Goal: Transaction & Acquisition: Purchase product/service

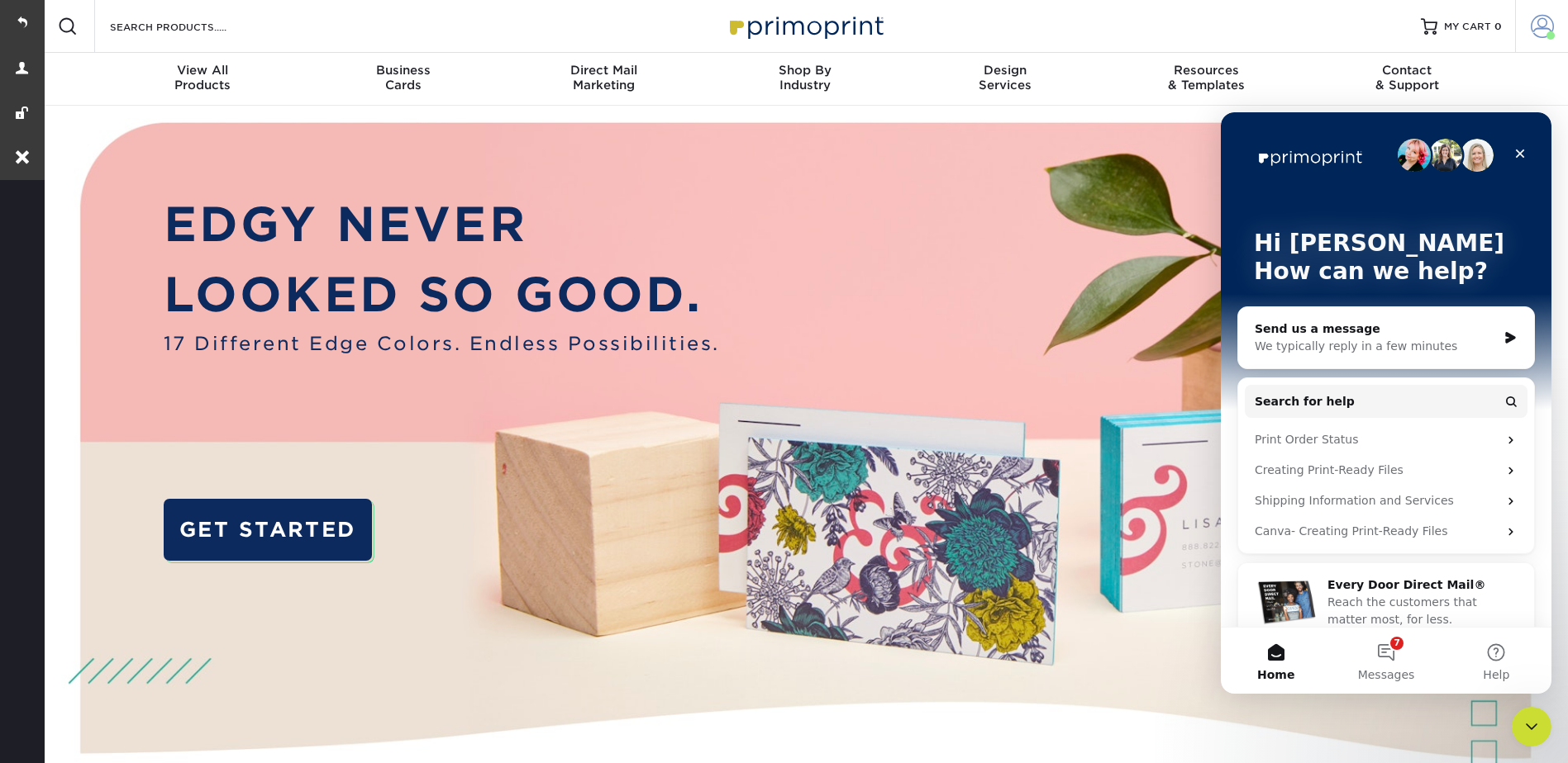
click at [1536, 19] on span at bounding box center [1542, 26] width 23 height 23
click at [1520, 156] on icon "Close" at bounding box center [1519, 153] width 13 height 13
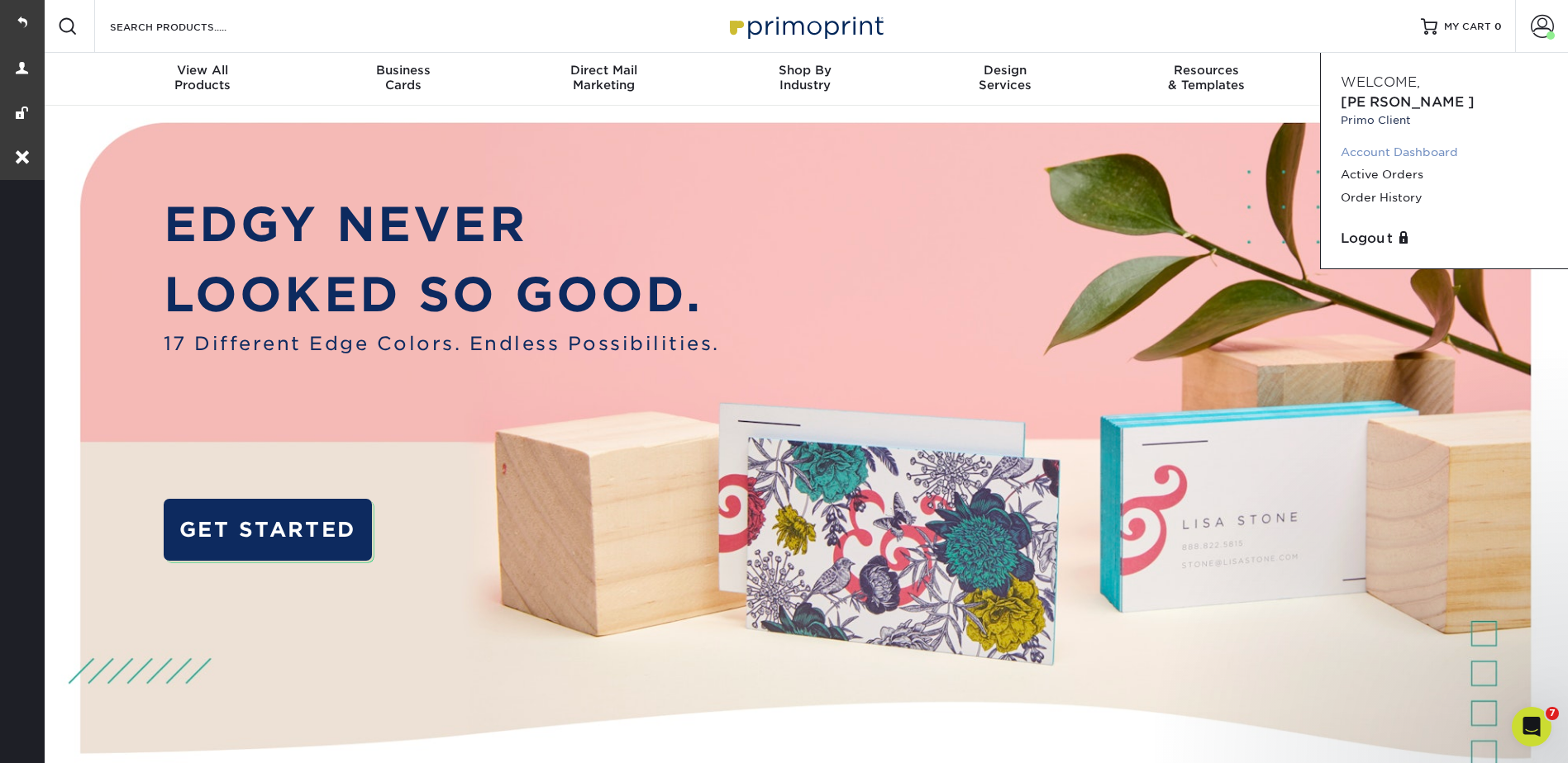
click at [1408, 141] on link "Account Dashboard" at bounding box center [1444, 153] width 208 height 22
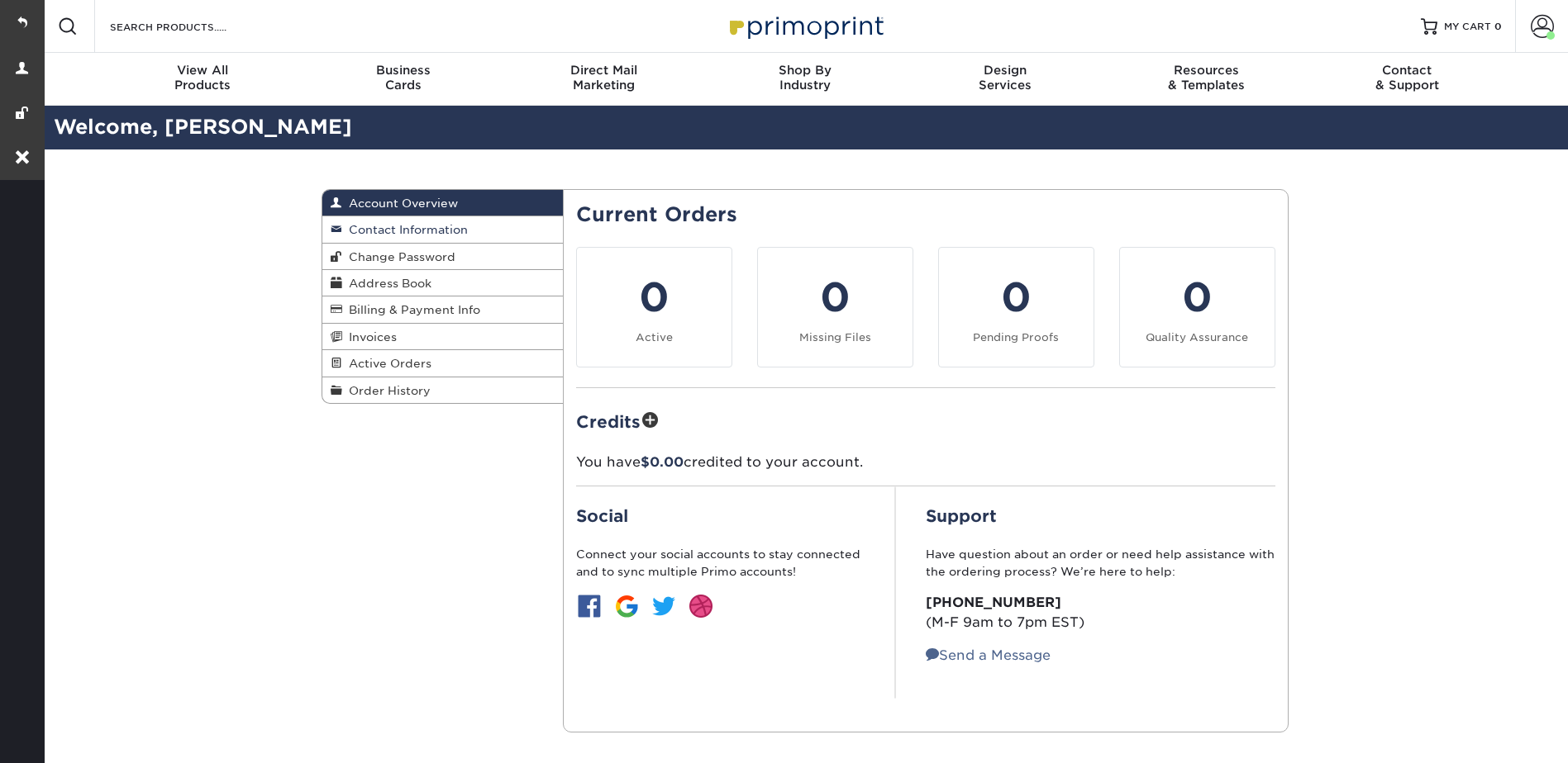
click at [392, 225] on span "Contact Information" at bounding box center [405, 229] width 125 height 13
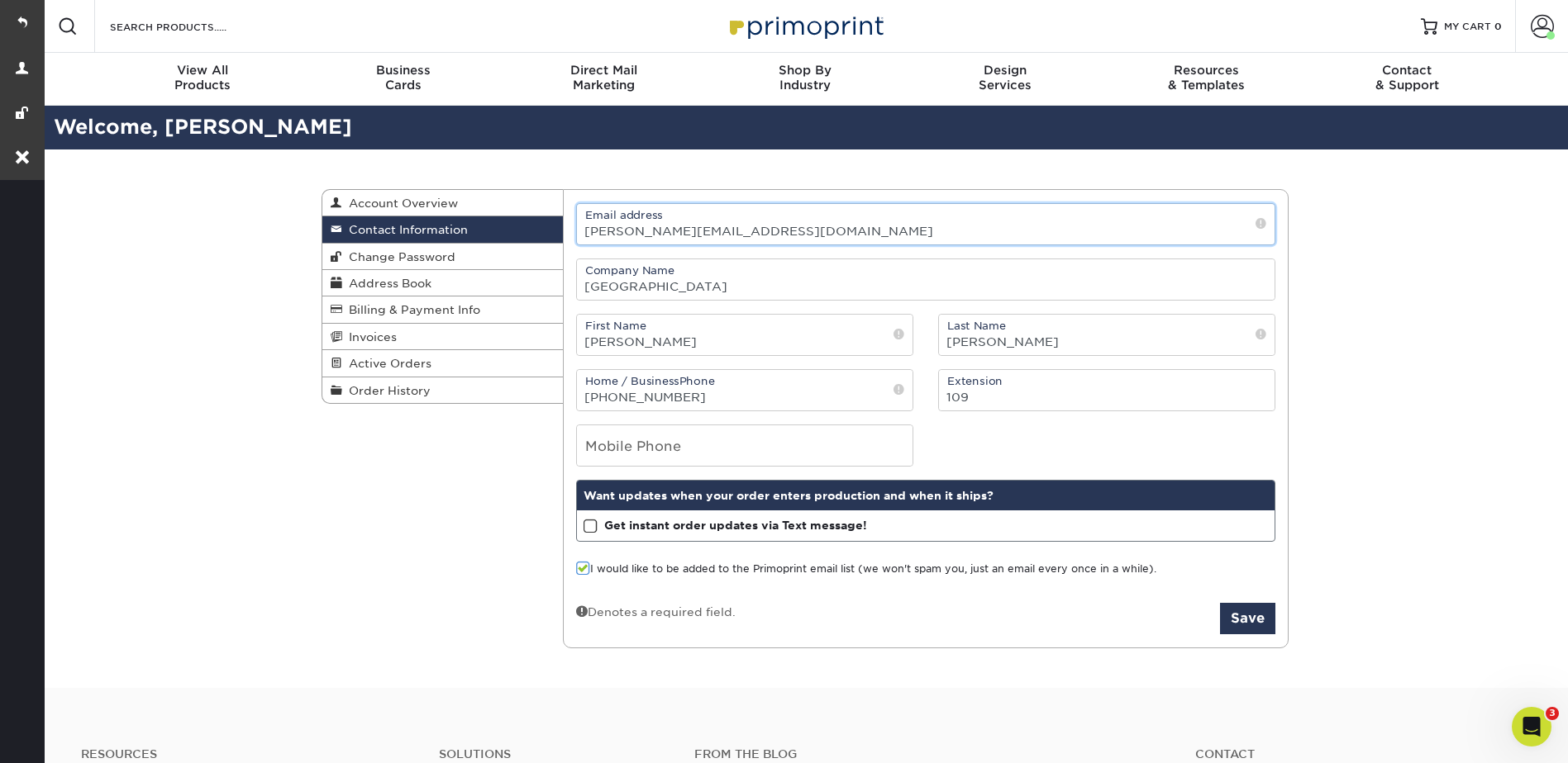
drag, startPoint x: 736, startPoint y: 227, endPoint x: 580, endPoint y: 224, distance: 156.0
click at [580, 224] on input "michael@bcptheater.org" at bounding box center [926, 224] width 697 height 40
click at [195, 29] on input "Search Products" at bounding box center [189, 26] width 161 height 20
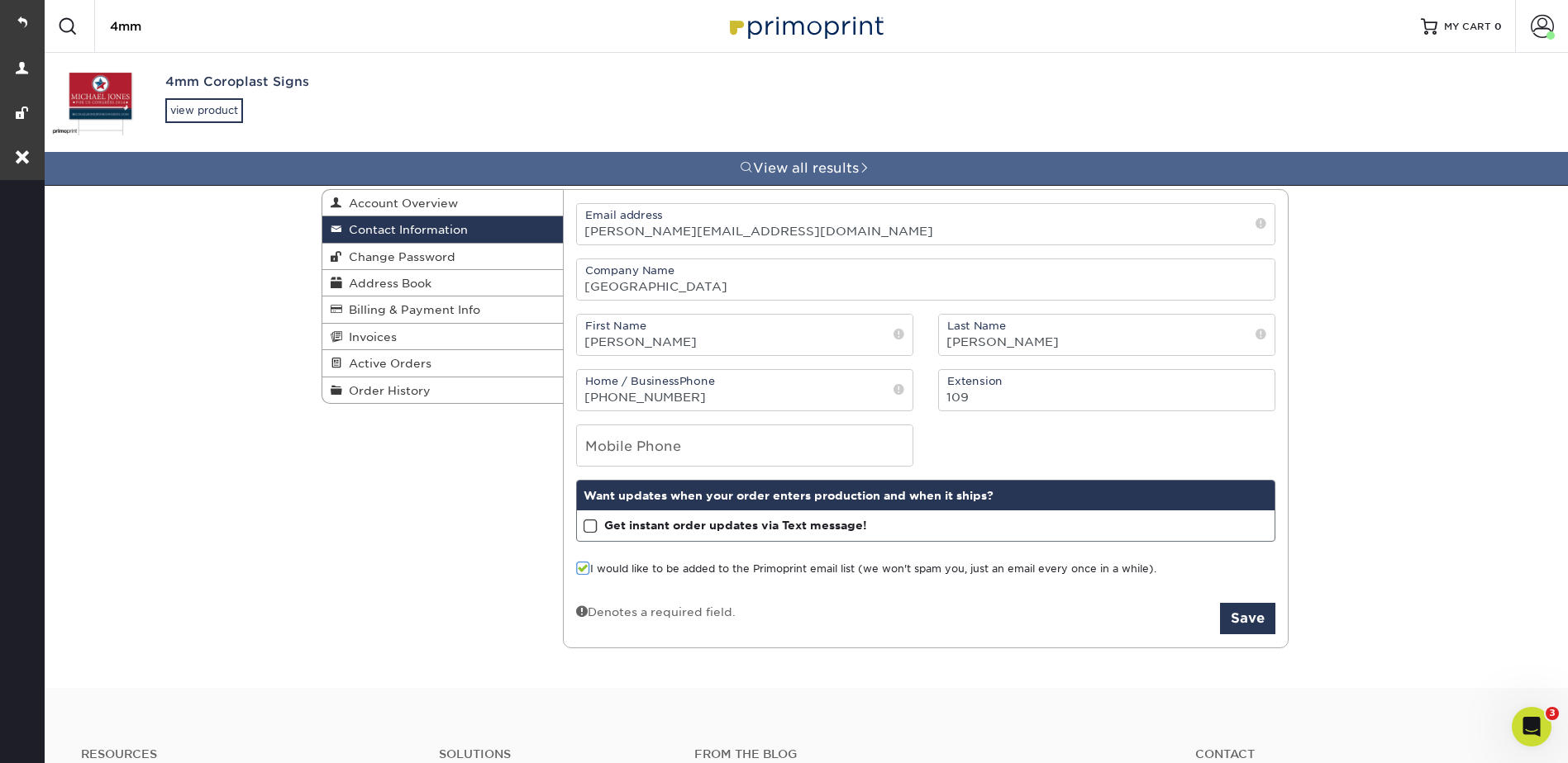
type input "4mm"
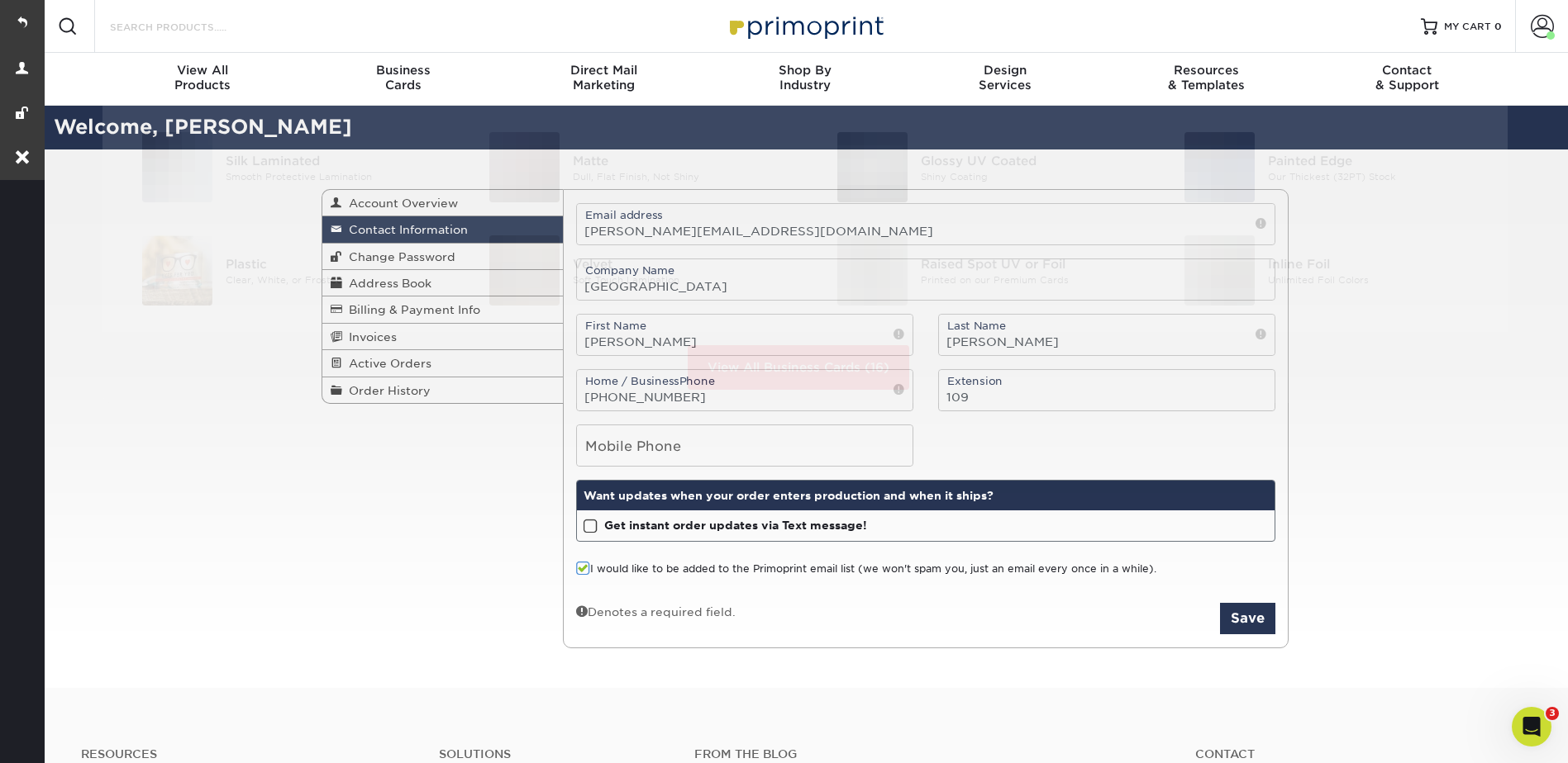
click at [225, 32] on input "Search Products" at bounding box center [189, 26] width 161 height 20
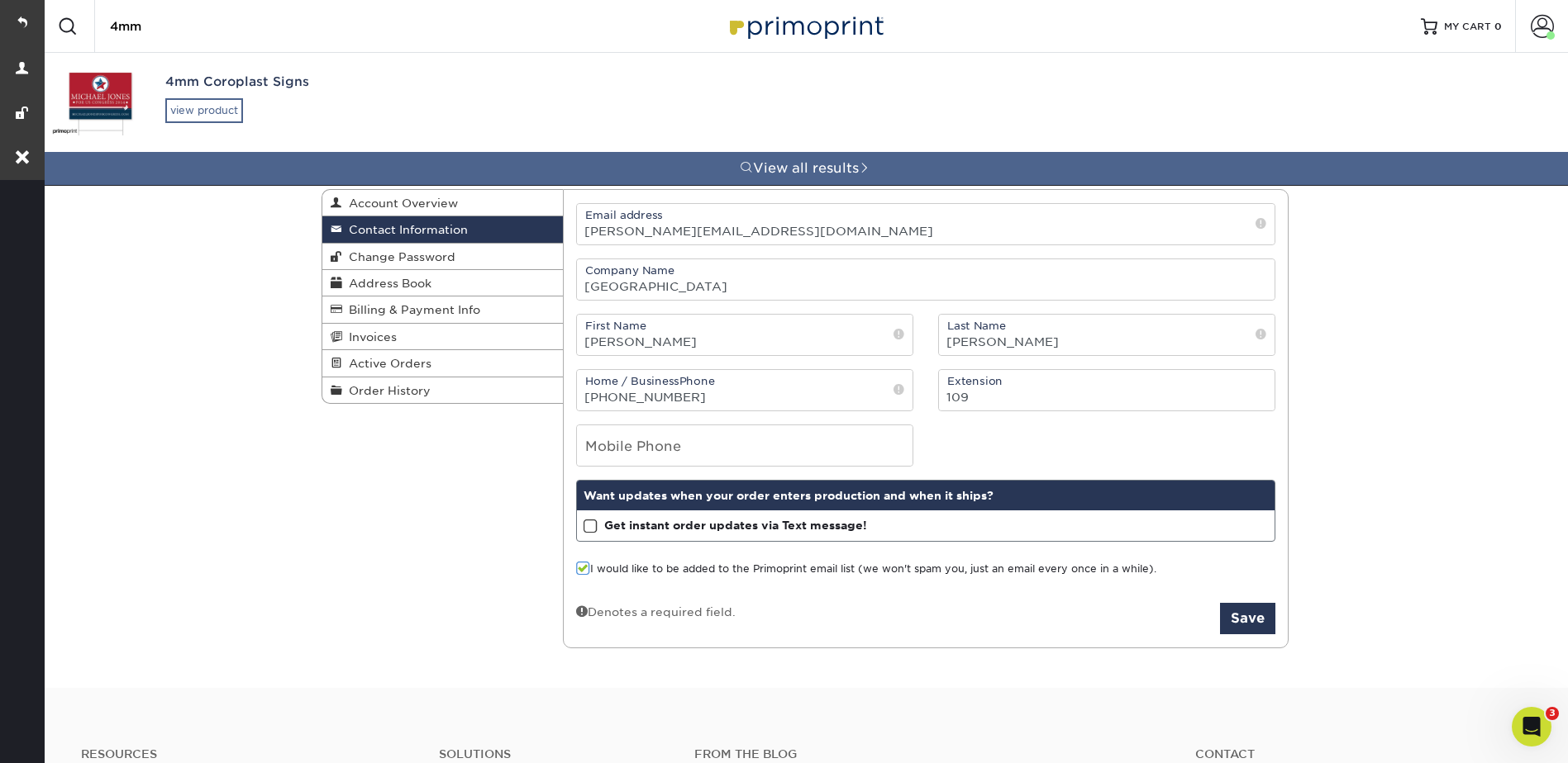
type input "4mm"
click at [202, 99] on div "view product" at bounding box center [204, 111] width 78 height 25
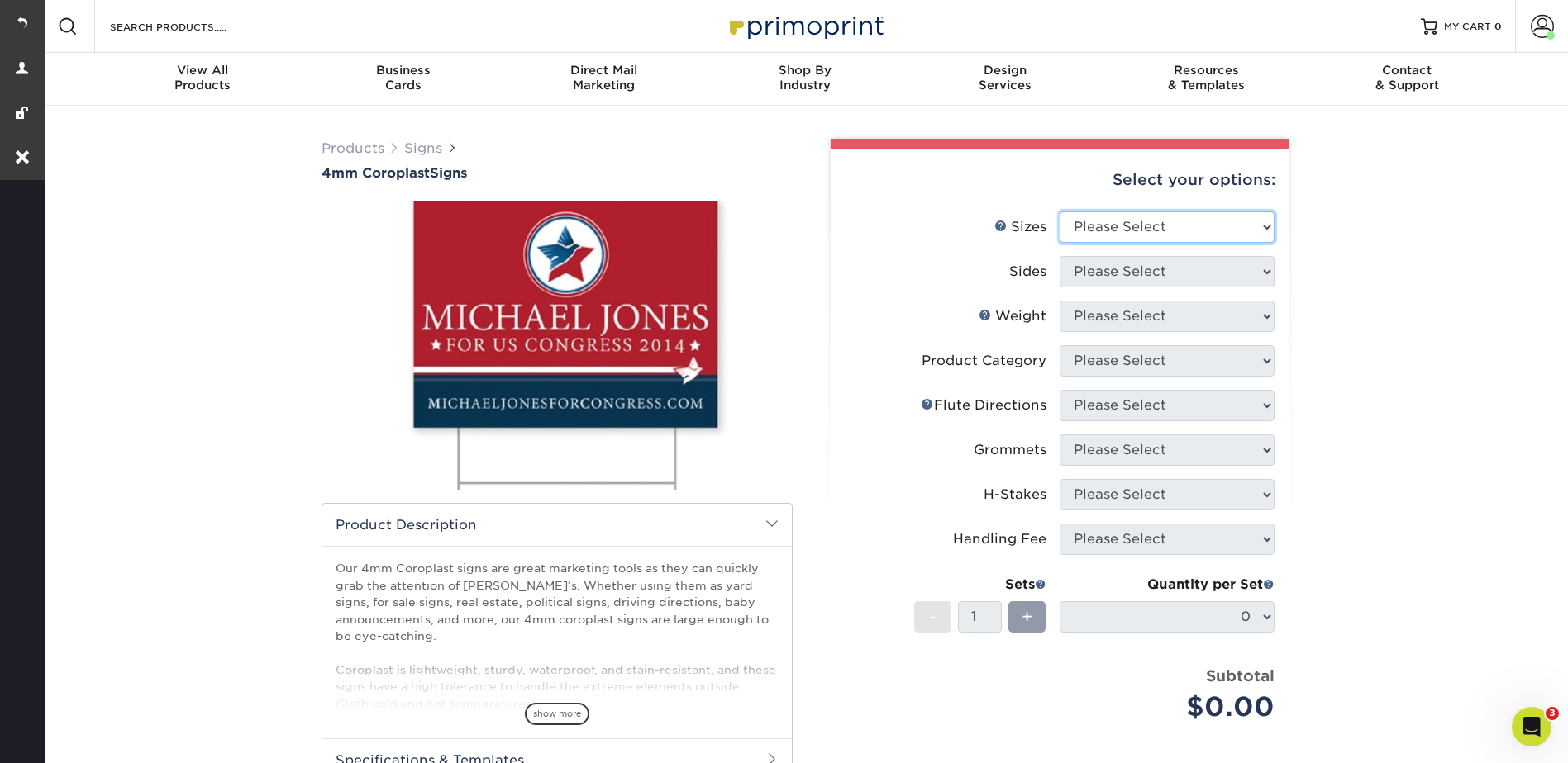
click at [1131, 227] on select "Please Select 12" x 18" 18" x 24" 24" x 24" 24" x 36"" at bounding box center [1167, 227] width 215 height 32
select select "18.00x24.00"
click at [1059, 212] on select "Please Select 12" x 18" 18" x 24" 24" x 24" 24" x 36"" at bounding box center [1167, 227] width 215 height 32
click at [1119, 256] on select "Please Select Print Both Sides Print Front Only" at bounding box center [1167, 272] width 215 height 32
select select "32d3c223-f82c-492b-b915-ba065a00862f"
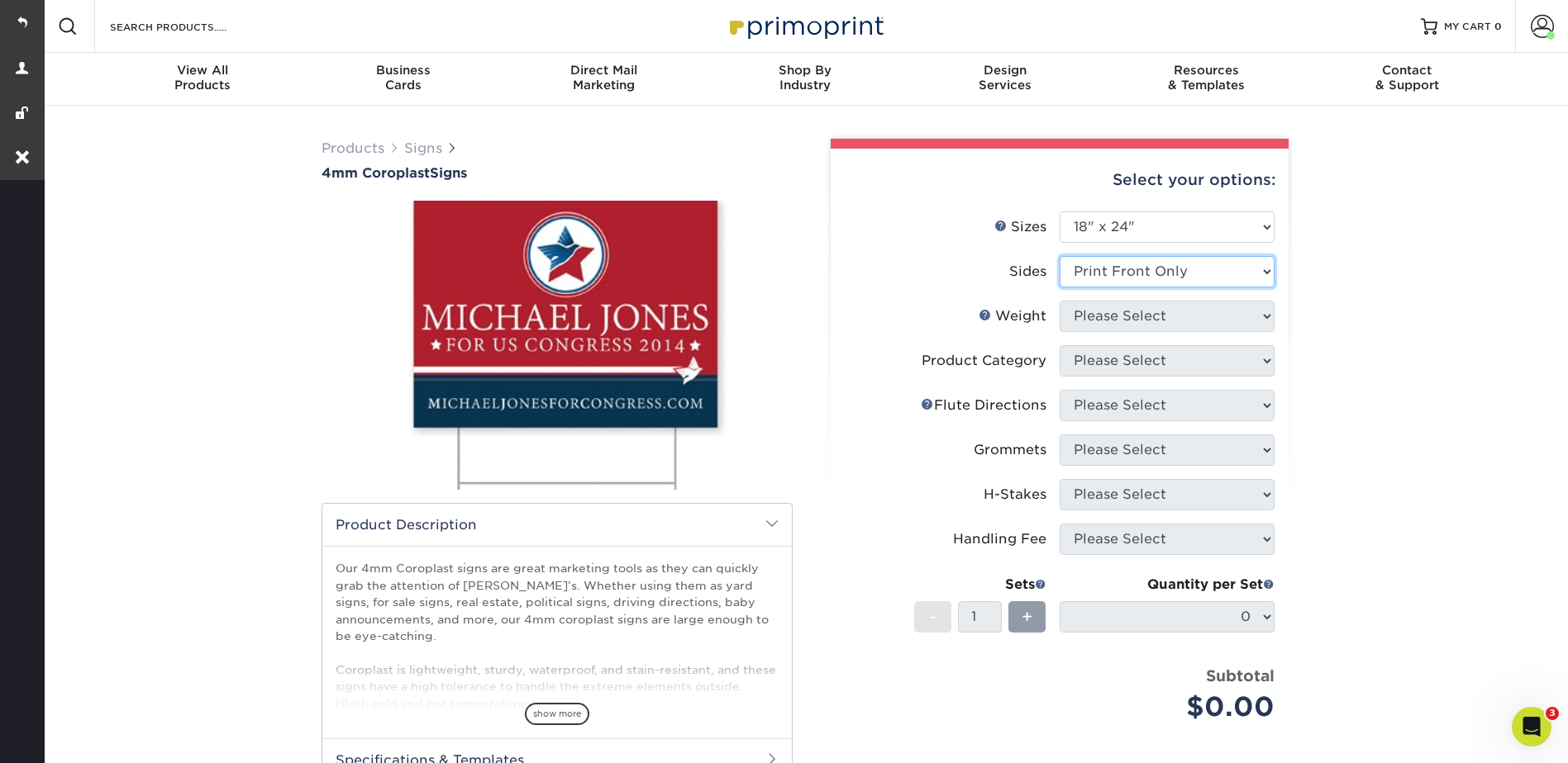
click at [1059, 256] on select "Please Select Print Both Sides Print Front Only" at bounding box center [1167, 272] width 215 height 32
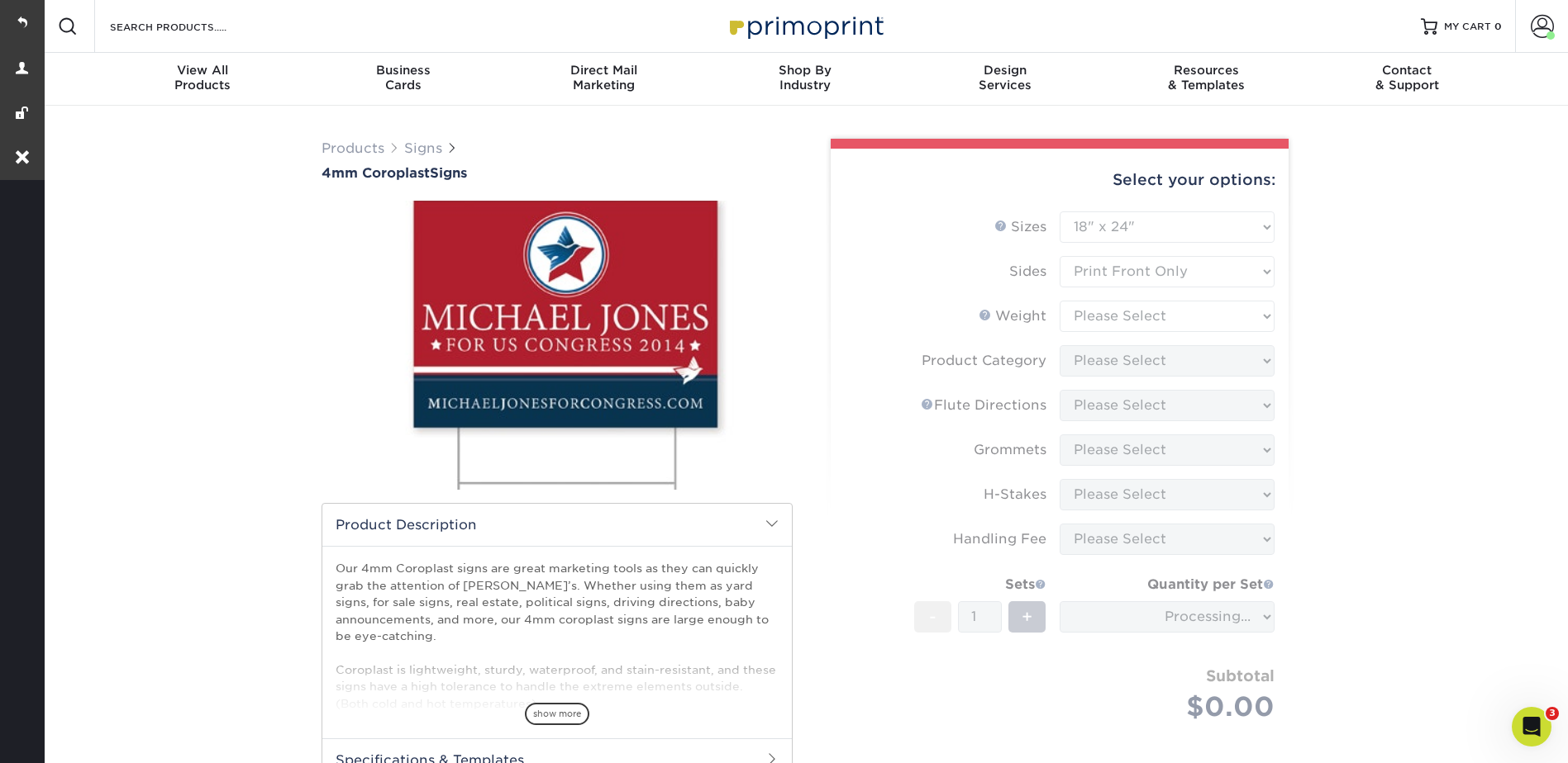
click at [1091, 318] on form "Sizes Help Sizes Please Select 12" x 18" 18" x 24" 24" x 24" 24" x 36" Sides Pl…" at bounding box center [1059, 486] width 431 height 550
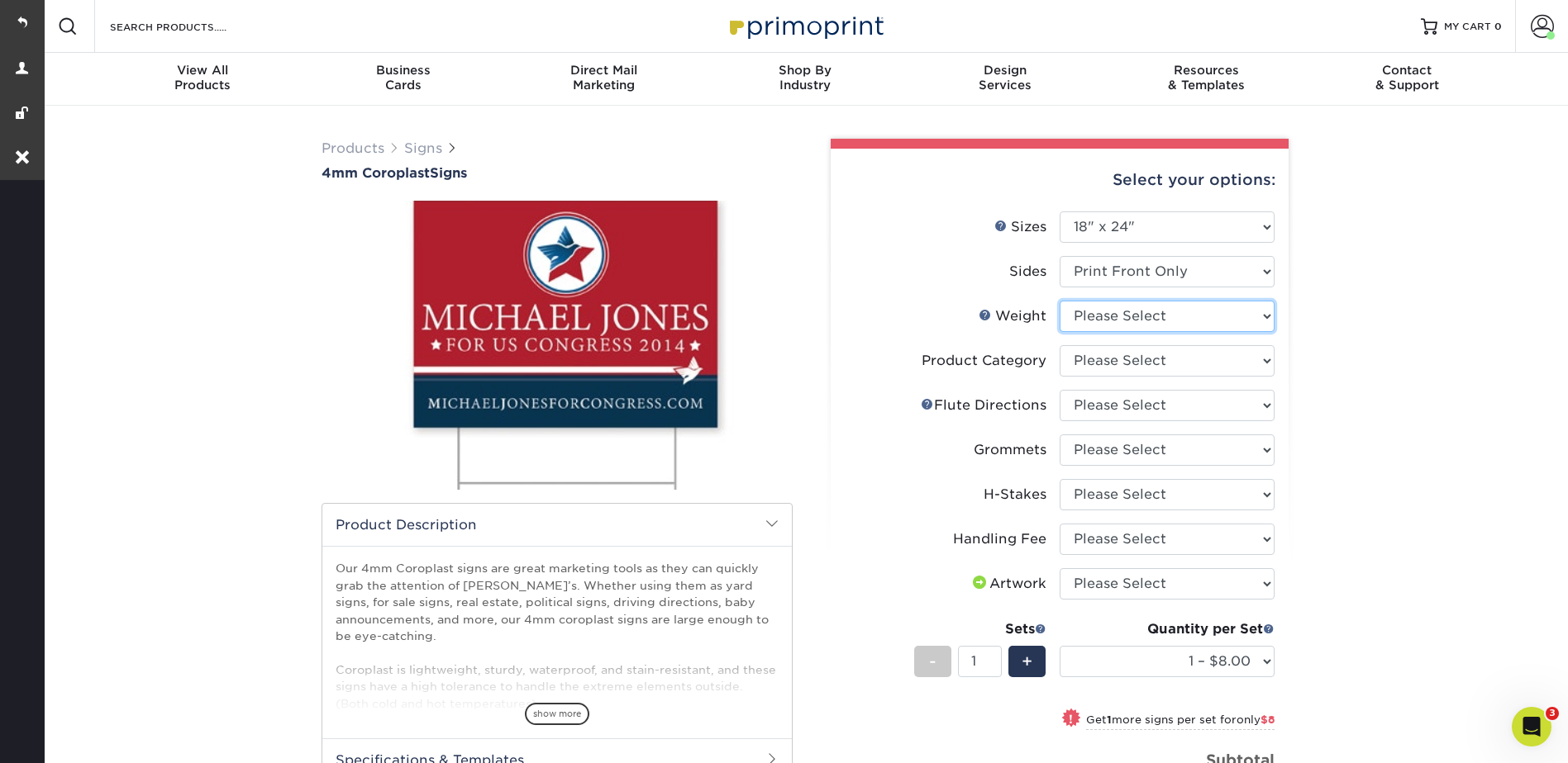
click at [1088, 312] on select "Please Select 4CORO" at bounding box center [1167, 316] width 215 height 32
select select "4CORO"
click at [1059, 301] on select "Please Select 4CORO" at bounding box center [1167, 316] width 215 height 32
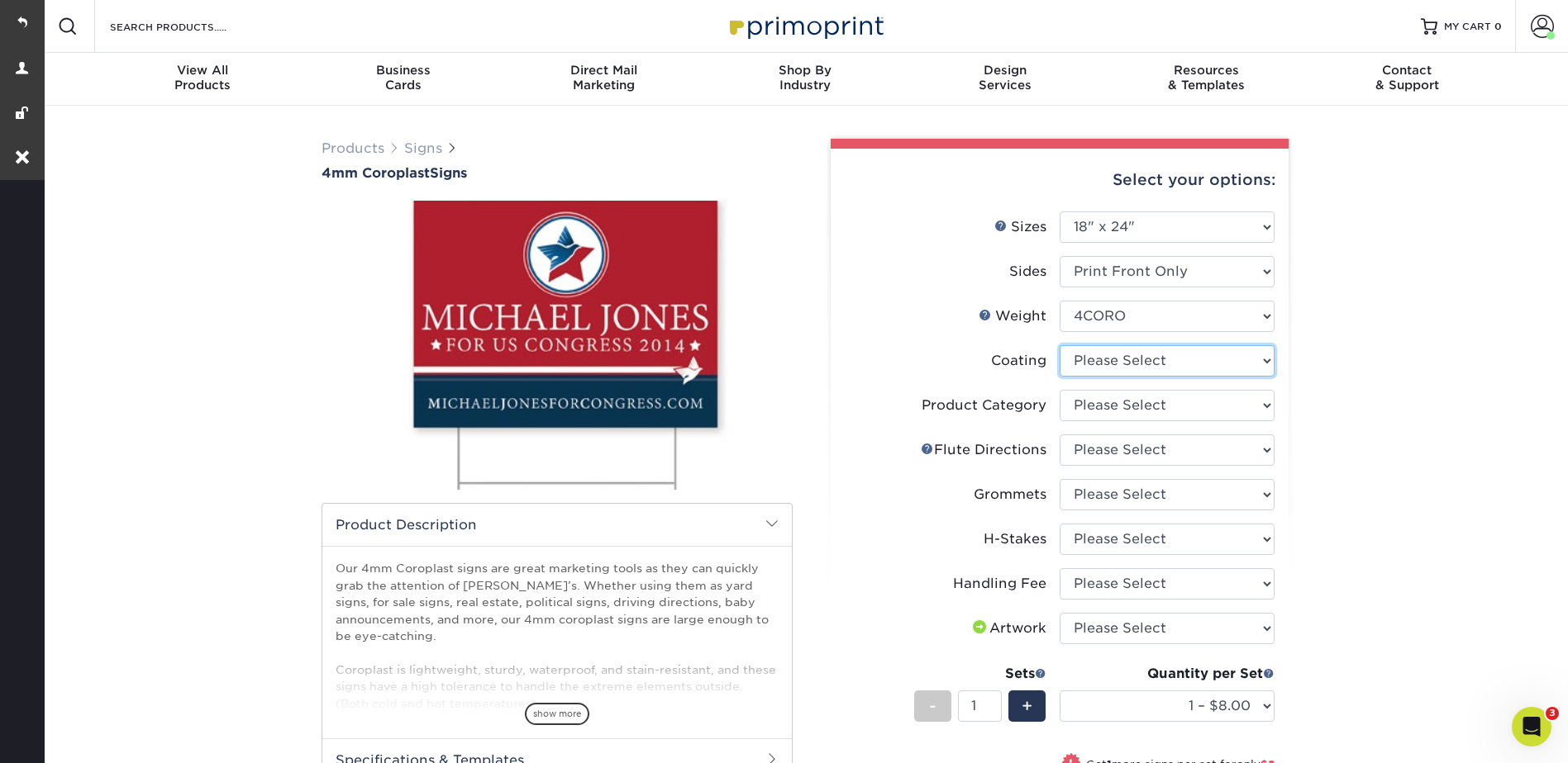
click at [1091, 358] on select at bounding box center [1167, 361] width 215 height 32
select select "3e7618de-abca-4bda-9f97-8b9129e913d8"
click at [1059, 345] on select at bounding box center [1167, 361] width 215 height 32
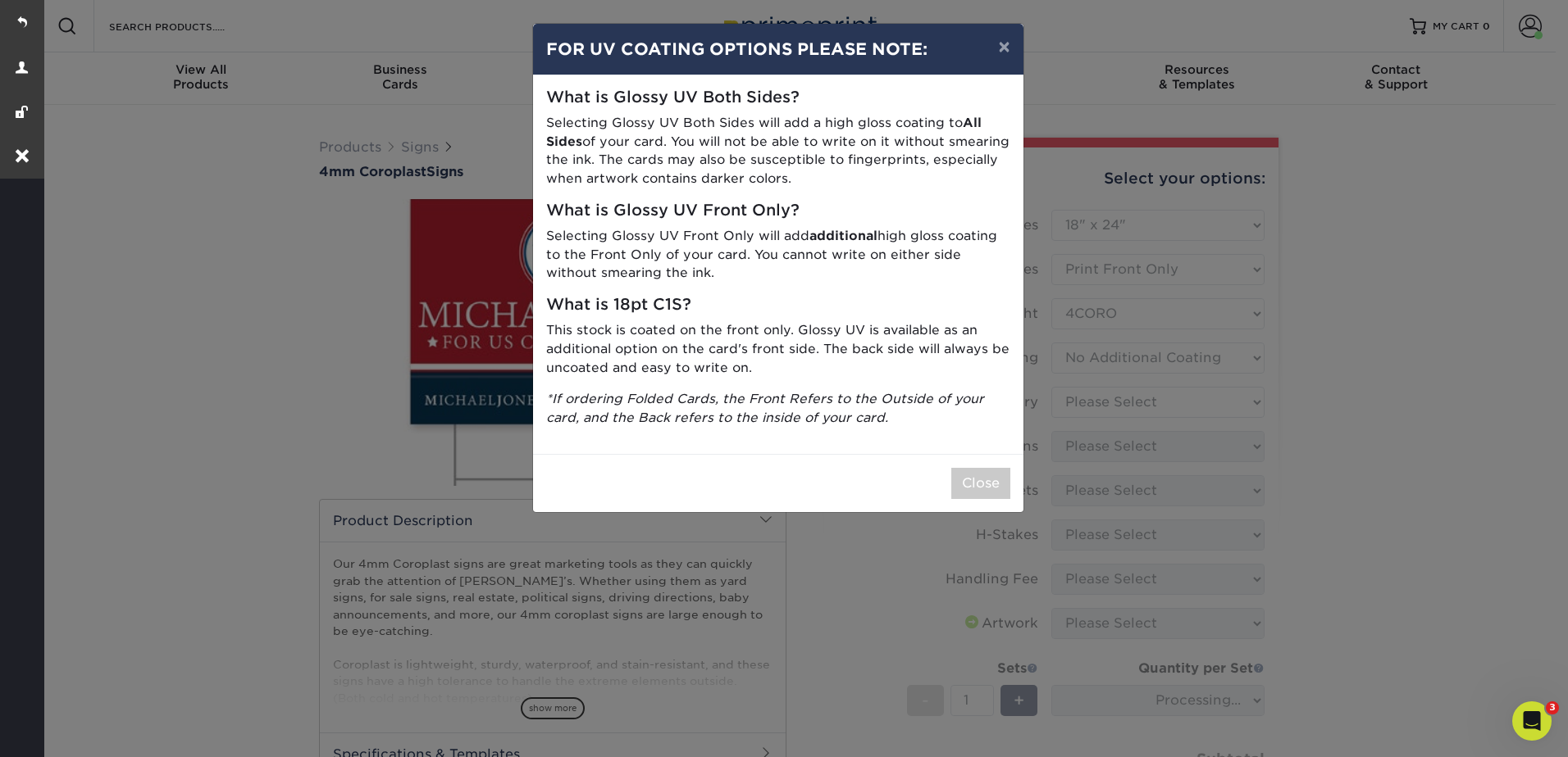
click at [972, 509] on div "Close" at bounding box center [778, 483] width 490 height 58
click at [978, 468] on button "Close" at bounding box center [980, 483] width 59 height 31
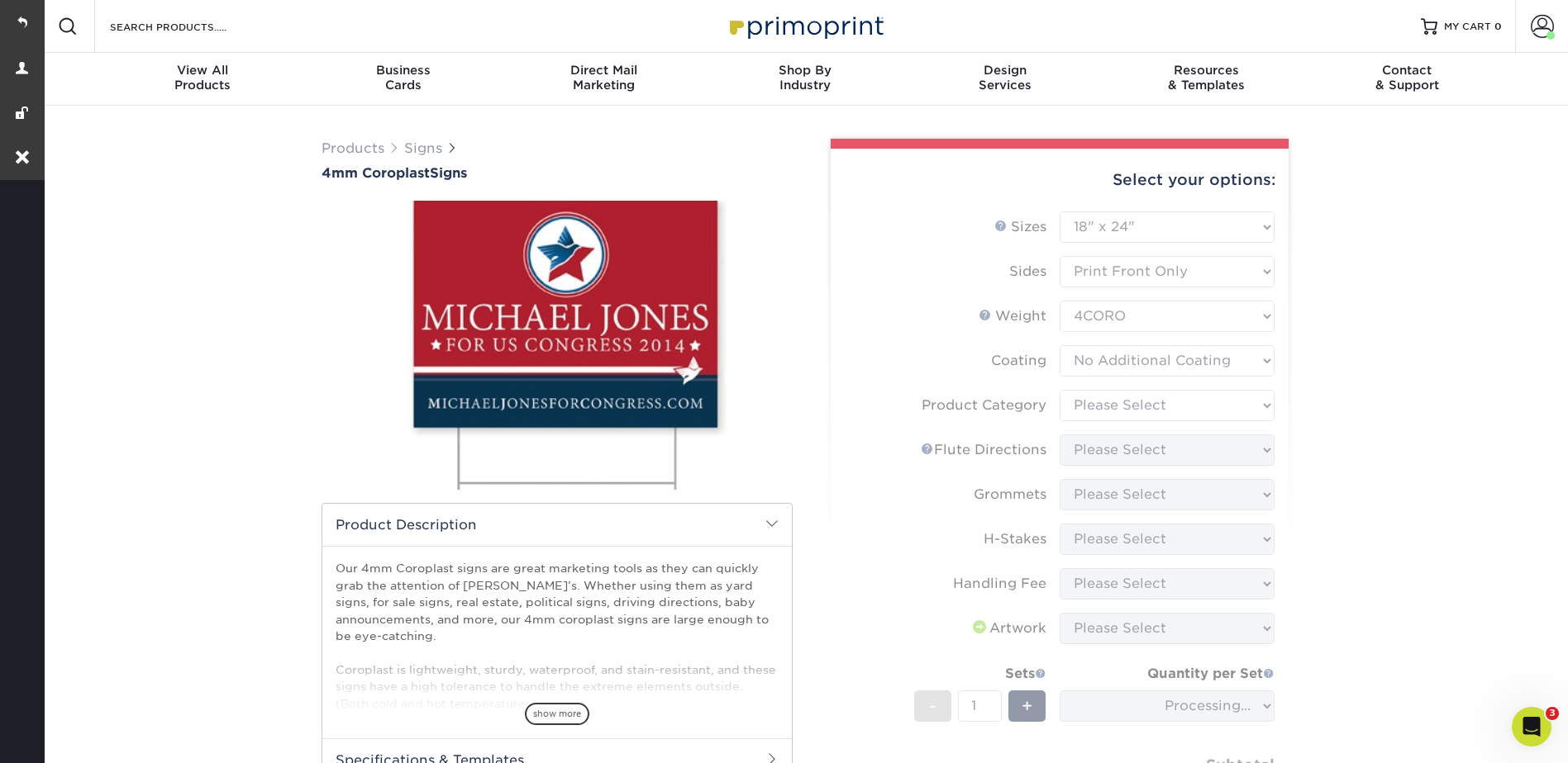
click at [1128, 398] on form "Sizes Help Sizes Please Select 12" x 18" 18" x 24" 24" x 24" 24" x 36" Sides Pl…" at bounding box center [1059, 538] width 431 height 654
click at [1126, 402] on form "Sizes Help Sizes Please Select 12" x 18" 18" x 24" 24" x 24" 24" x 36" Sides Pl…" at bounding box center [1059, 538] width 431 height 654
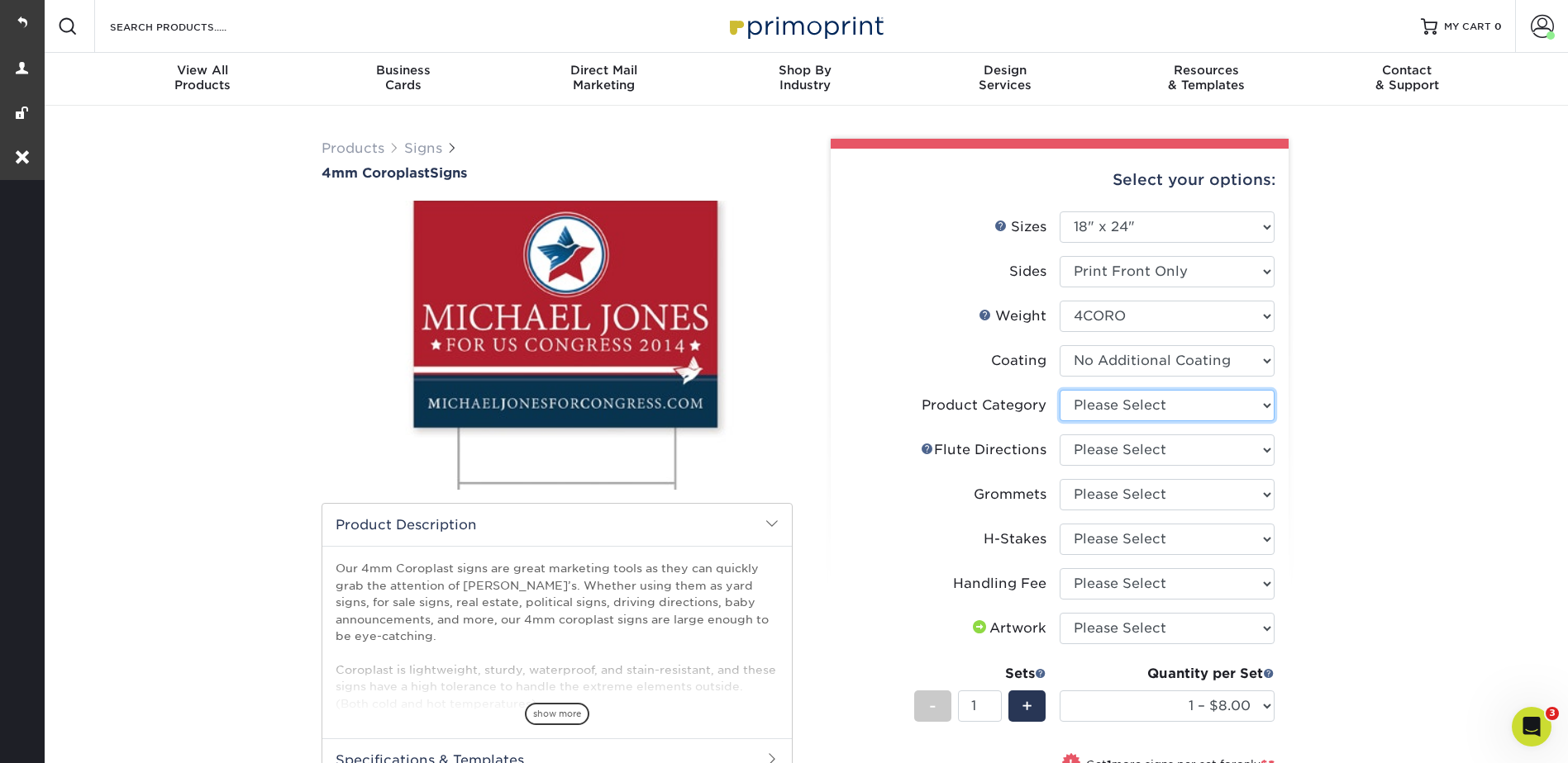
drag, startPoint x: 1126, startPoint y: 402, endPoint x: 1126, endPoint y: 422, distance: 20.0
click at [1126, 402] on select "Please Select Coroplast Signs" at bounding box center [1167, 406] width 215 height 32
select select "b3582ed5-6912-492c-8440-2cc51afdb8e1"
click at [1059, 390] on select "Please Select Coroplast Signs" at bounding box center [1167, 406] width 215 height 32
drag, startPoint x: 1101, startPoint y: 447, endPoint x: 1102, endPoint y: 466, distance: 19.0
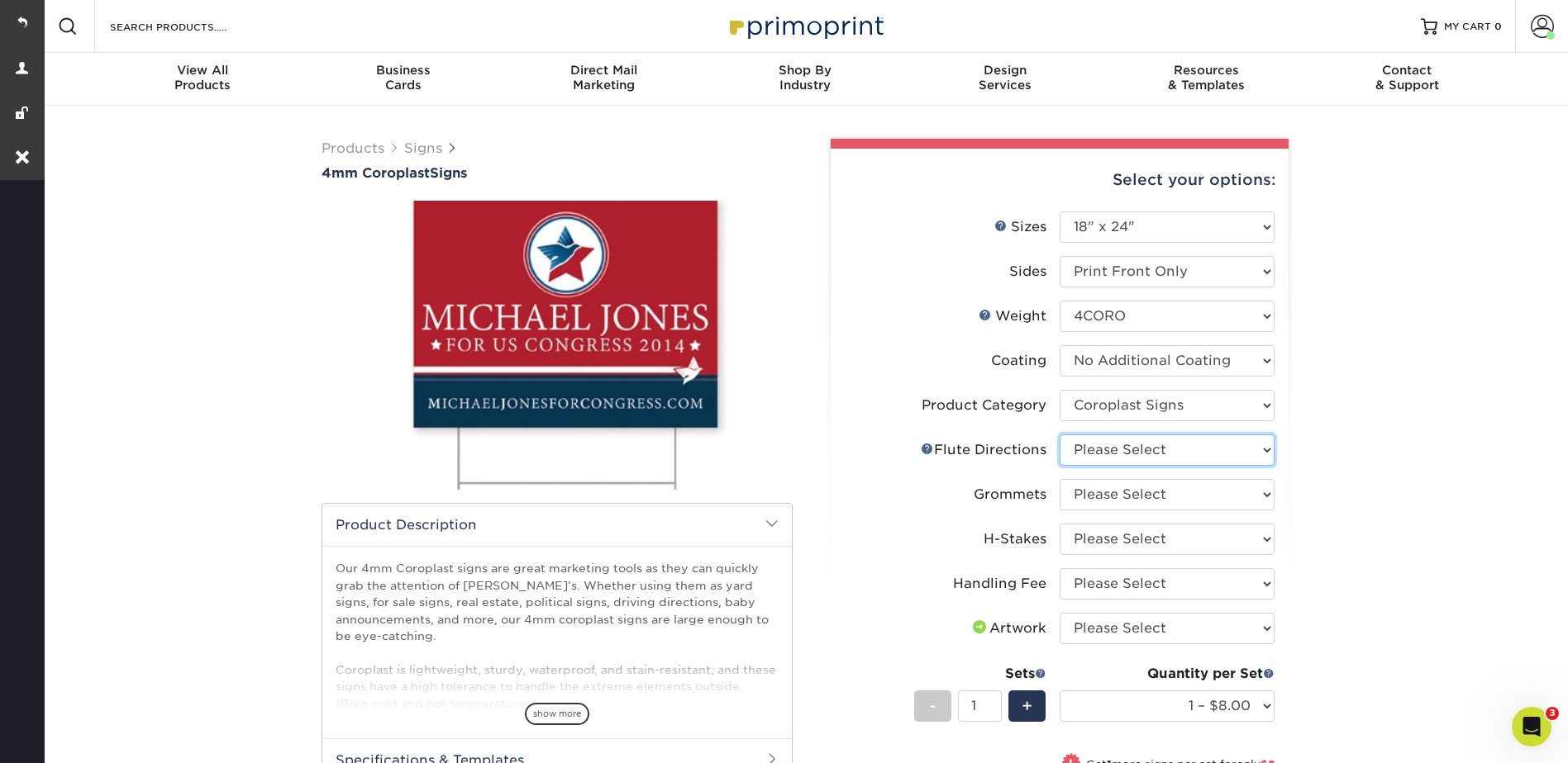
click at [1101, 447] on select "Please Select Flute Direction (Horizontal) Flute Direction (Vertical)" at bounding box center [1167, 450] width 215 height 32
select select "64642d5c-3ca5-48ab-b753-ddfa02991dab"
click at [1059, 435] on select "Please Select Flute Direction (Horizontal) Flute Direction (Vertical)" at bounding box center [1167, 450] width 215 height 32
drag, startPoint x: 1089, startPoint y: 488, endPoint x: 1089, endPoint y: 512, distance: 24.0
click at [1089, 488] on select "Please Select No Grommets Yes, Grommet All 4 Corners Yes, Grommets Top Corners …" at bounding box center [1167, 495] width 215 height 32
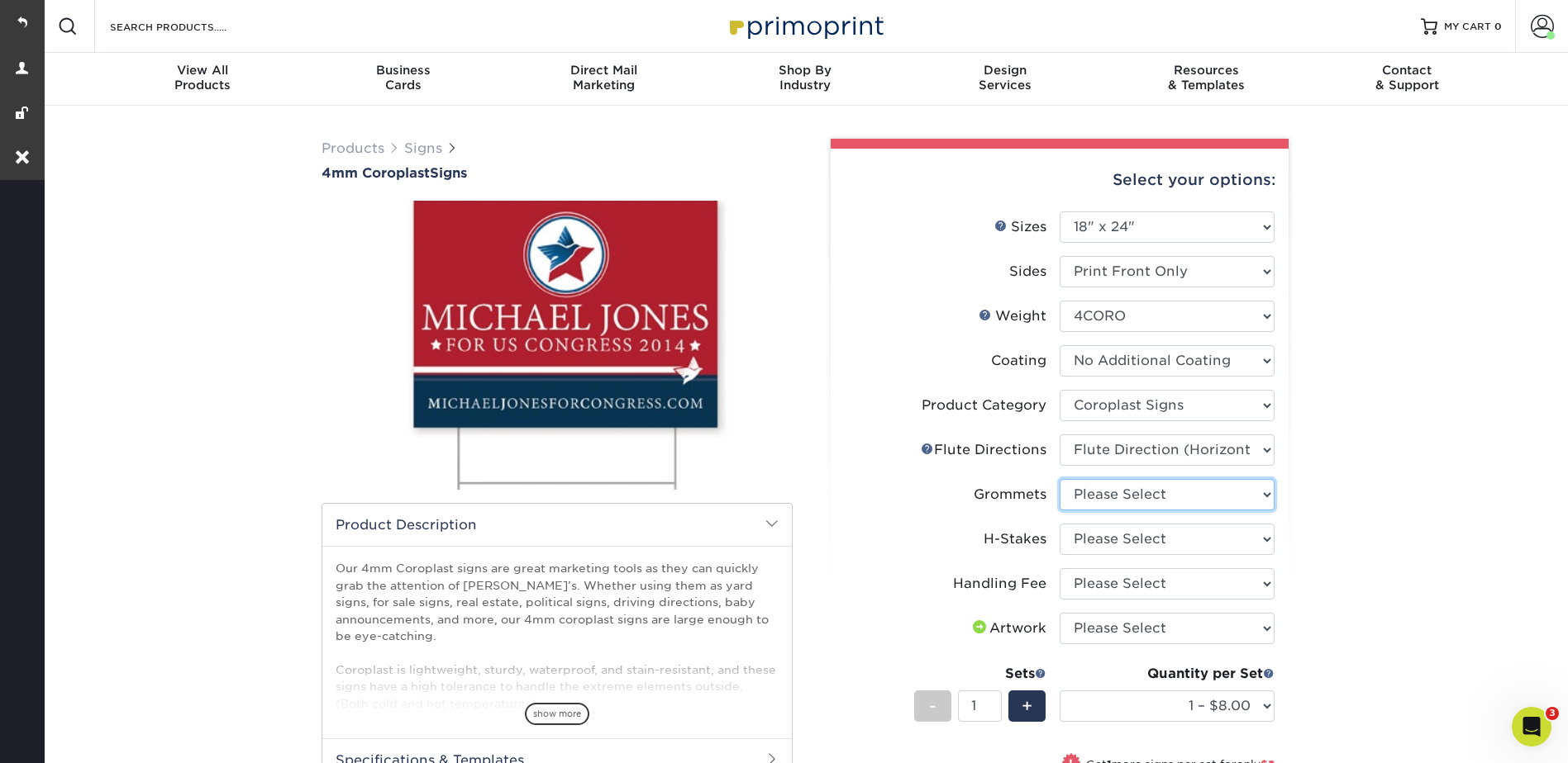
select select "90d329df-db80-4206-b821-ff9d3f363977"
click at [1059, 479] on select "Please Select No Grommets Yes, Grommet All 4 Corners Yes, Grommets Top Corners …" at bounding box center [1167, 495] width 215 height 32
click at [1087, 532] on select "Please Select No H-Stakes Yes" at bounding box center [1167, 539] width 215 height 32
select select "aec992a9-897e-40ed-b45c-8ce74849ba63"
click at [1059, 524] on select "Please Select No H-Stakes Yes" at bounding box center [1167, 539] width 215 height 32
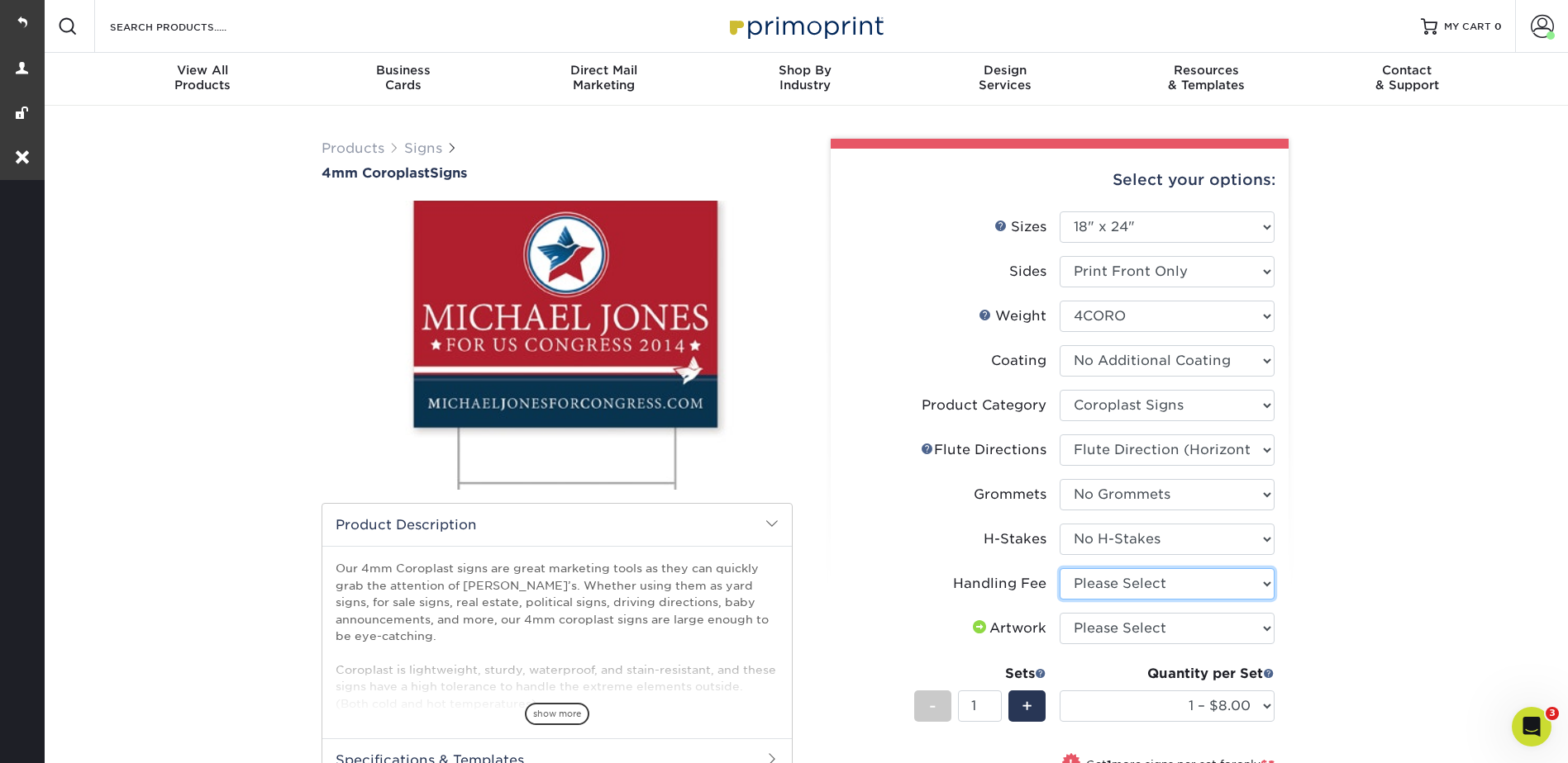
click at [1093, 576] on select "Please Select Handling Fee" at bounding box center [1167, 584] width 215 height 32
select select "ab74c079-444c-4260-ae6a-e09bdee8073c"
click at [1059, 568] on select "Please Select Handling Fee" at bounding box center [1167, 584] width 215 height 32
drag, startPoint x: 1091, startPoint y: 625, endPoint x: 1098, endPoint y: 641, distance: 17.5
click at [1091, 625] on select "Please Select I will upload files I need a design - $50" at bounding box center [1167, 628] width 215 height 32
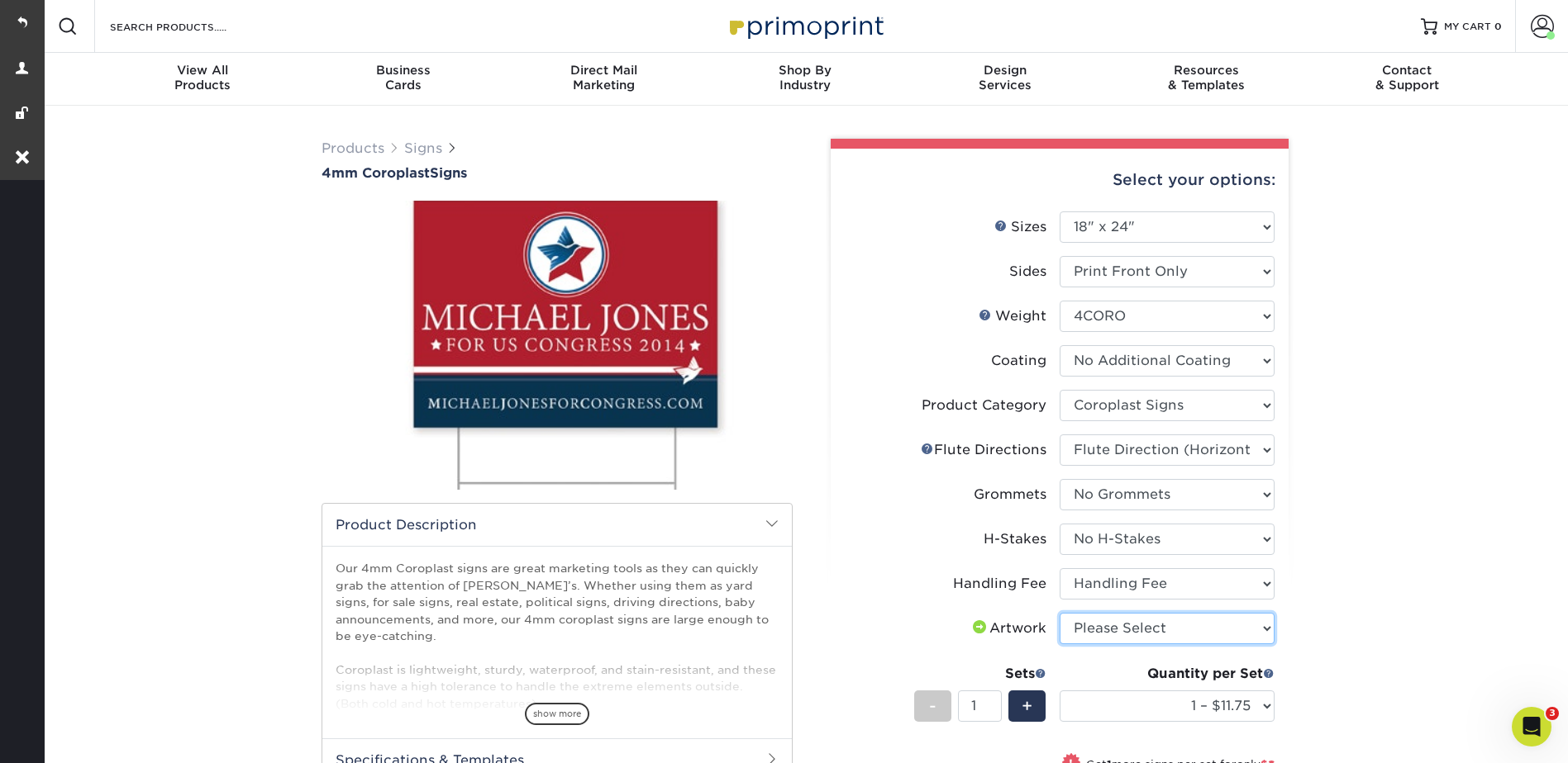
select select "upload"
click at [1059, 613] on select "Please Select I will upload files I need a design - $50" at bounding box center [1167, 628] width 215 height 32
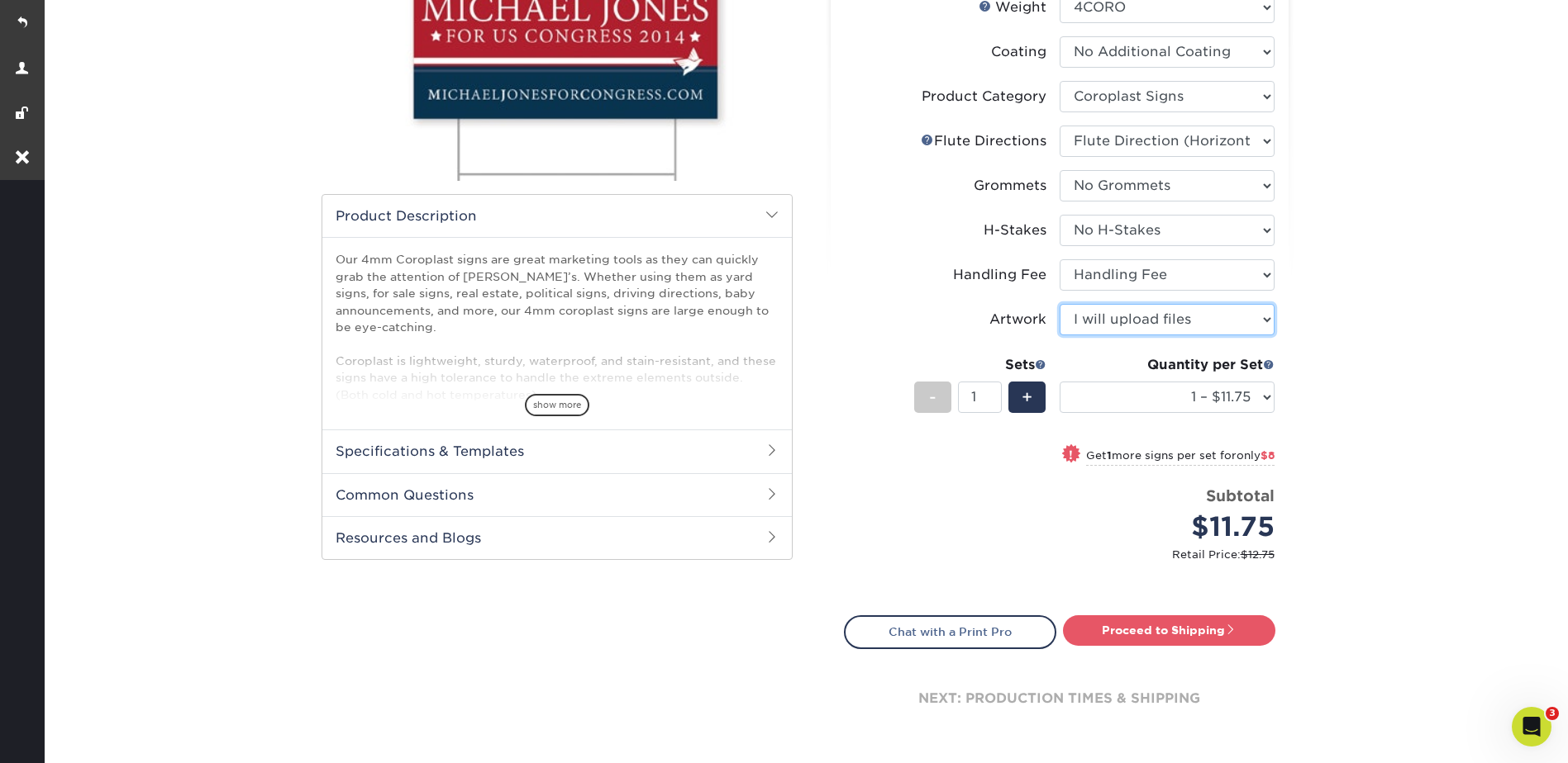
scroll to position [496, 0]
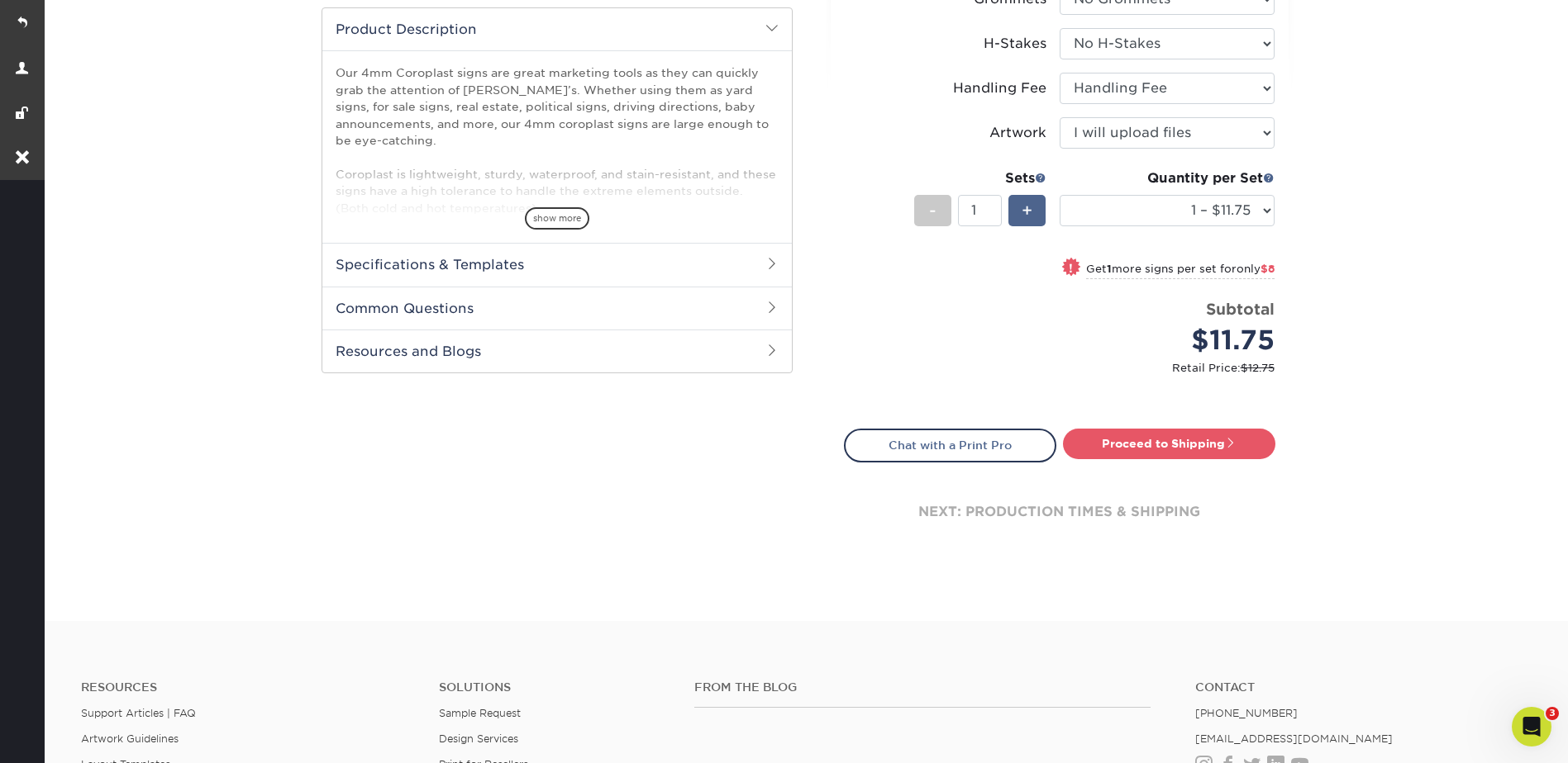
click at [1030, 203] on span "+" at bounding box center [1027, 210] width 11 height 25
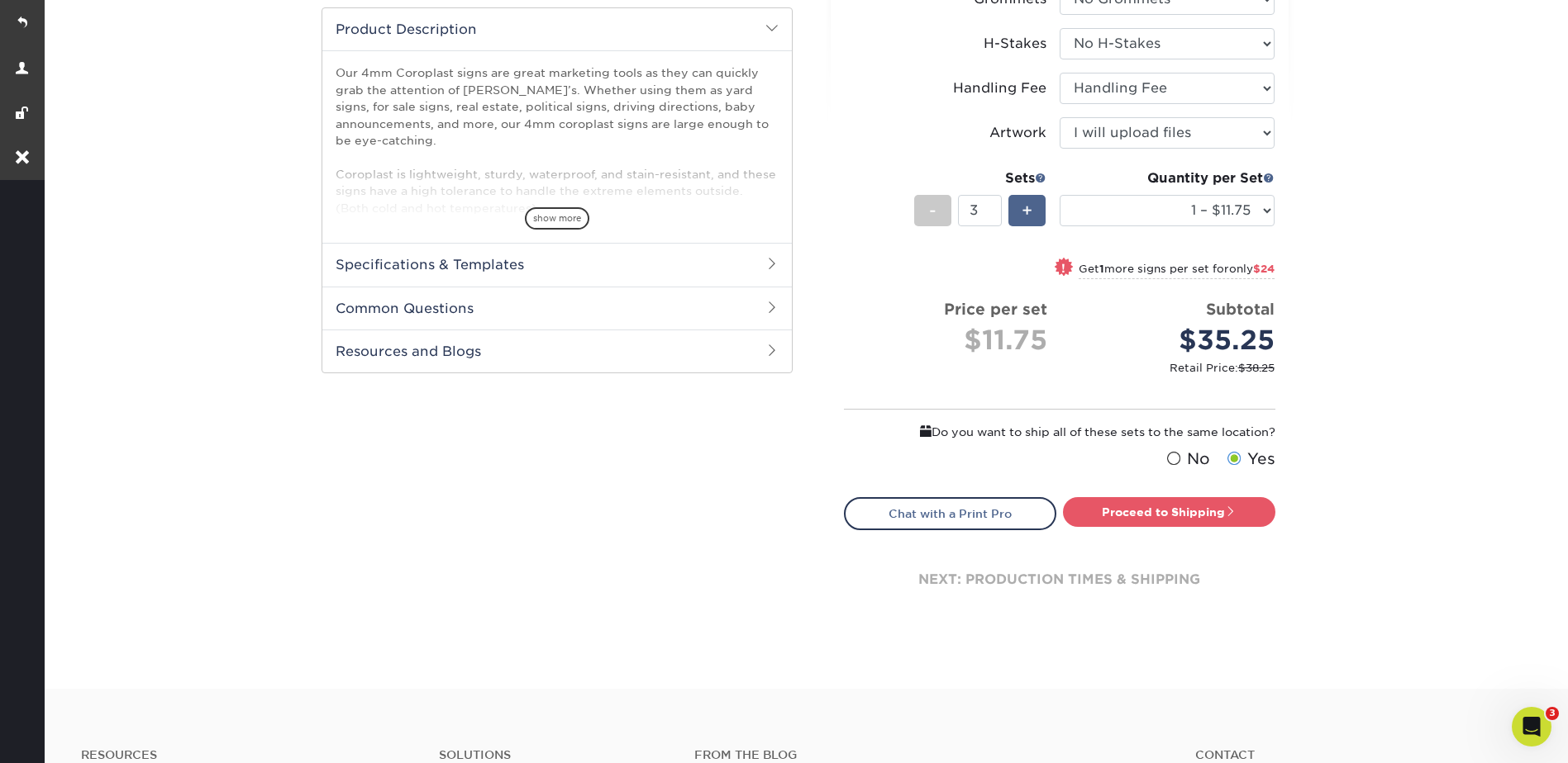
click at [1030, 203] on span "+" at bounding box center [1027, 210] width 11 height 25
type input "6"
drag, startPoint x: 1165, startPoint y: 508, endPoint x: 1186, endPoint y: 489, distance: 28.3
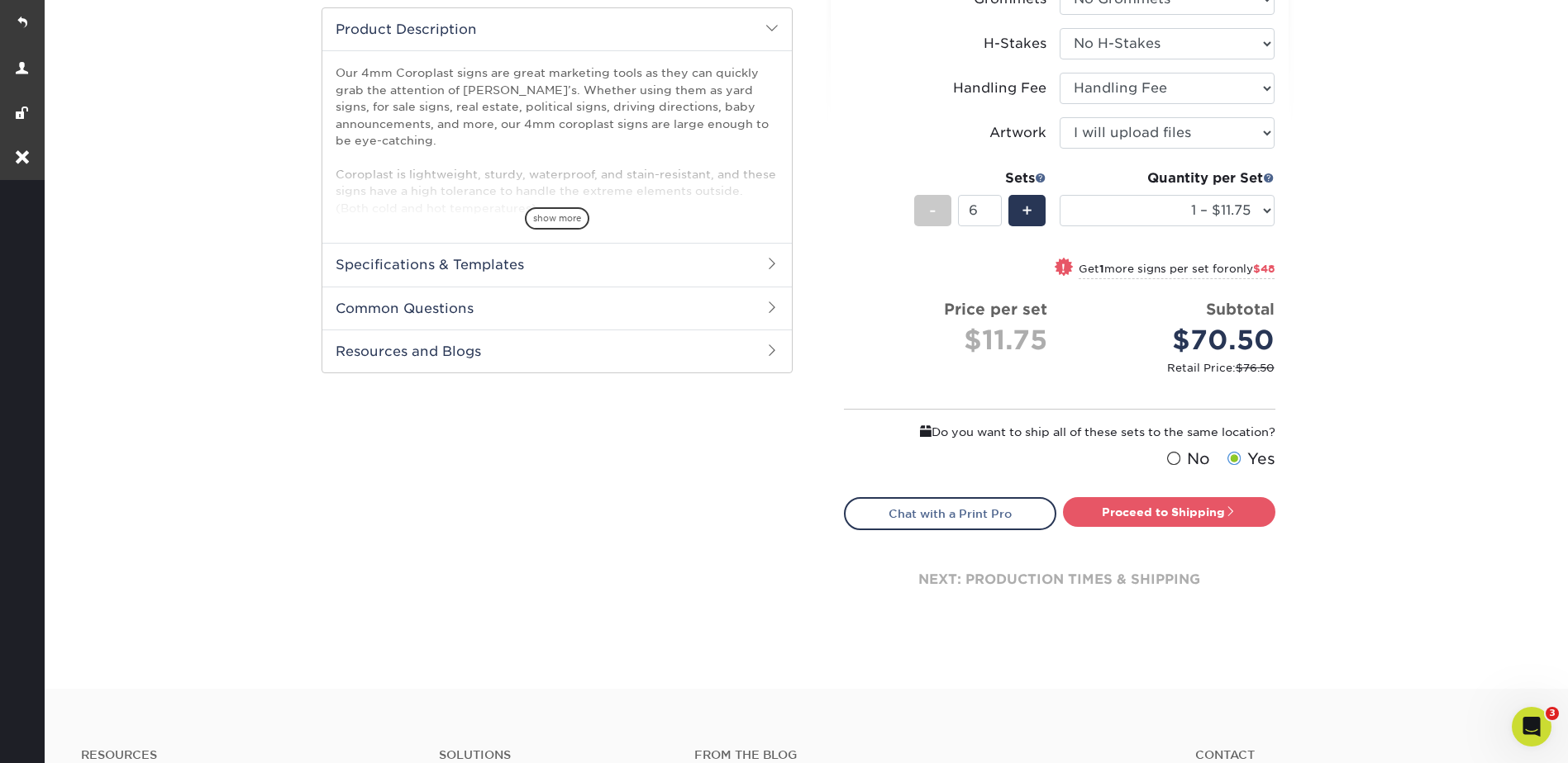
click at [1165, 508] on link "Proceed to Shipping" at bounding box center [1169, 512] width 213 height 30
type input "Set 1"
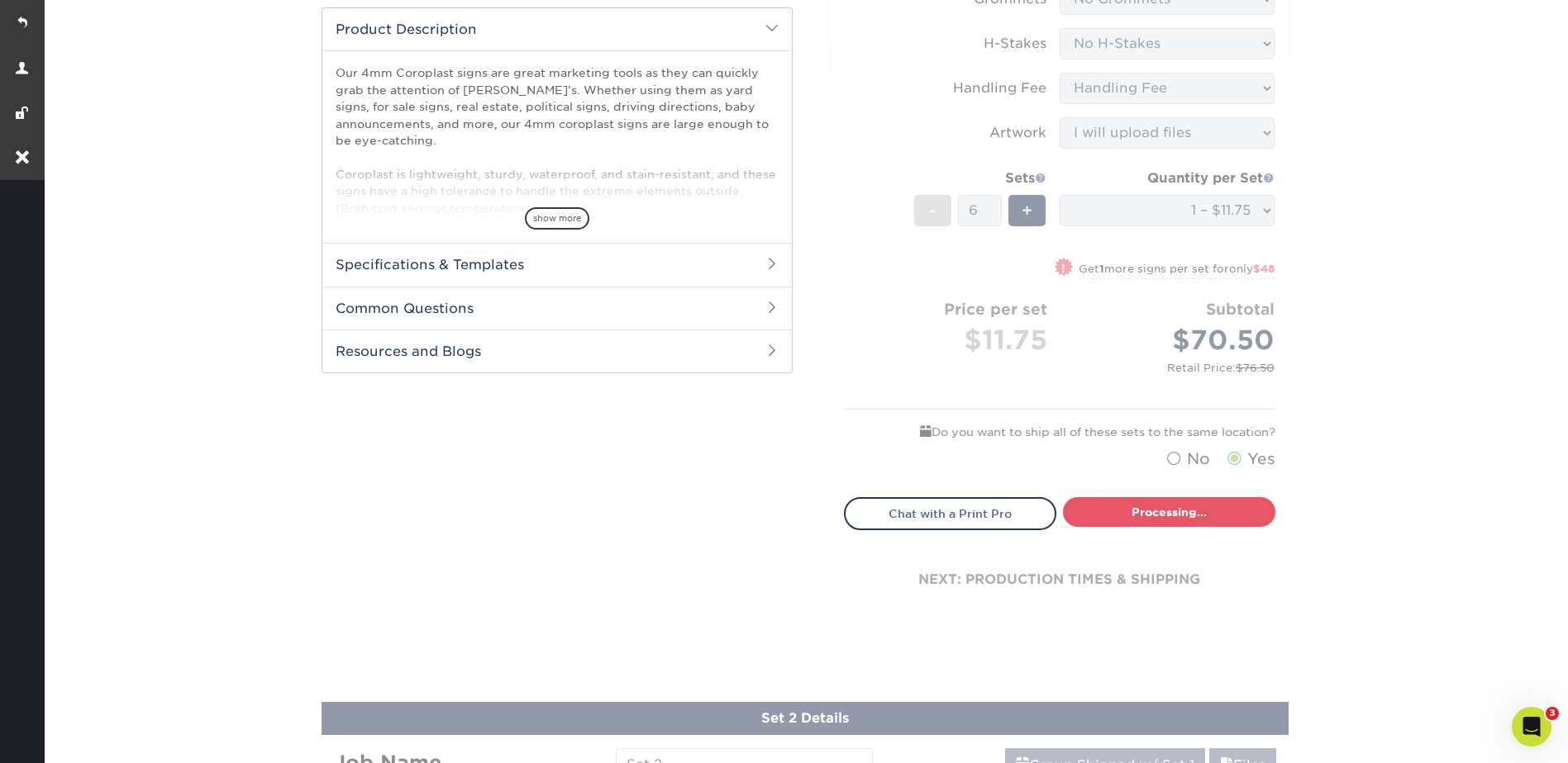
select select "b5bf0435-17df-4513-839c-6d546d73e1ea"
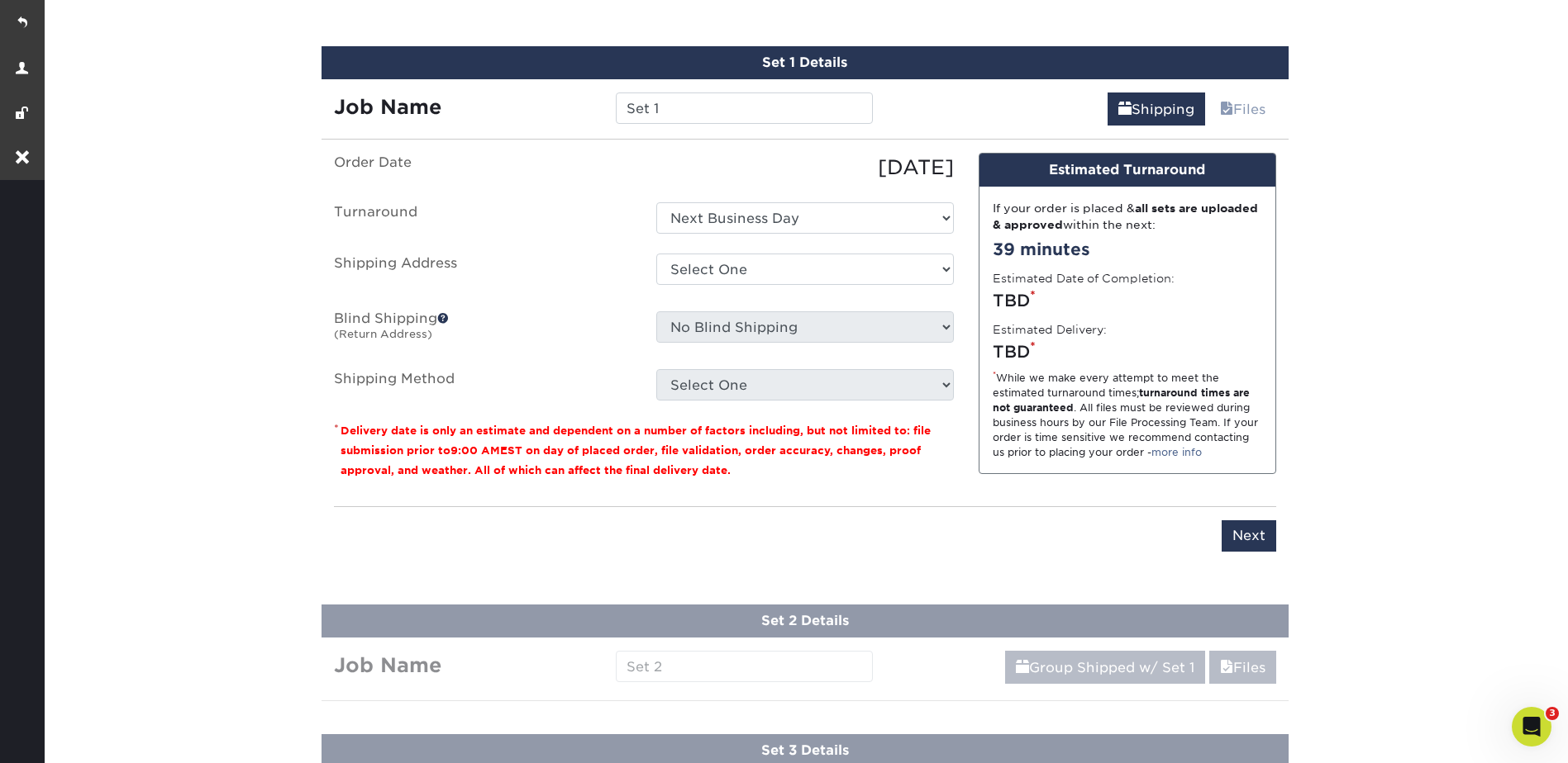
scroll to position [1037, 0]
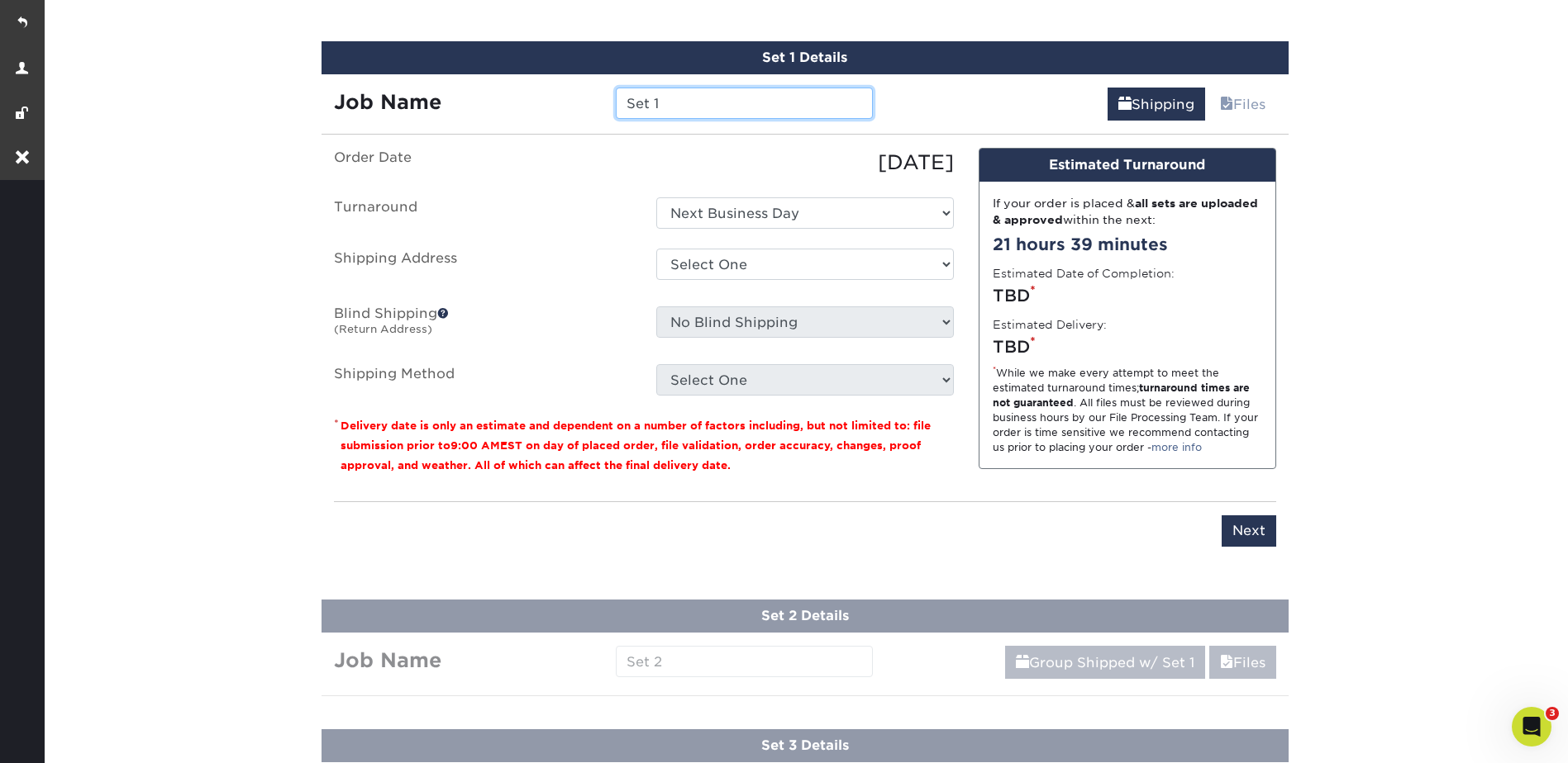
drag, startPoint x: 671, startPoint y: 102, endPoint x: 627, endPoint y: 85, distance: 47.2
click at [618, 99] on input "Set 1" at bounding box center [745, 103] width 257 height 32
type input "Rocky Sections 01"
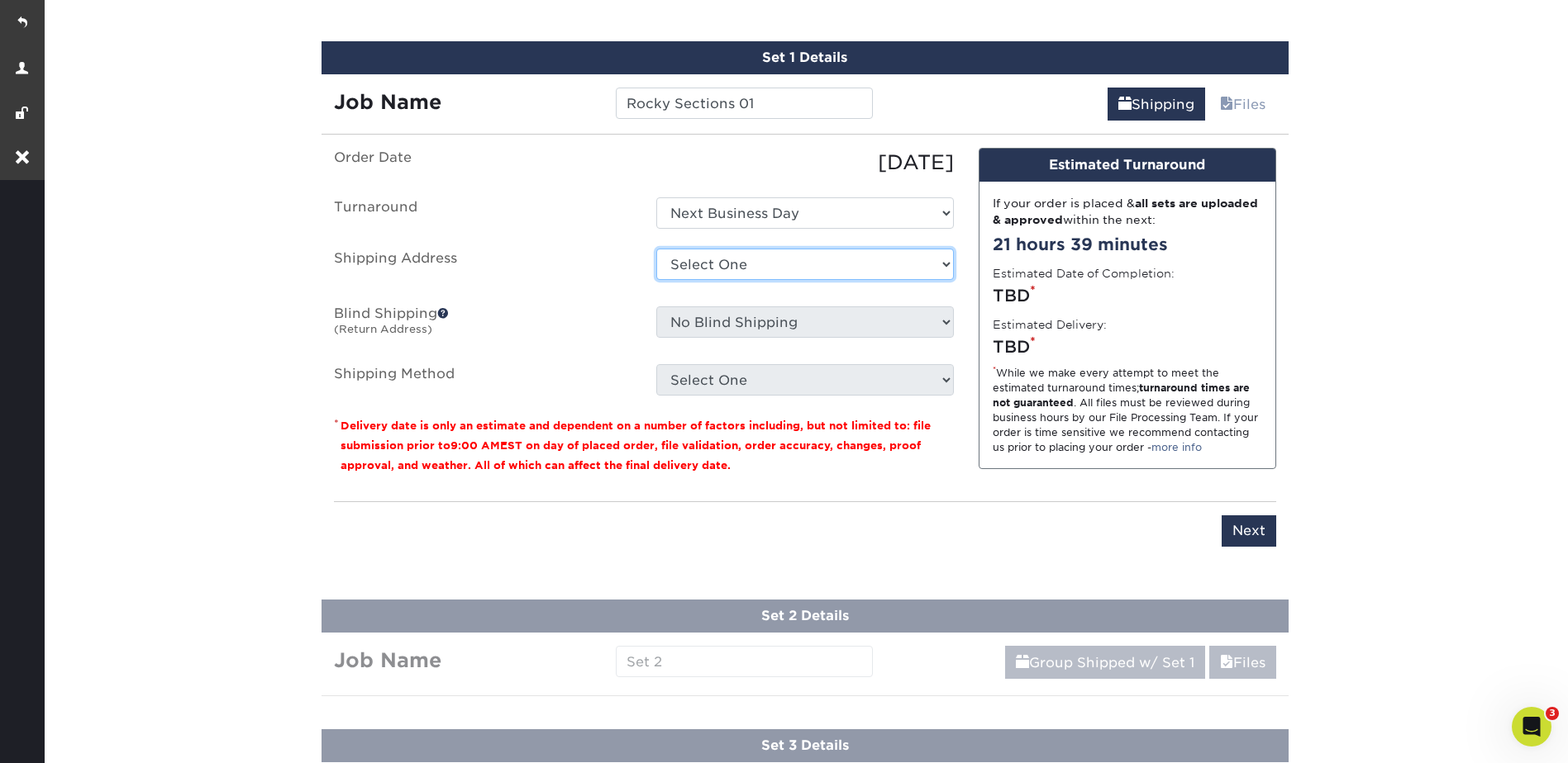
click at [739, 273] on select "Select One [GEOGRAPHIC_DATA] - FOH [GEOGRAPHIC_DATA] [GEOGRAPHIC_DATA] - Deck […" at bounding box center [805, 264] width 298 height 32
click at [742, 270] on select "Select One [GEOGRAPHIC_DATA] - FOH [GEOGRAPHIC_DATA] [GEOGRAPHIC_DATA] - Deck […" at bounding box center [805, 264] width 298 height 32
select select "69707"
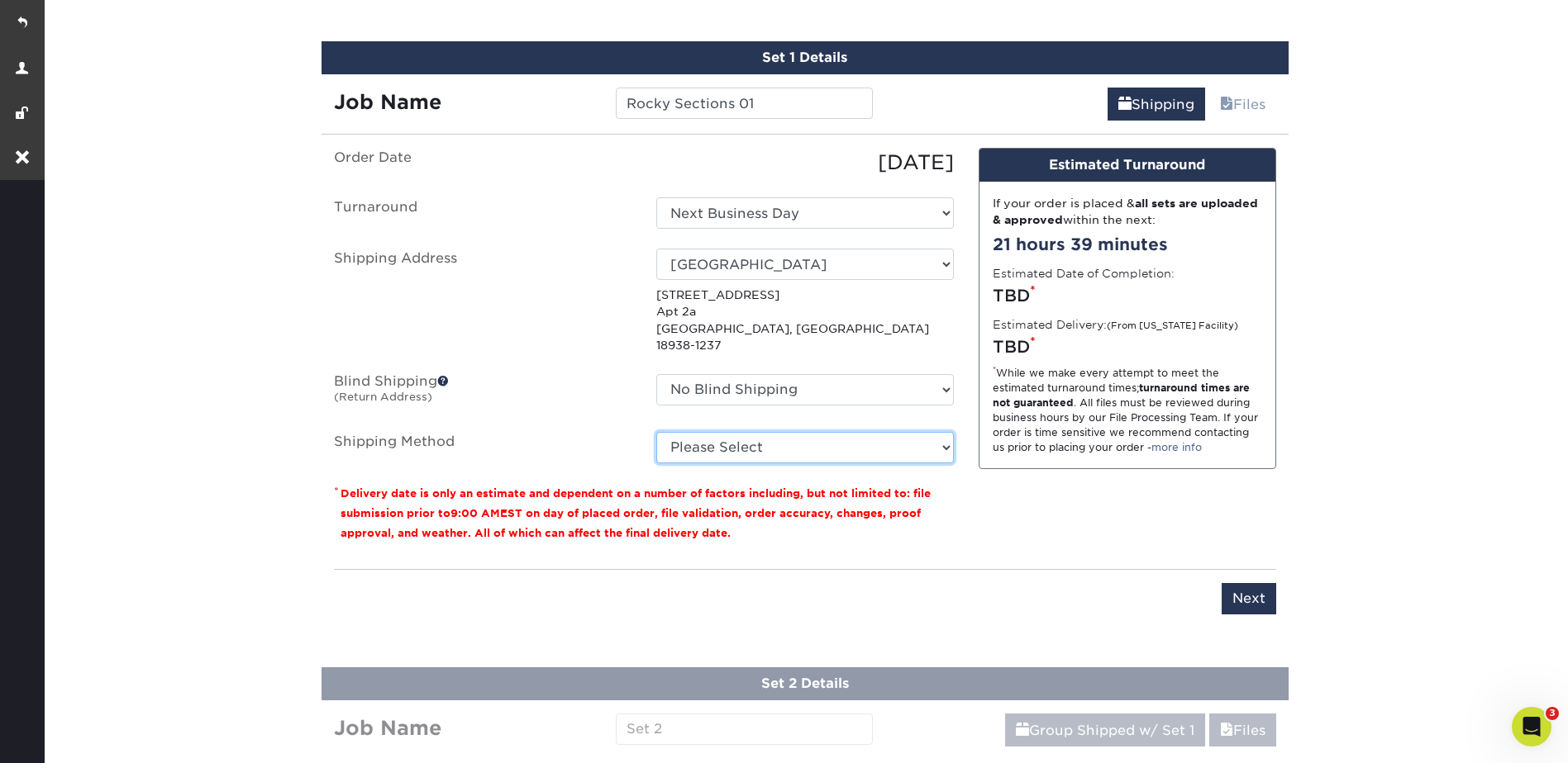
click at [755, 432] on select "Please Select G4M Flat Rate Shipping (+$11.20) 3 Day Shipping Service (+$18.68)…" at bounding box center [805, 448] width 298 height 32
click at [745, 432] on select "Please Select G4M Flat Rate Shipping (+$11.20) 3 Day Shipping Service (+$18.68)…" at bounding box center [805, 448] width 298 height 32
select select "G4MFLATRATE"
click at [656, 432] on select "Please Select G4M Flat Rate Shipping (+$11.20) 3 Day Shipping Service (+$18.68)…" at bounding box center [805, 448] width 298 height 32
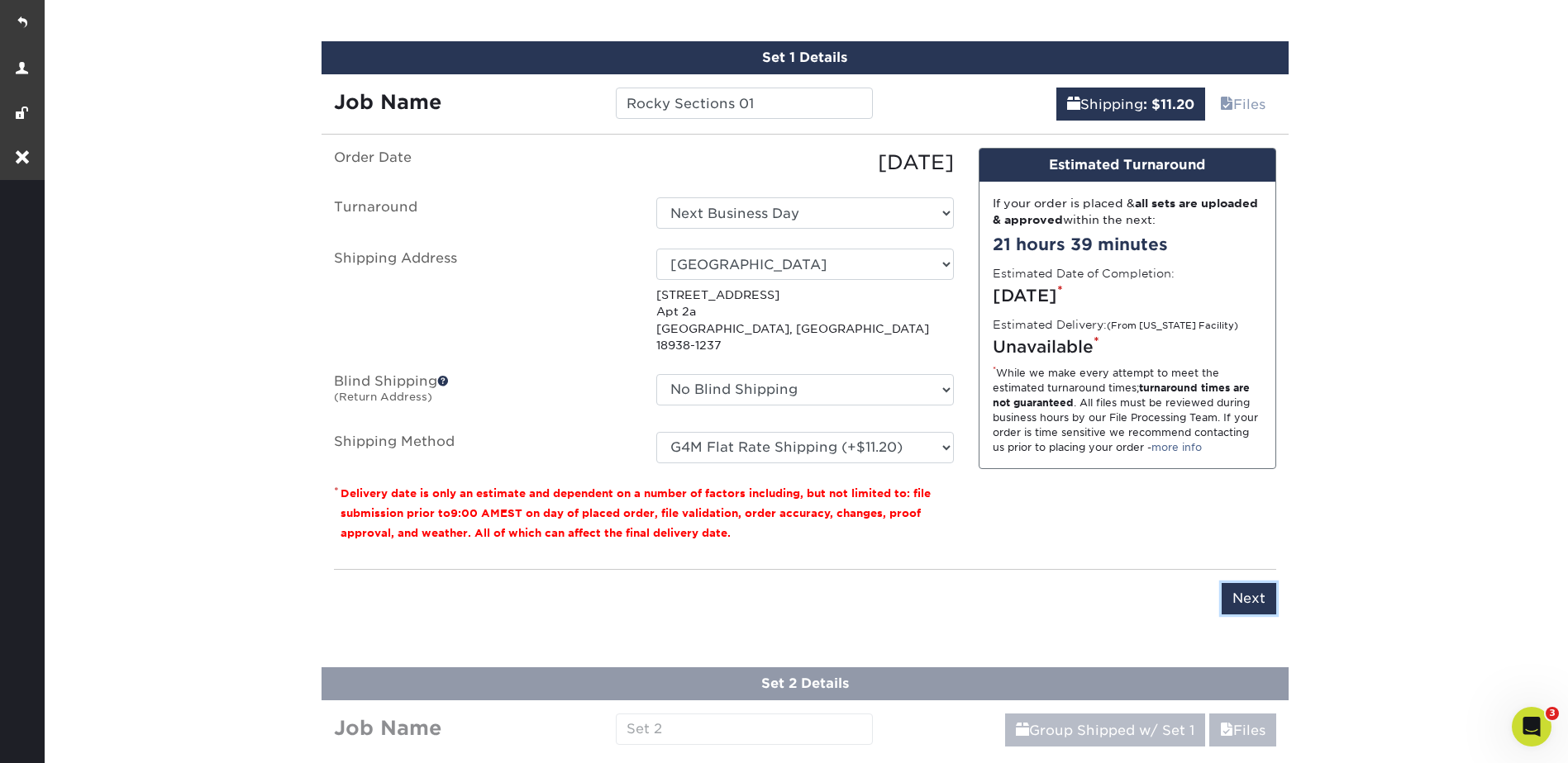
drag, startPoint x: 1242, startPoint y: 571, endPoint x: 1254, endPoint y: 575, distance: 12.6
click at [1245, 583] on input "Next" at bounding box center [1249, 598] width 55 height 32
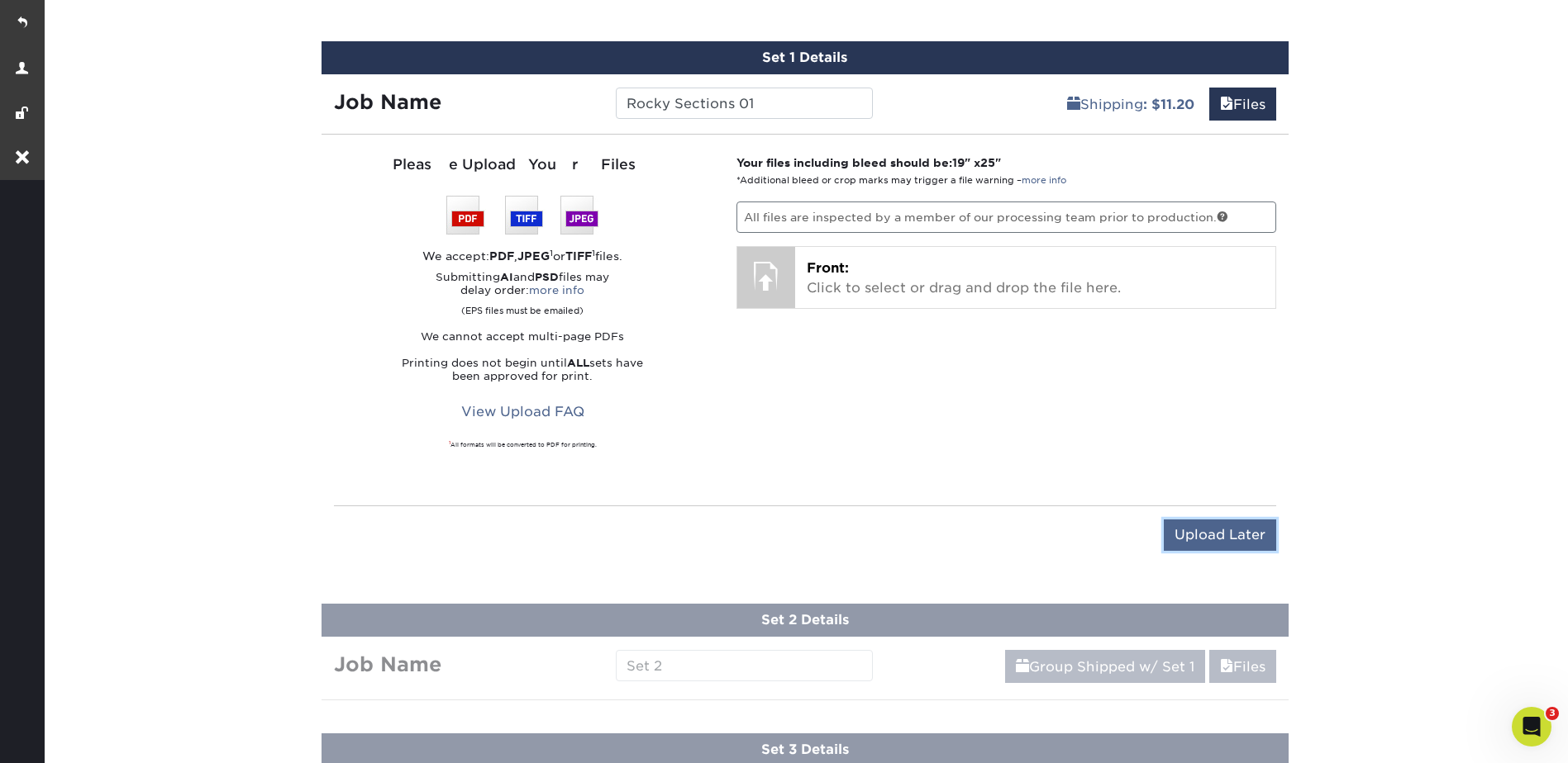
click at [1228, 537] on input "Upload Later" at bounding box center [1220, 535] width 112 height 32
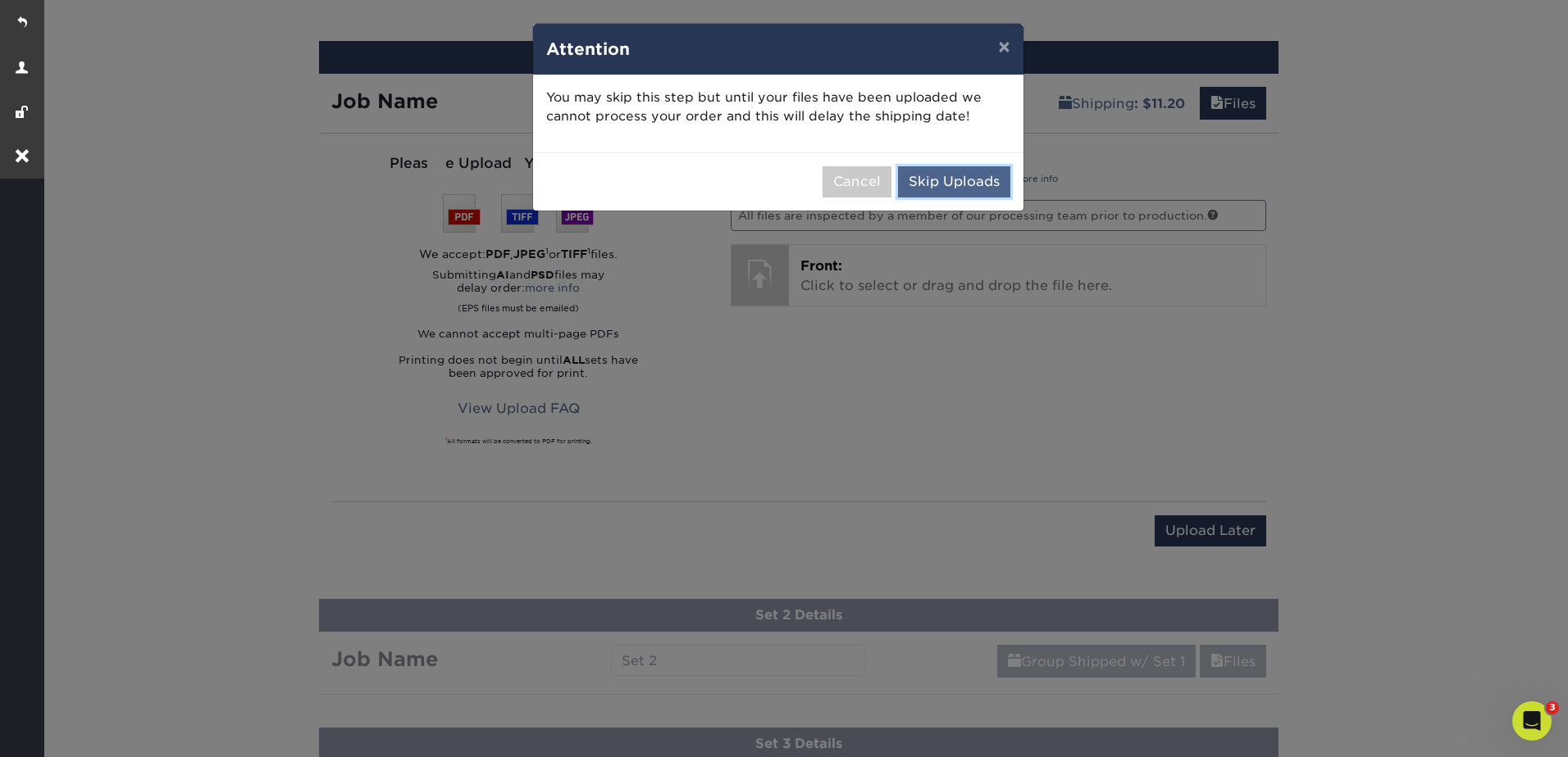
click at [949, 182] on button "Skip Uploads" at bounding box center [954, 182] width 112 height 31
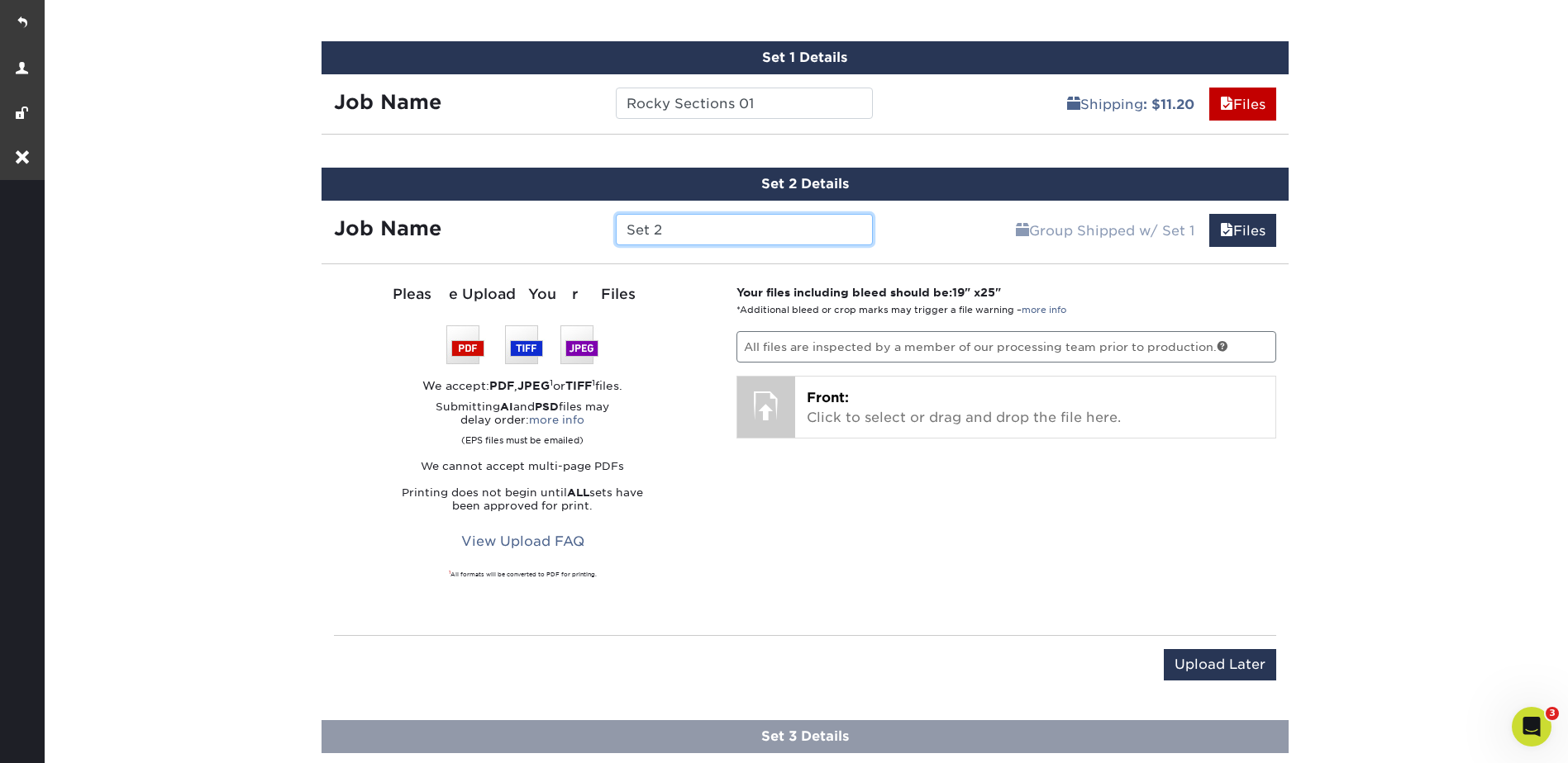
drag, startPoint x: 682, startPoint y: 231, endPoint x: 603, endPoint y: 231, distance: 79.0
click at [603, 231] on div "Set 2" at bounding box center [744, 230] width 282 height 32
type input "Rocky Sections 02"
click at [1222, 655] on input "Upload Later" at bounding box center [1220, 664] width 112 height 32
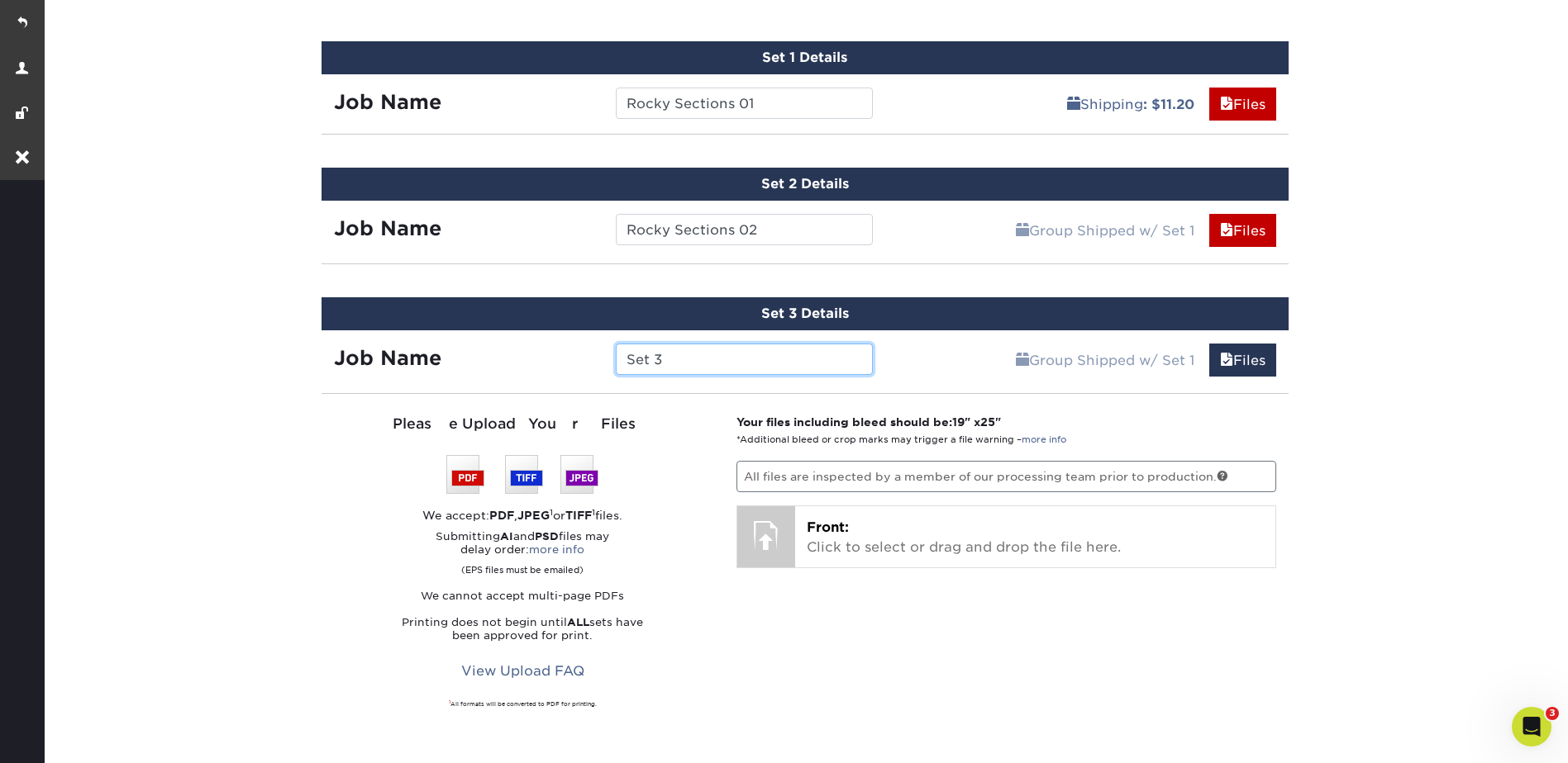
drag, startPoint x: 685, startPoint y: 363, endPoint x: 607, endPoint y: 368, distance: 78.2
click at [607, 368] on div "Set 3" at bounding box center [744, 359] width 282 height 32
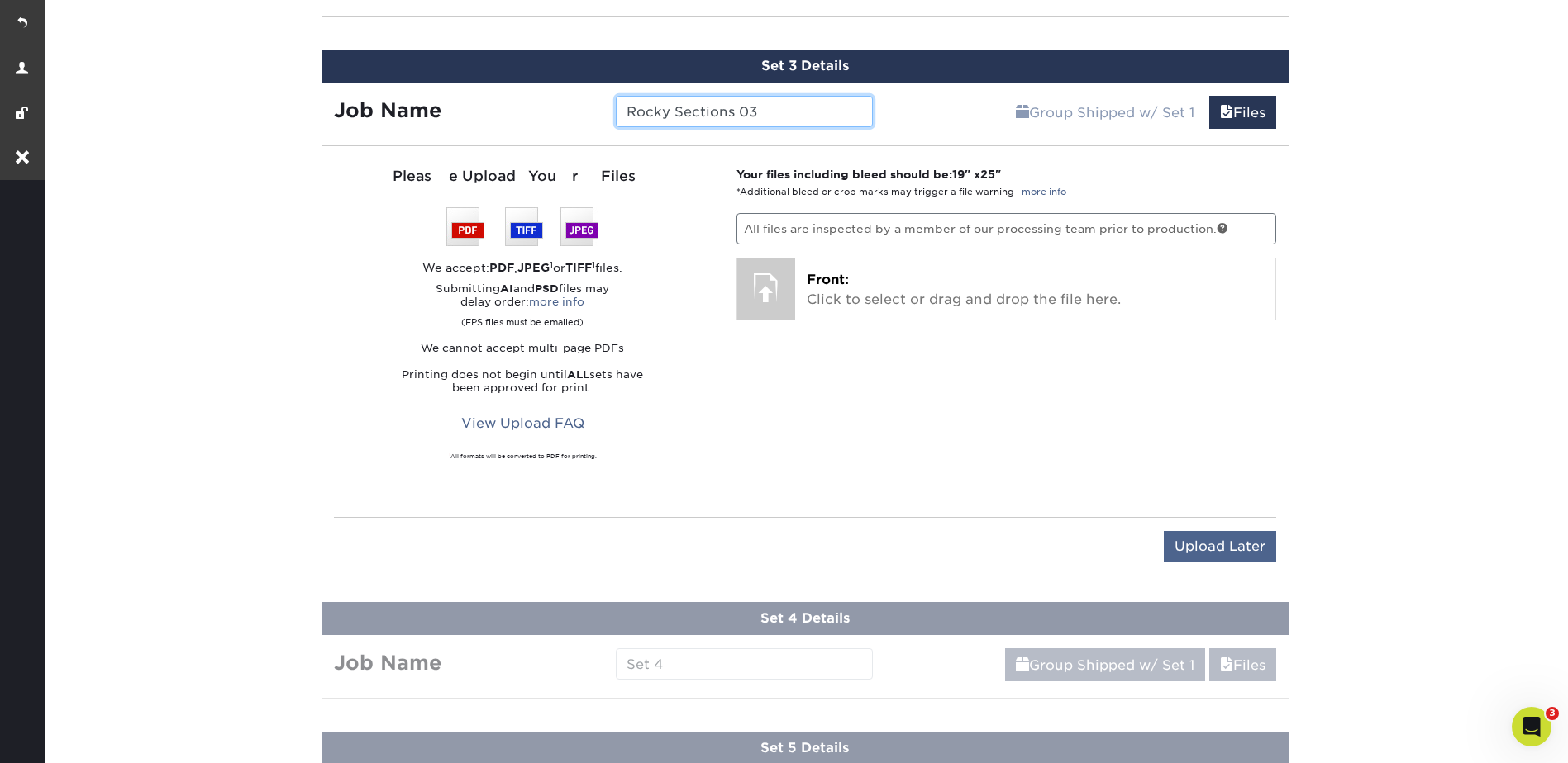
type input "Rocky Sections 03"
click at [1227, 538] on input "Upload Later" at bounding box center [1220, 547] width 112 height 32
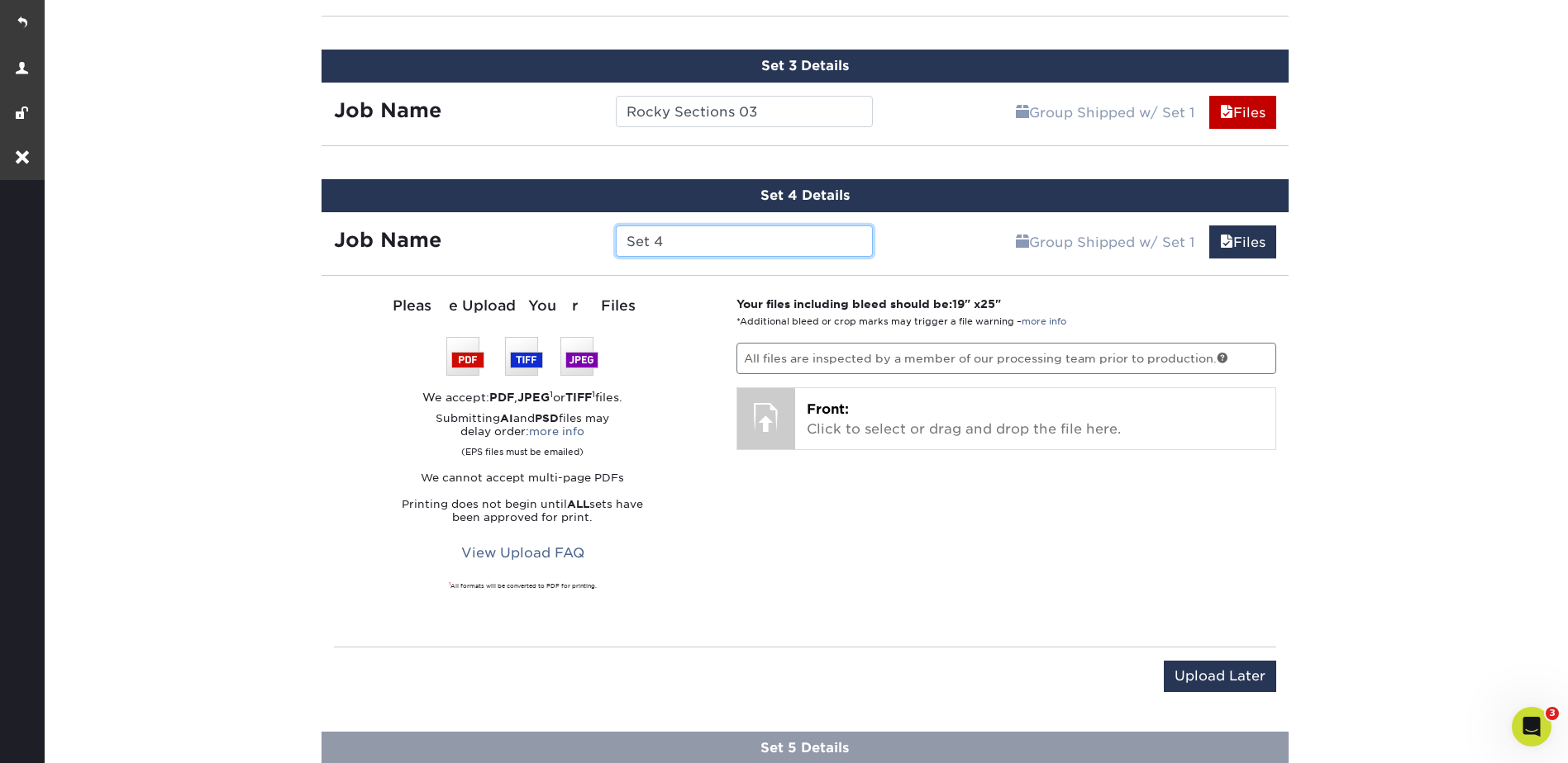
drag, startPoint x: 672, startPoint y: 239, endPoint x: 601, endPoint y: 243, distance: 71.1
click at [600, 245] on div "Job Name Set 4" at bounding box center [604, 241] width 564 height 32
type input "Rocky Sections 04"
drag, startPoint x: 1208, startPoint y: 666, endPoint x: 1184, endPoint y: 670, distance: 24.3
click at [1209, 668] on input "Upload Later" at bounding box center [1220, 676] width 112 height 32
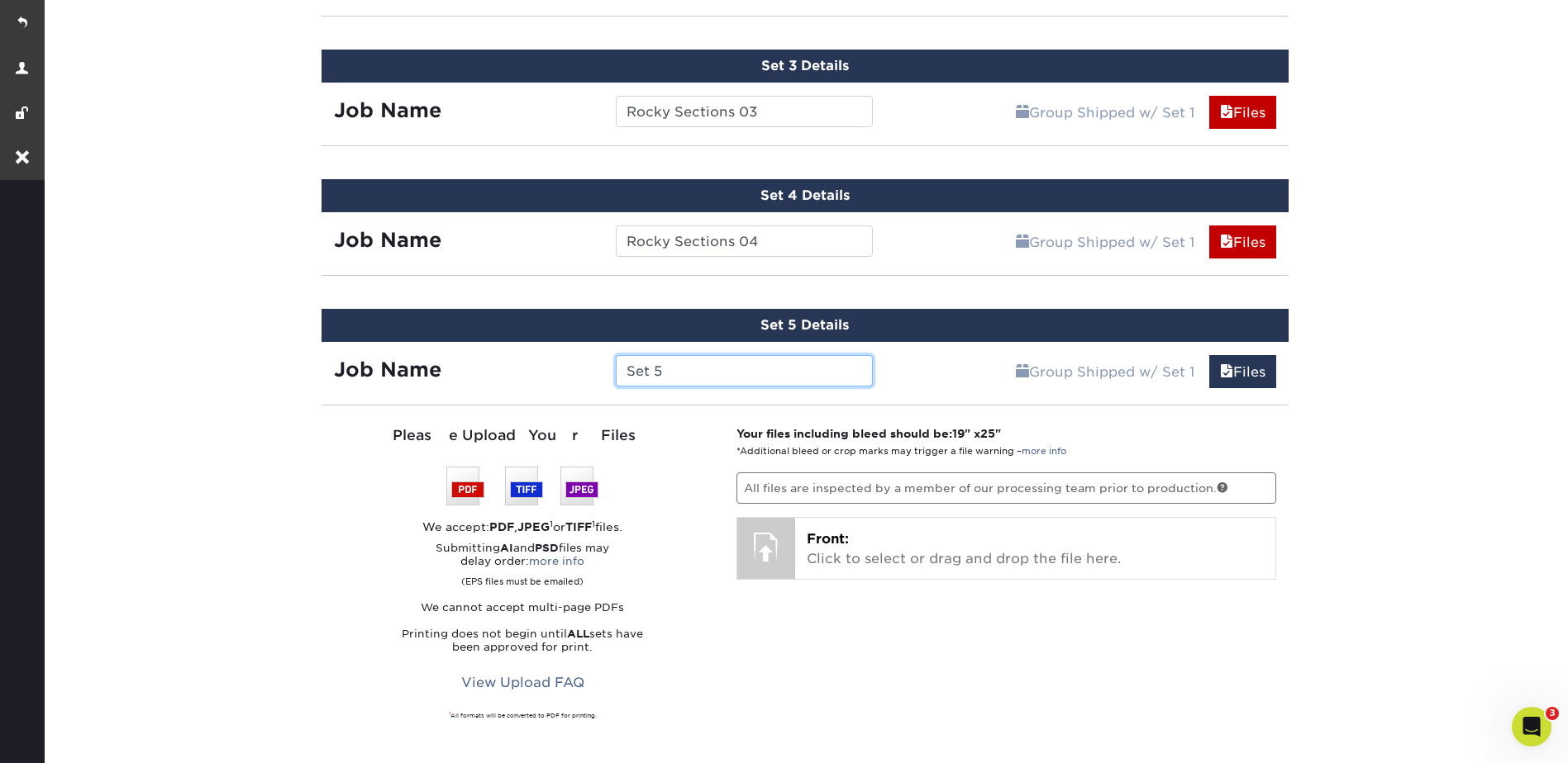
click at [620, 367] on input "Set 5" at bounding box center [745, 370] width 257 height 32
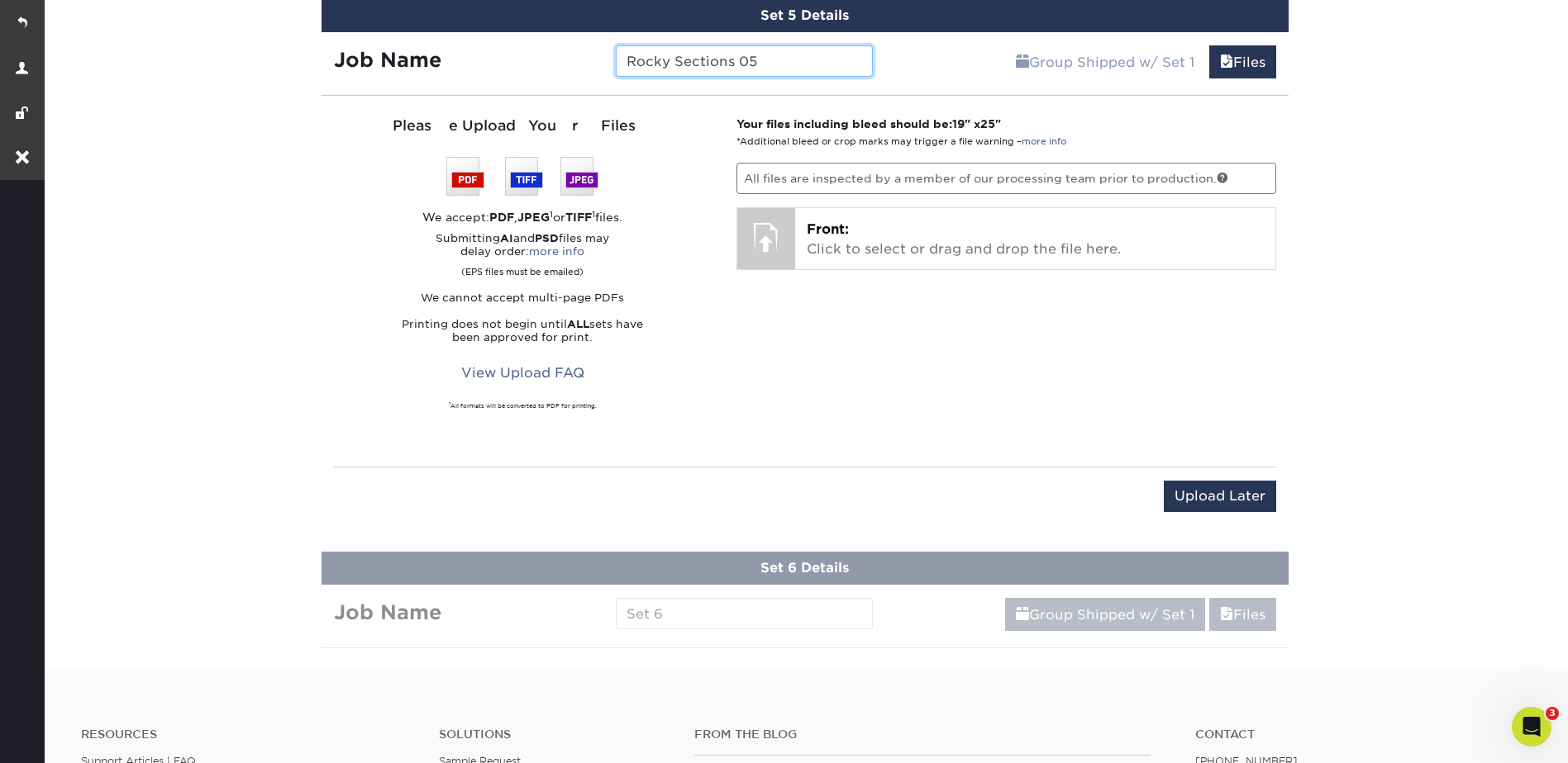
scroll to position [1781, 0]
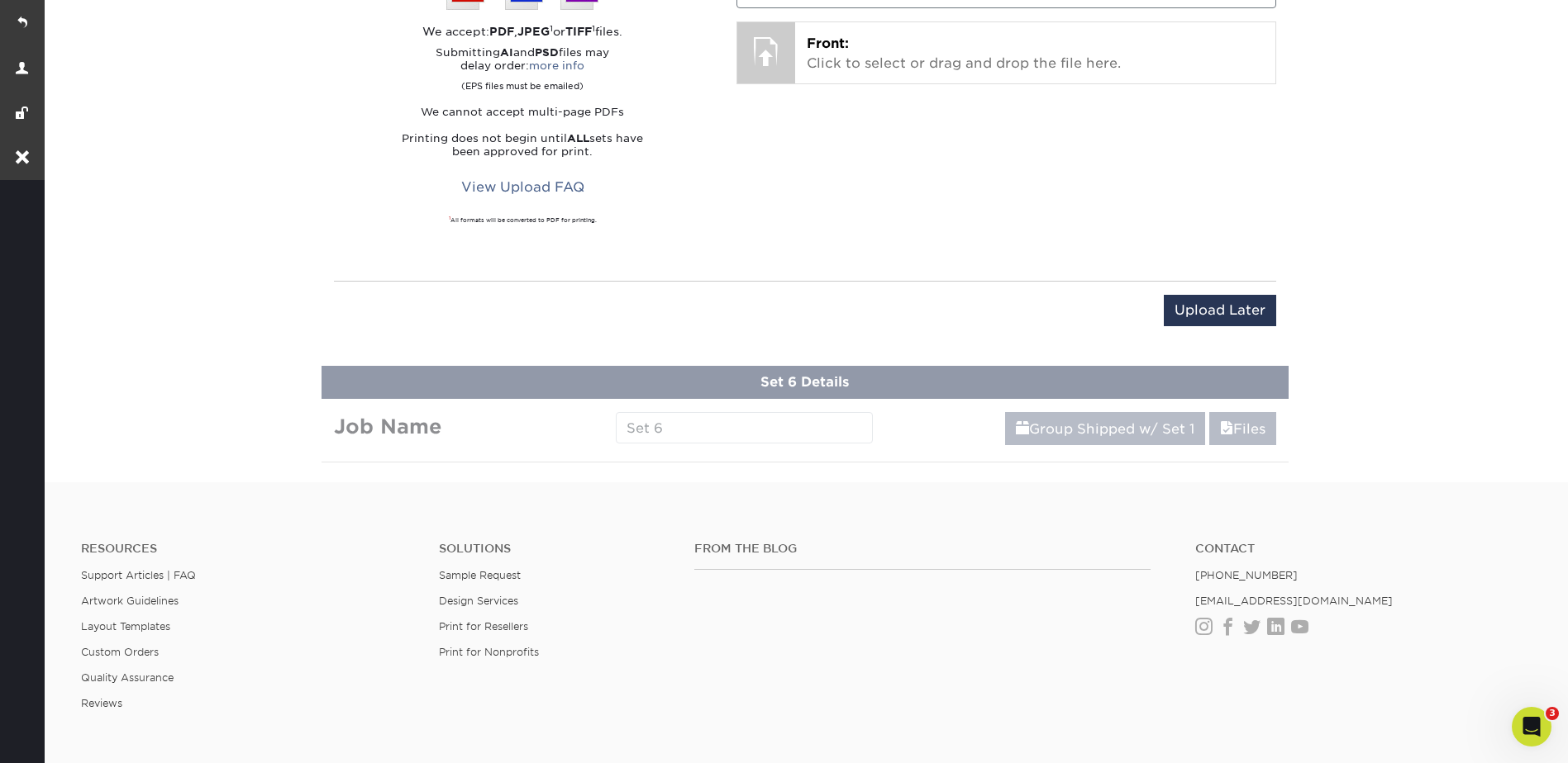
type input "Rocky Sections 05"
click at [1239, 339] on div "Upload Later Save & Continue Continue" at bounding box center [805, 321] width 943 height 51
click at [1229, 314] on input "Upload Later" at bounding box center [1220, 310] width 112 height 32
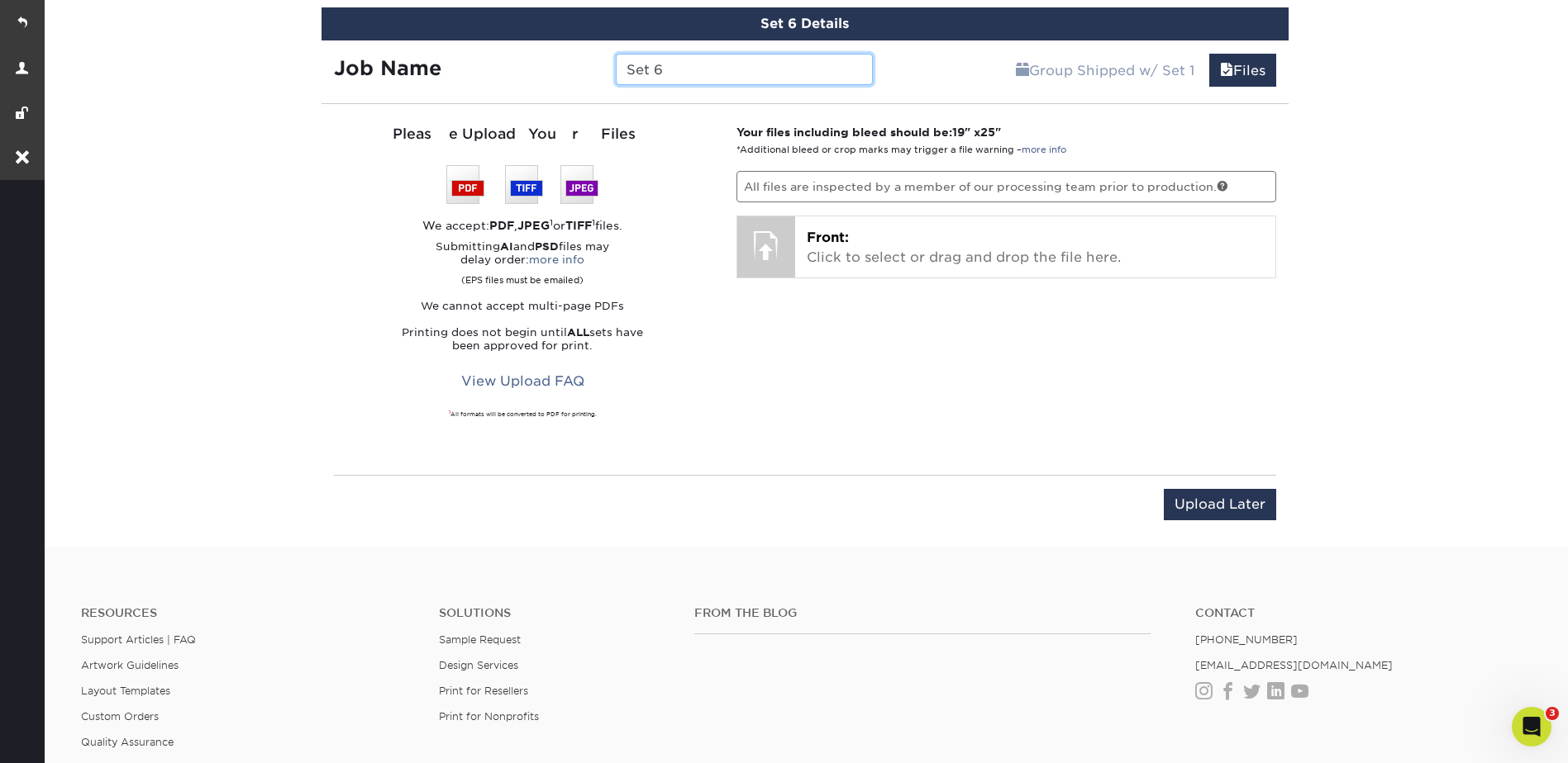
scroll to position [1688, 0]
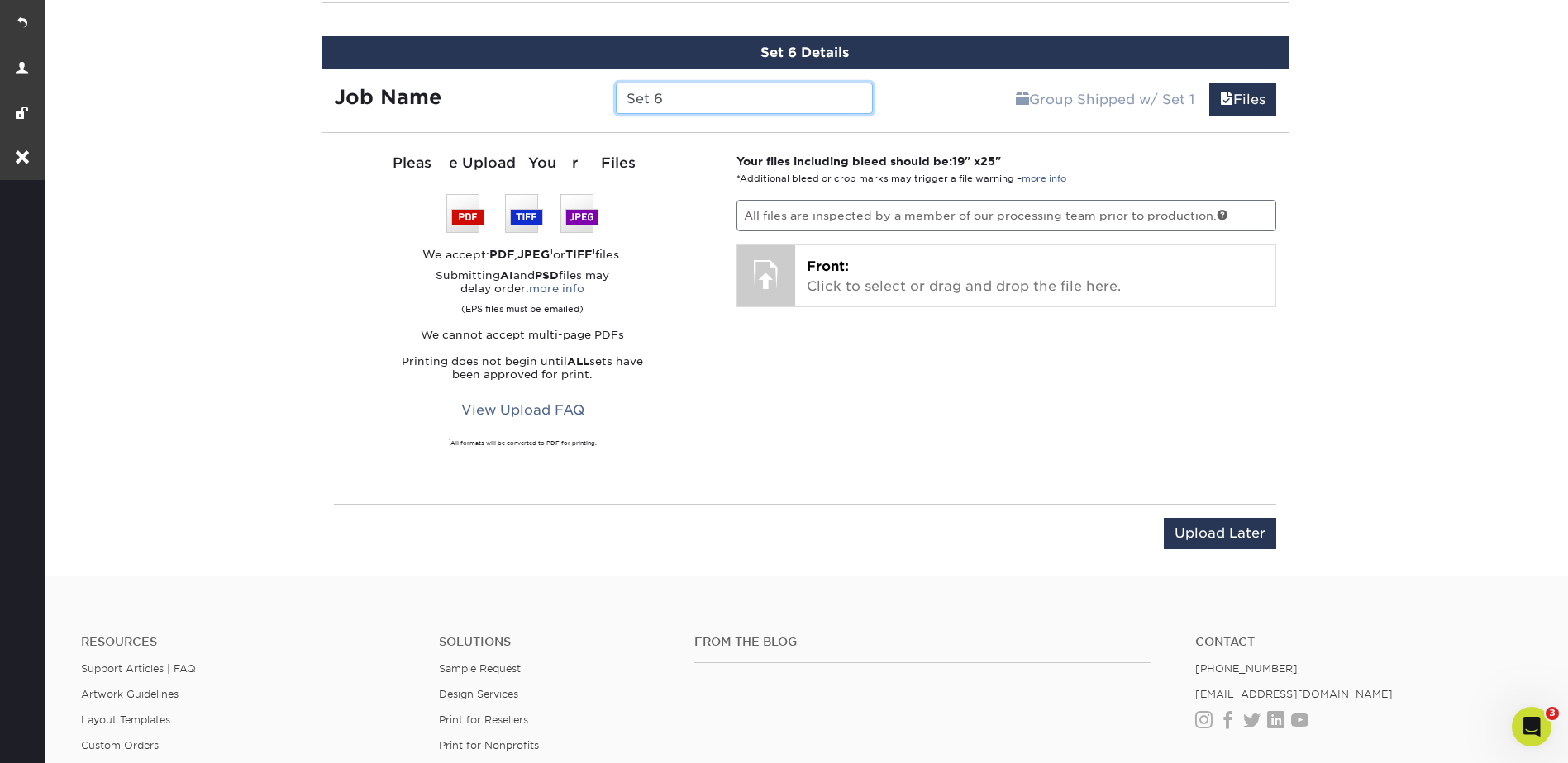
drag, startPoint x: 660, startPoint y: 100, endPoint x: 614, endPoint y: 99, distance: 46.0
click at [614, 99] on div "Set 6" at bounding box center [744, 98] width 282 height 32
type input "Rocky Sections 06"
click at [1221, 548] on input "Upload Later" at bounding box center [1220, 533] width 112 height 32
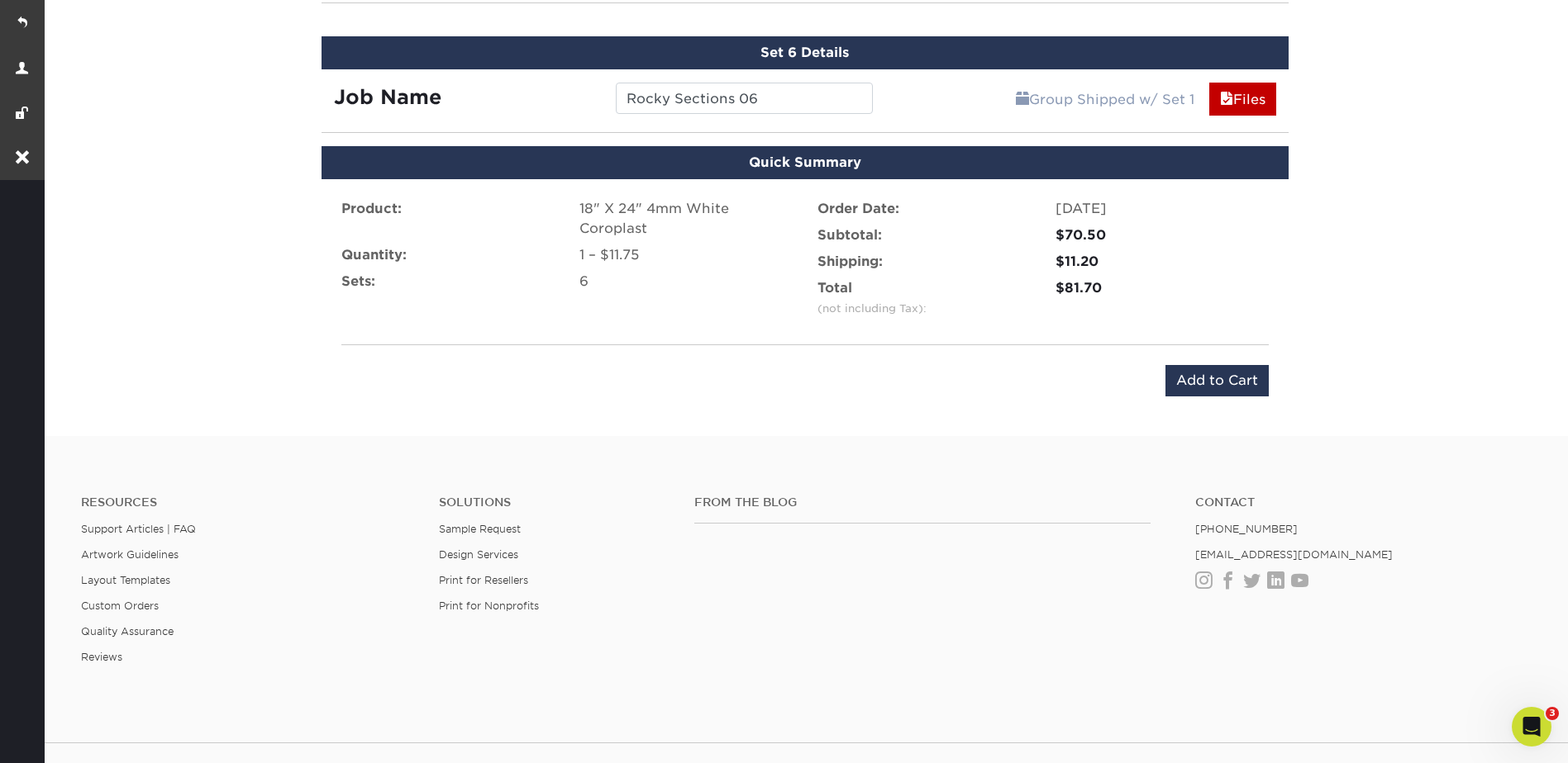
click at [1203, 360] on div "Product: 18" X 24" 4mm White Coroplast Quantity: 1 – $11.75 Sets: 6 Order Date:…" at bounding box center [805, 297] width 967 height 237
click at [1212, 373] on input "Add to Cart" at bounding box center [1217, 381] width 103 height 32
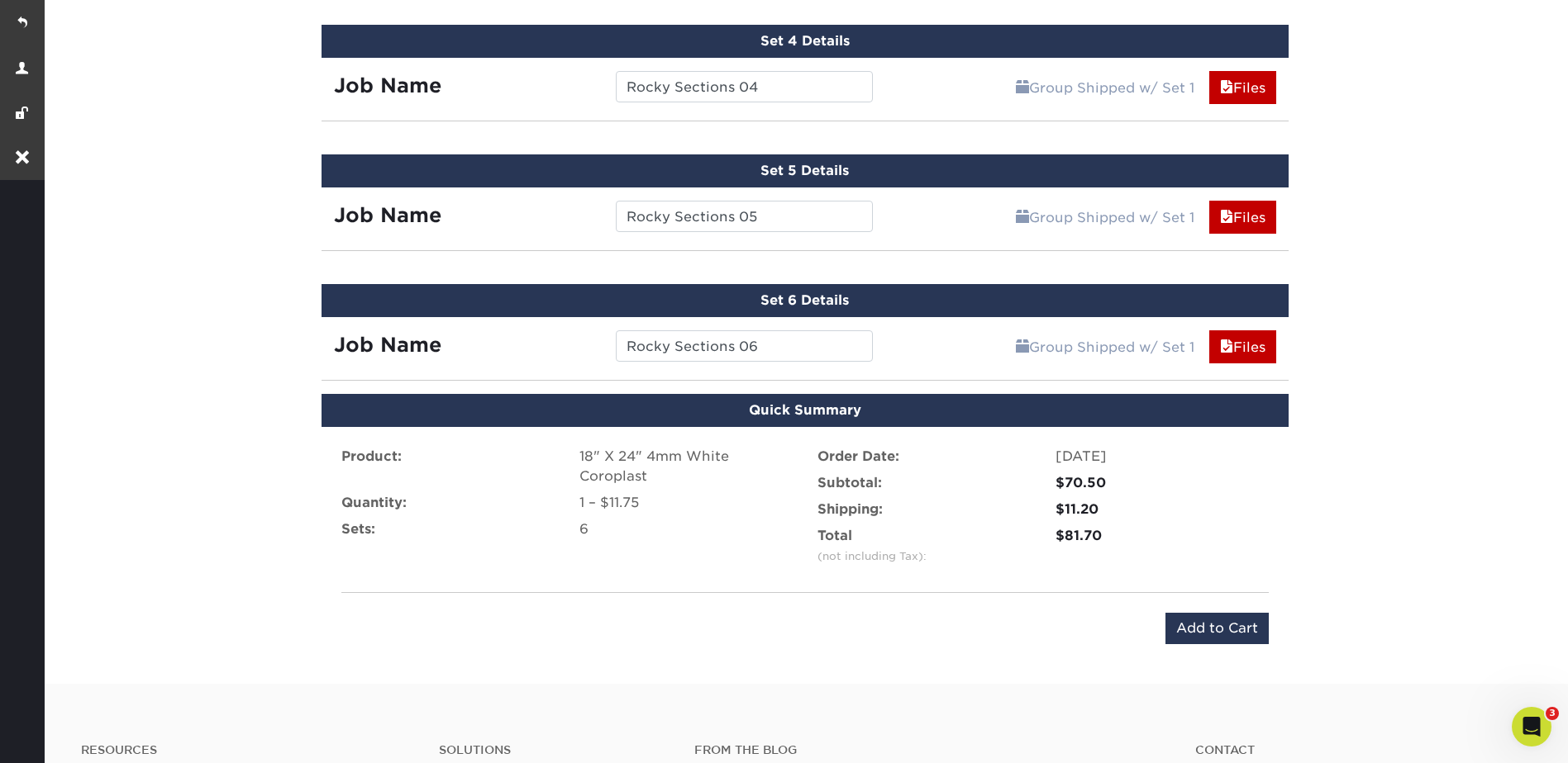
scroll to position [1844, 0]
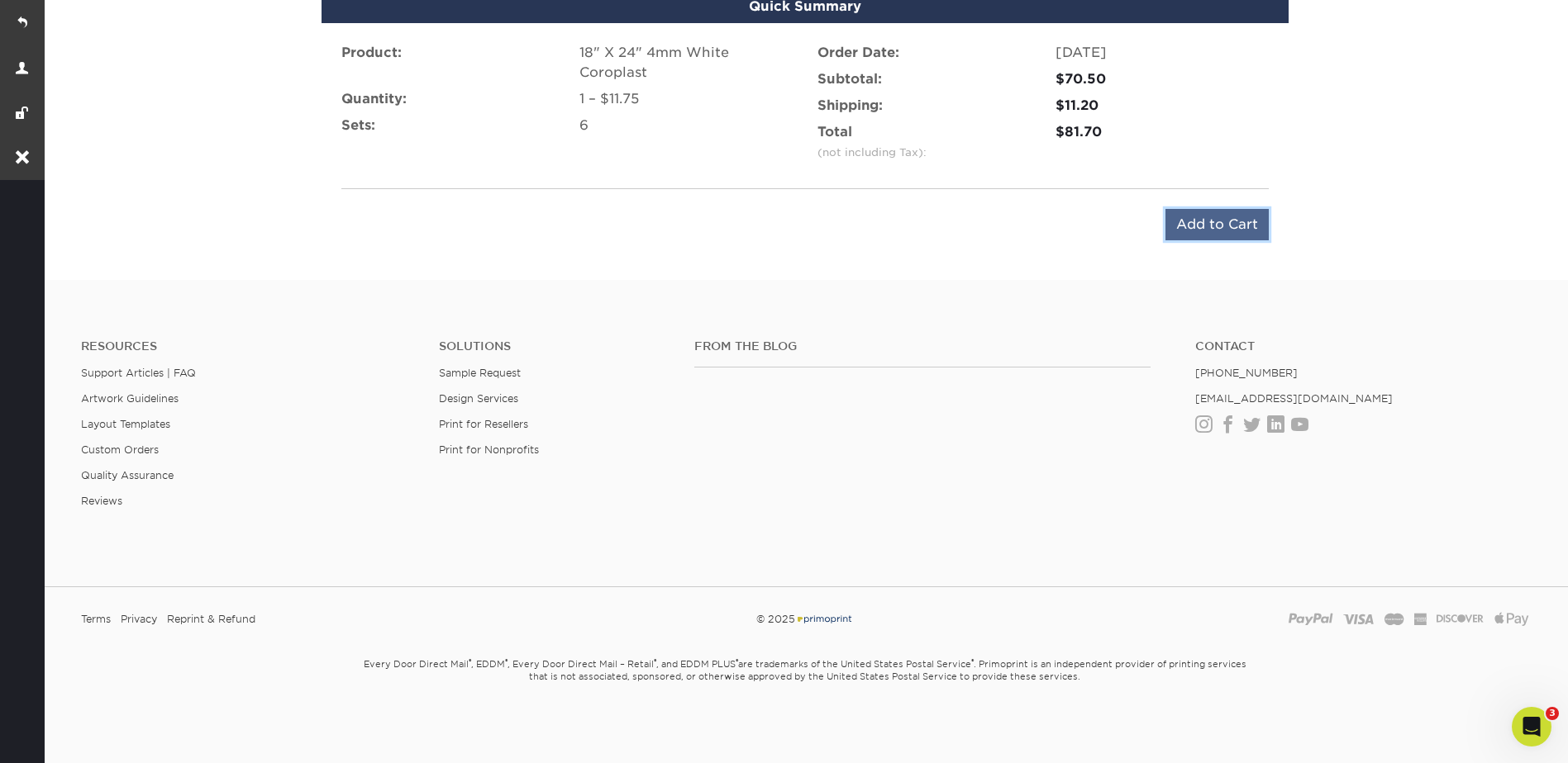
click at [1203, 216] on input "Add to Cart" at bounding box center [1217, 225] width 103 height 32
type input "Add to Cart"
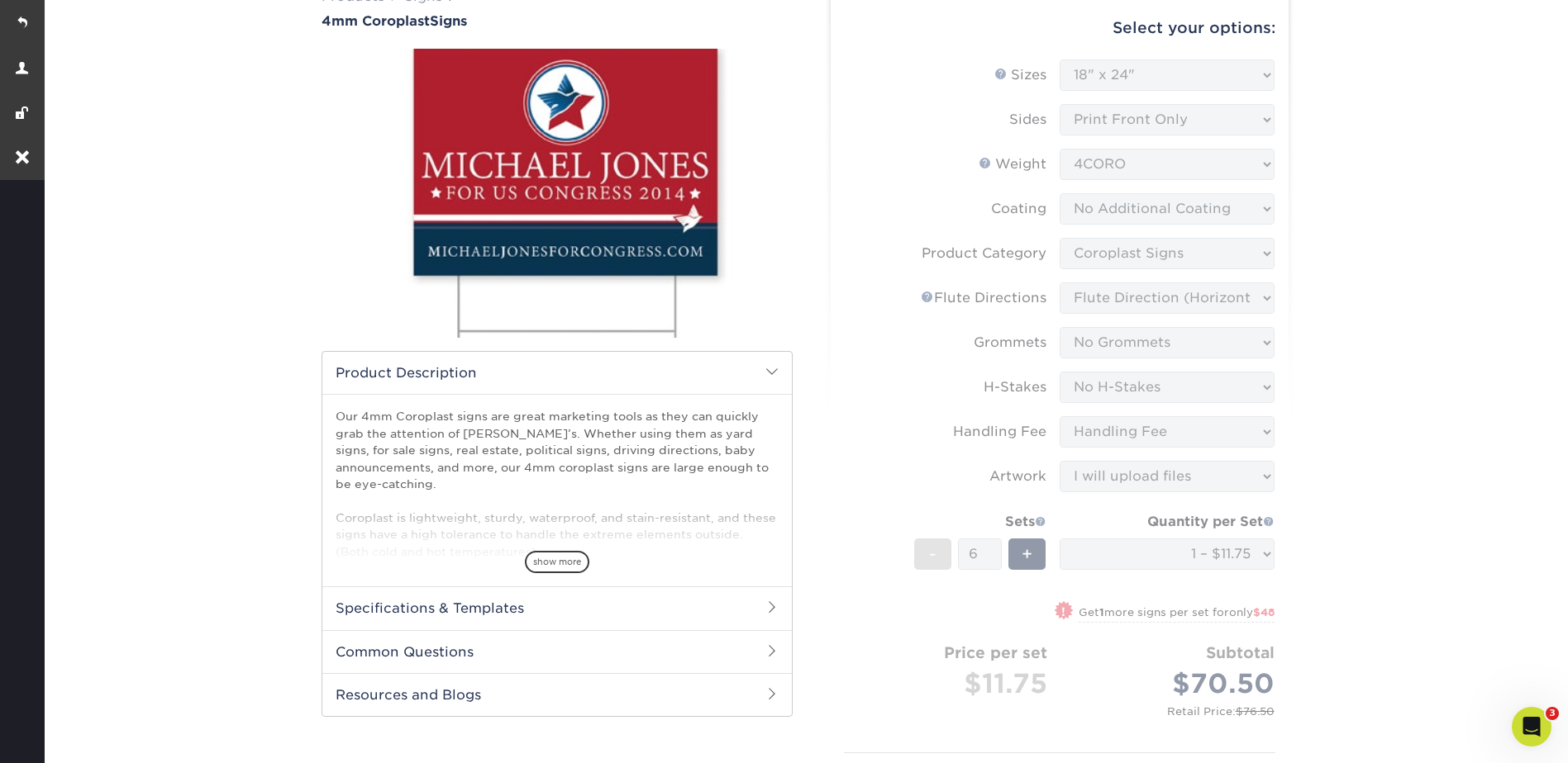
scroll to position [0, 0]
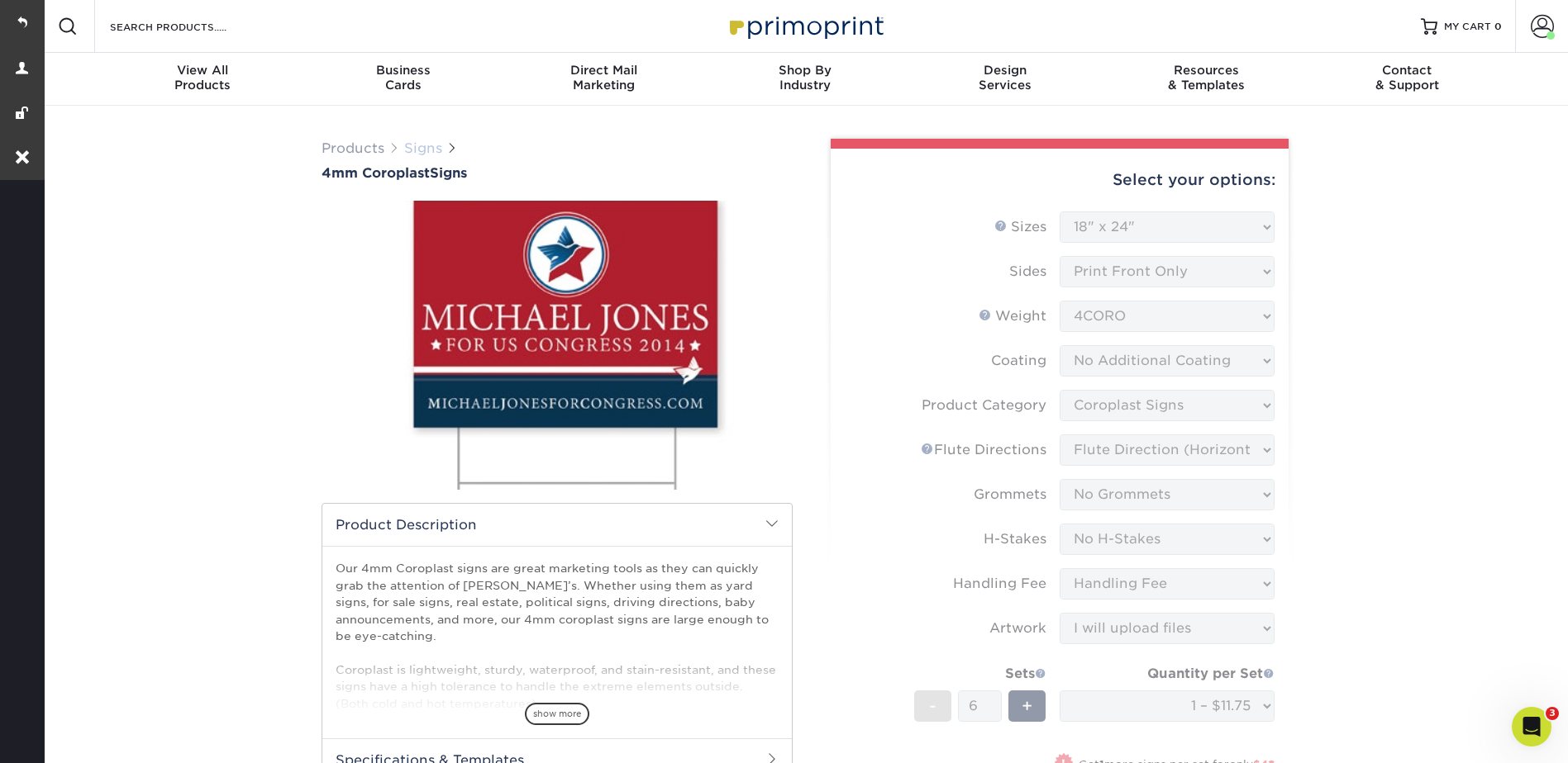
click at [428, 151] on link "Signs" at bounding box center [423, 148] width 38 height 15
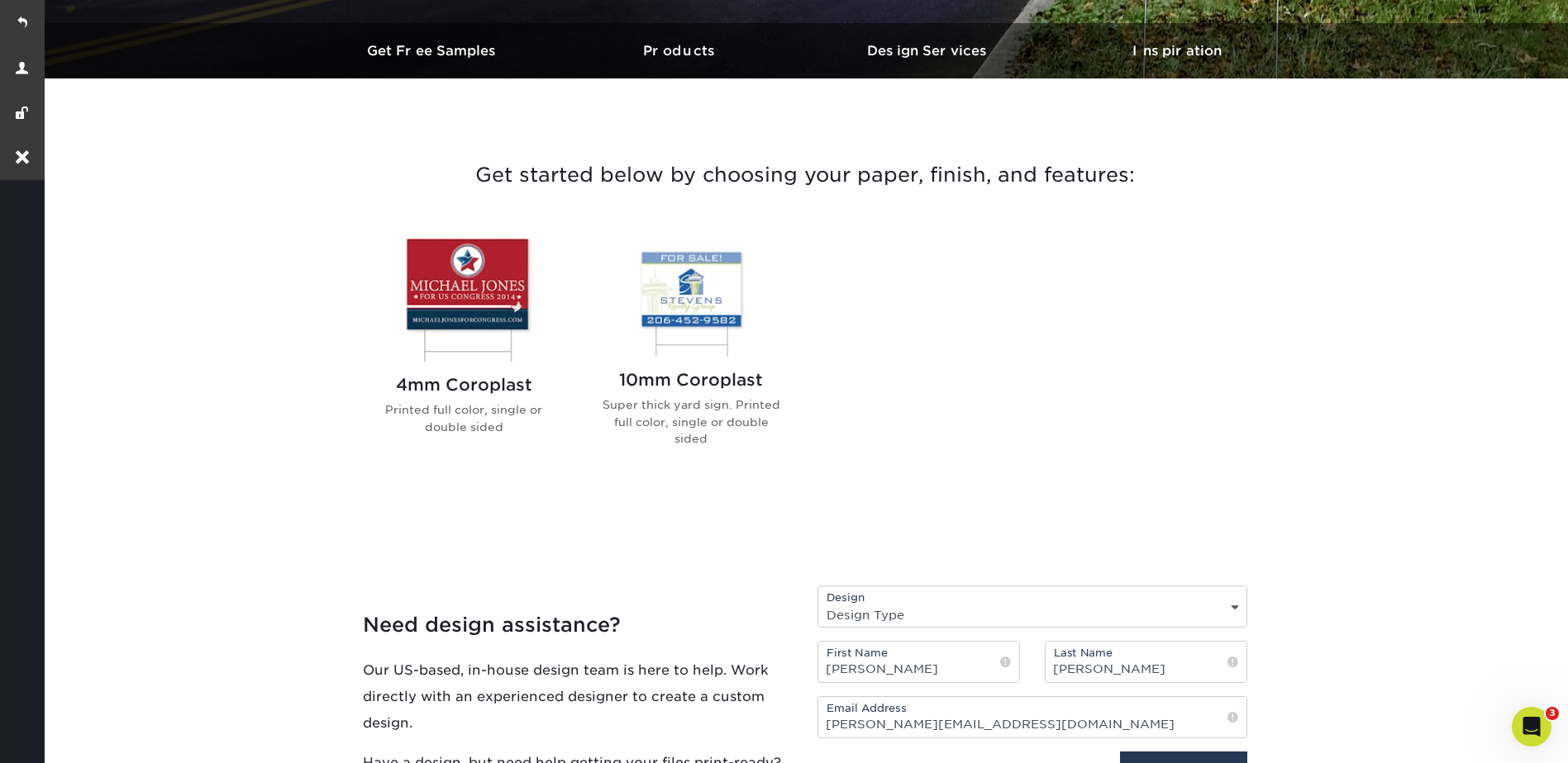
click at [475, 315] on img at bounding box center [464, 297] width 188 height 129
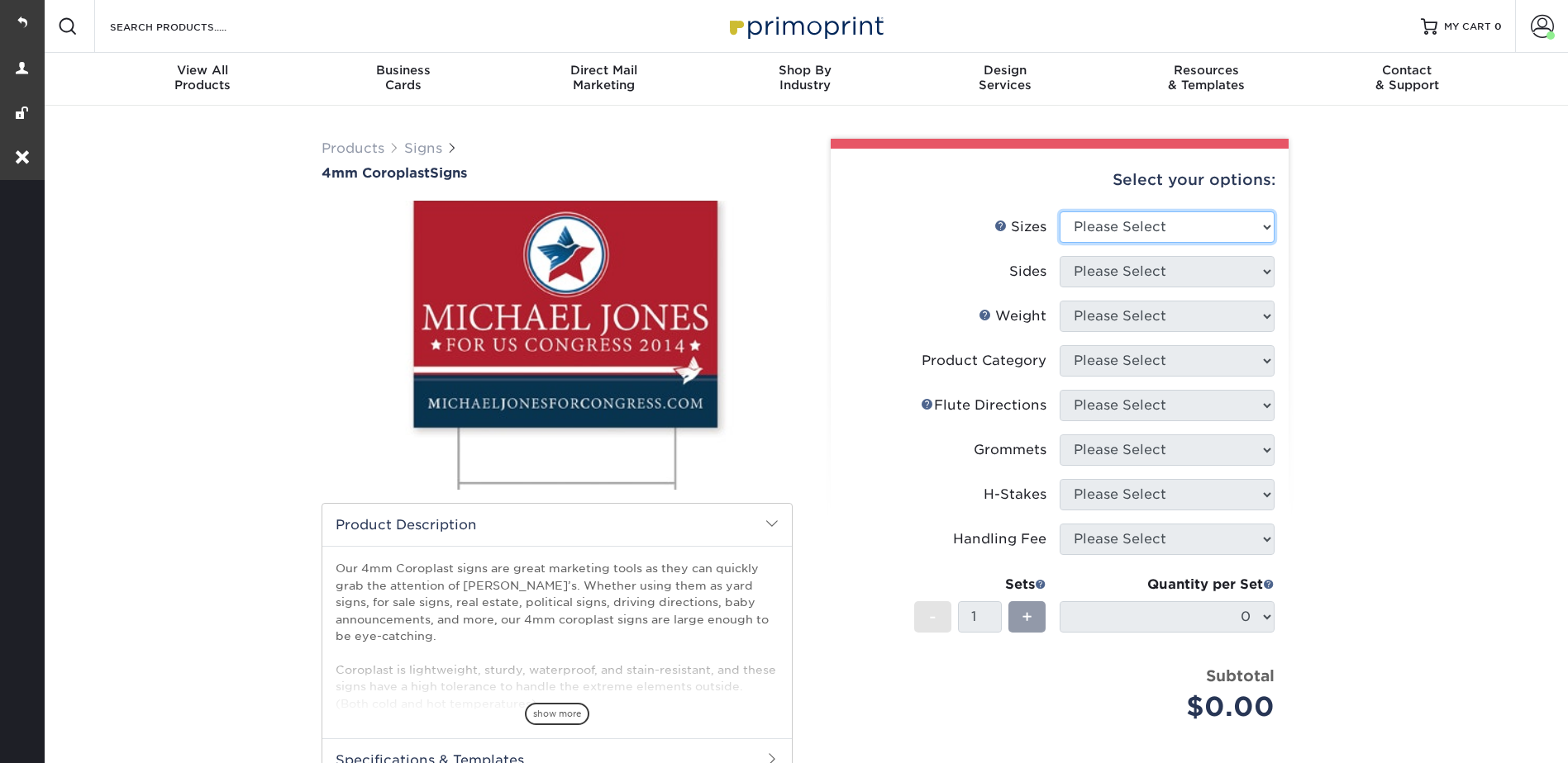
click at [1149, 221] on select "Please Select 12" x 18" 18" x 24" 24" x 24" 24" x 36"" at bounding box center [1167, 227] width 215 height 32
select select "18.00x24.00"
click at [1059, 212] on select "Please Select 12" x 18" 18" x 24" 24" x 24" 24" x 36"" at bounding box center [1167, 227] width 215 height 32
click at [1135, 257] on select "Please Select Print Both Sides Print Front Only" at bounding box center [1167, 272] width 215 height 32
select select "32d3c223-f82c-492b-b915-ba065a00862f"
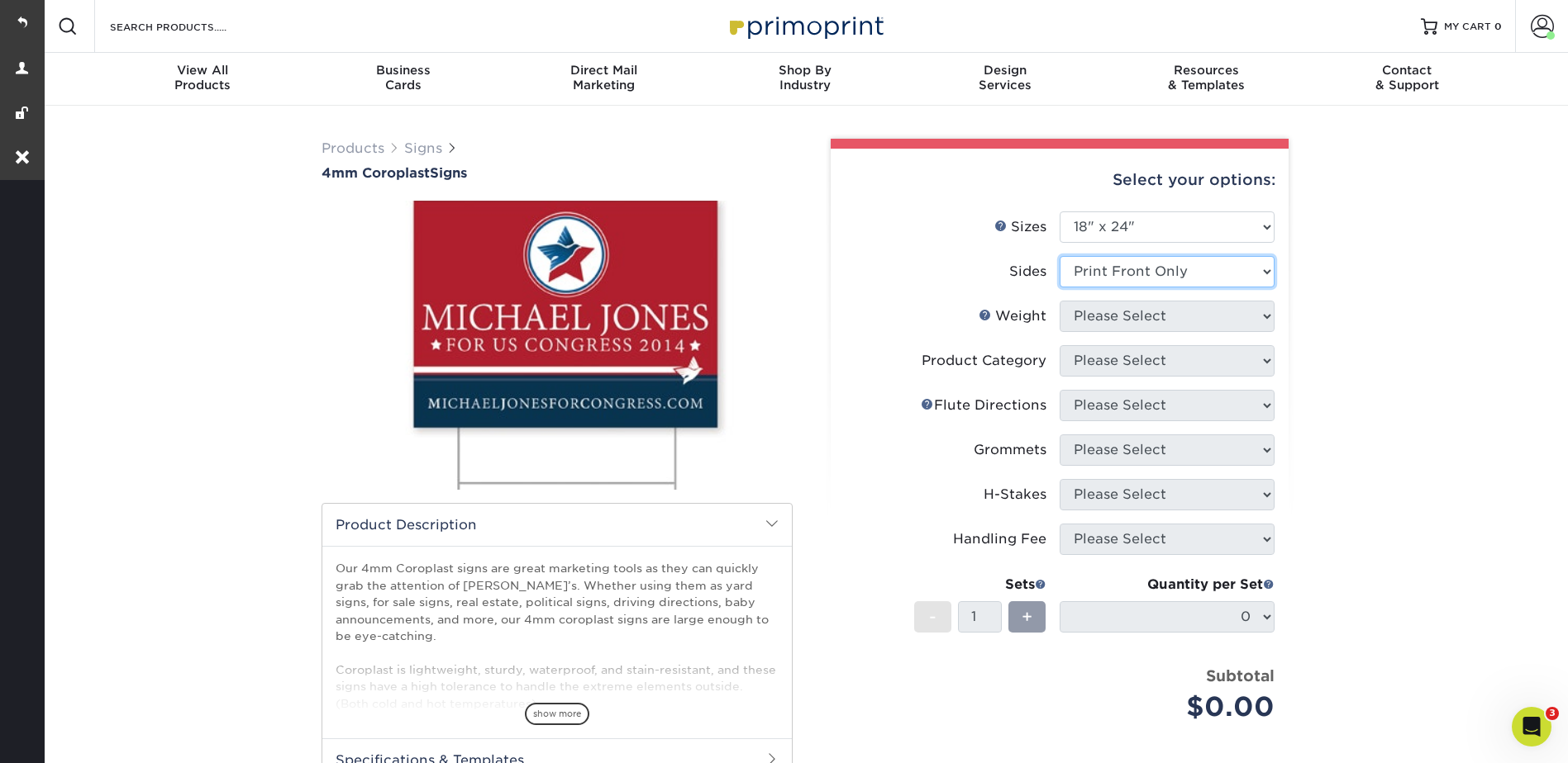
click at [1059, 256] on select "Please Select Print Both Sides Print Front Only" at bounding box center [1167, 272] width 215 height 32
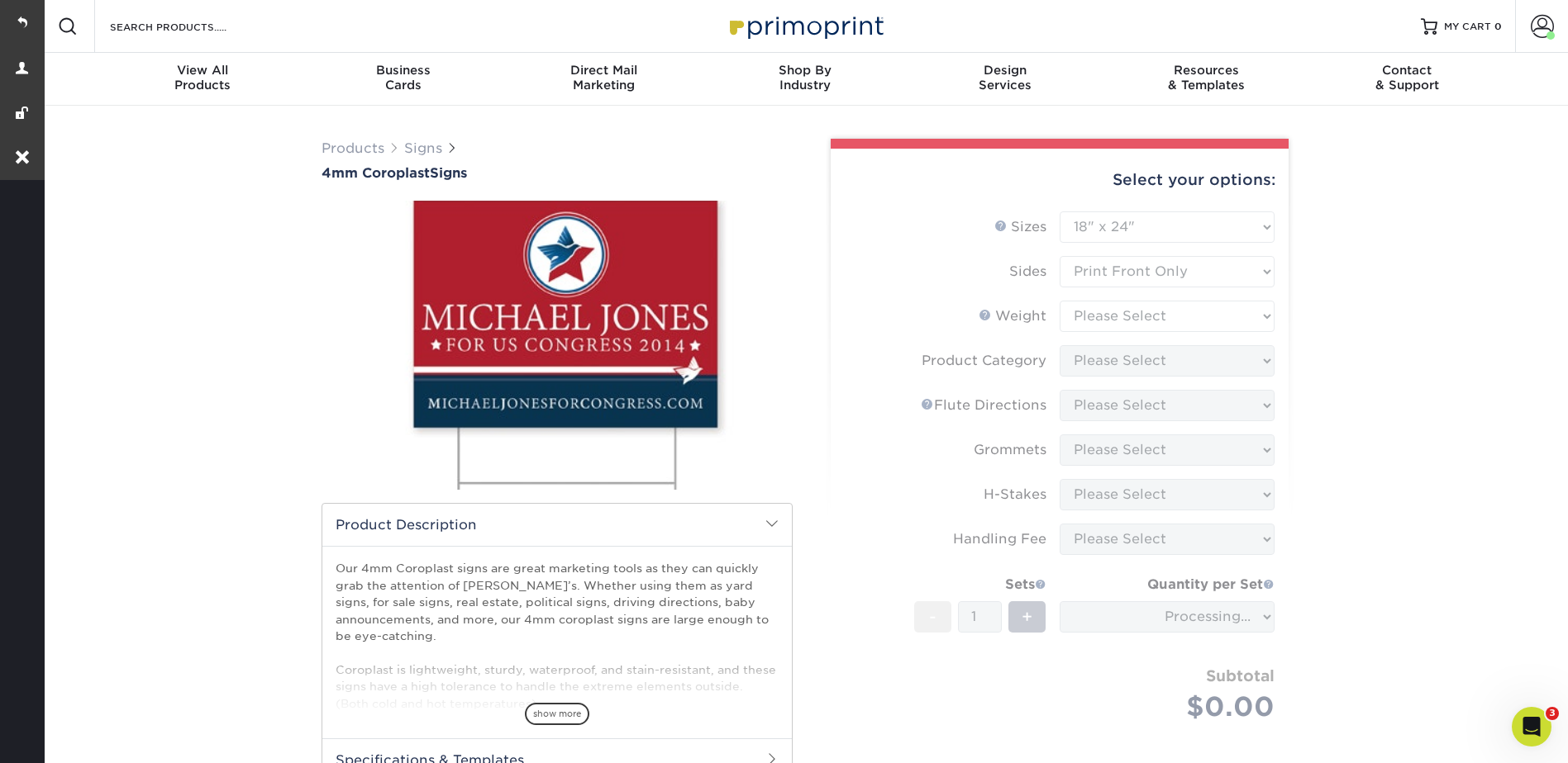
click at [1116, 311] on form "Sizes Help Sizes Please Select 12" x 18" 18" x 24" 24" x 24" 24" x 36" Sides Pl…" at bounding box center [1059, 486] width 431 height 550
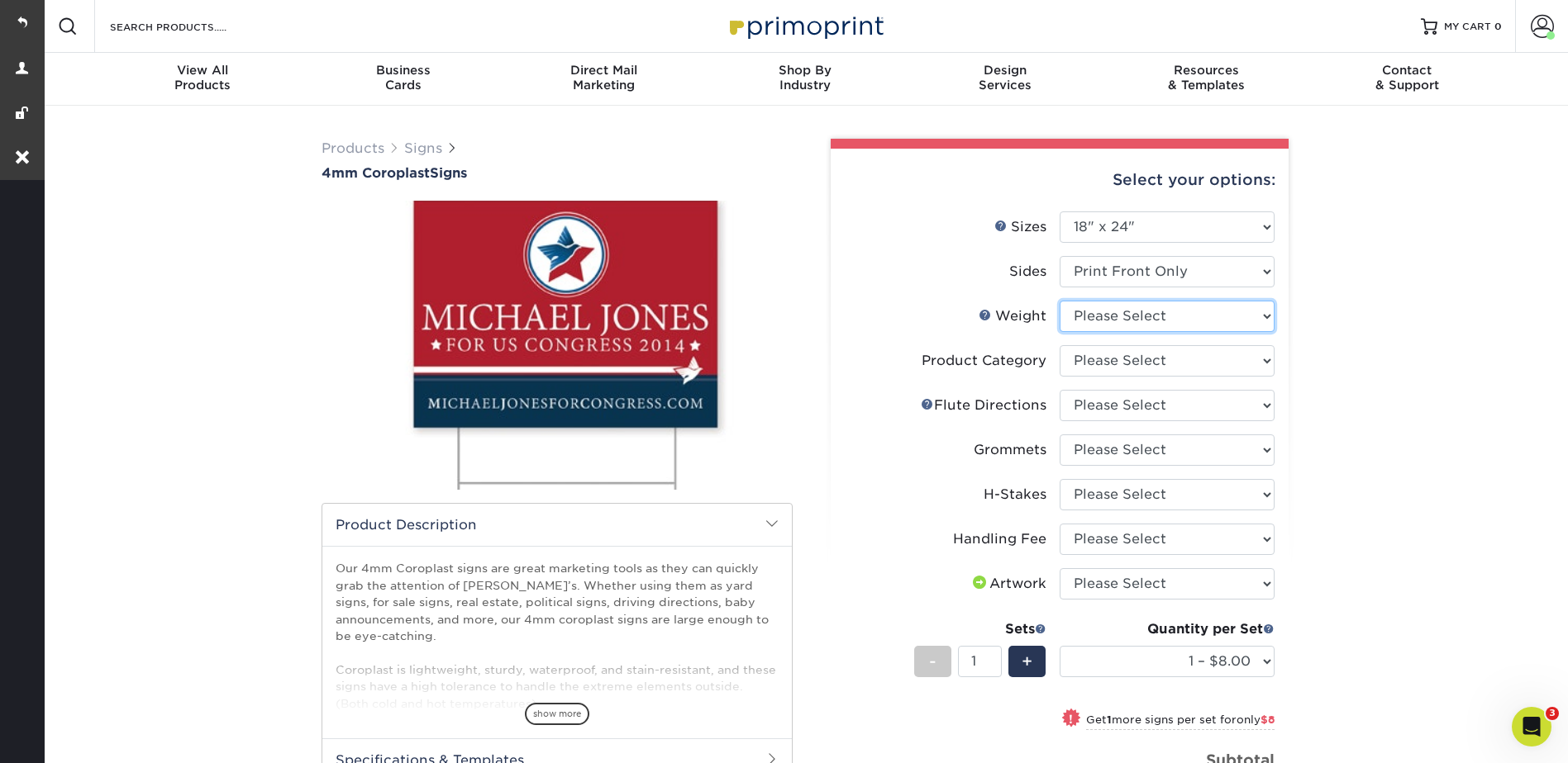
click at [1116, 311] on select "Please Select 4CORO" at bounding box center [1167, 316] width 215 height 32
select select "4CORO"
click at [1059, 301] on select "Please Select 4CORO" at bounding box center [1167, 316] width 215 height 32
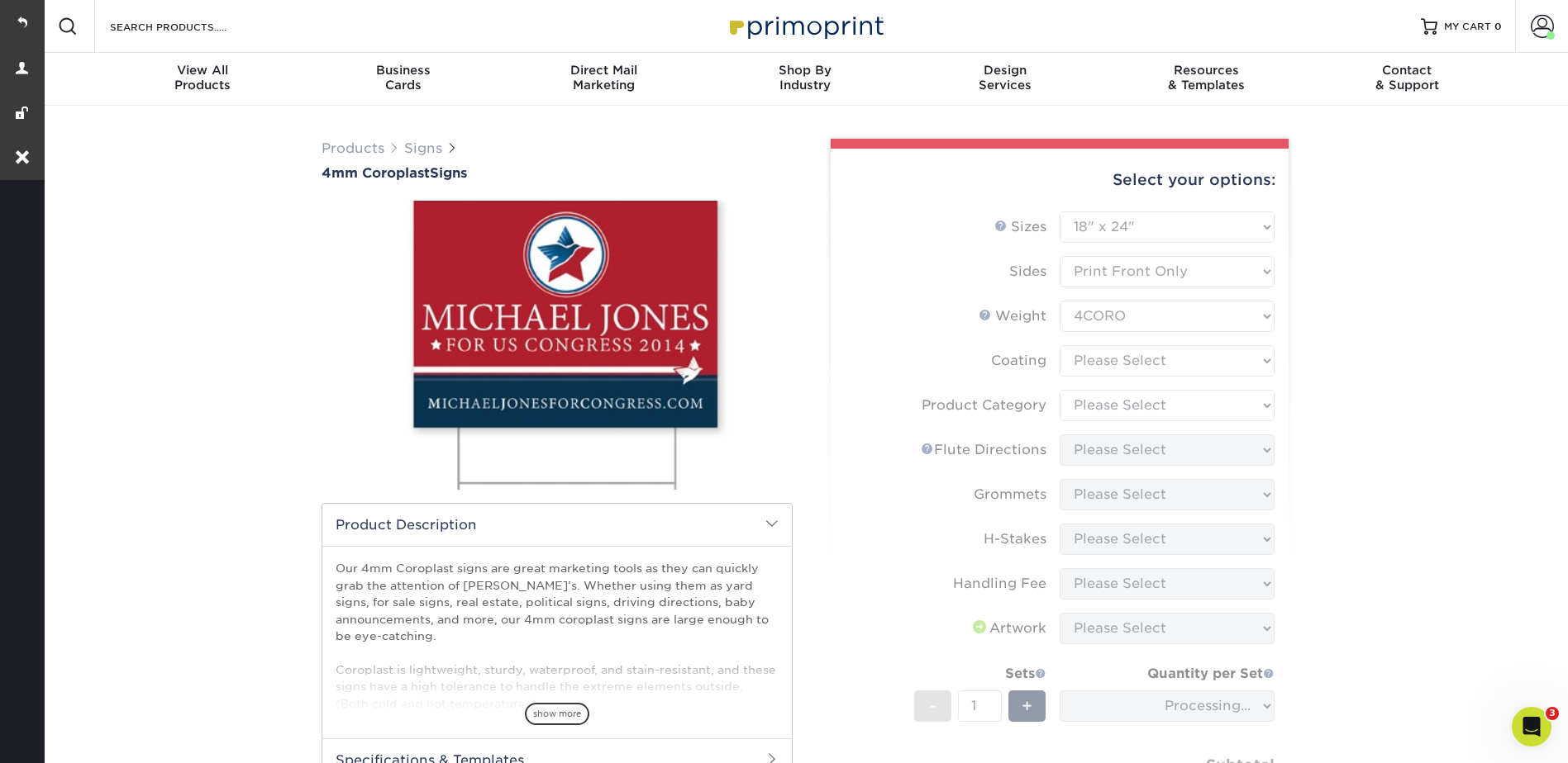
click at [1101, 356] on form "Sizes Help Sizes Please Select 12" x 18" 18" x 24" 24" x 24" 24" x 36" Sides Pl…" at bounding box center [1059, 538] width 431 height 654
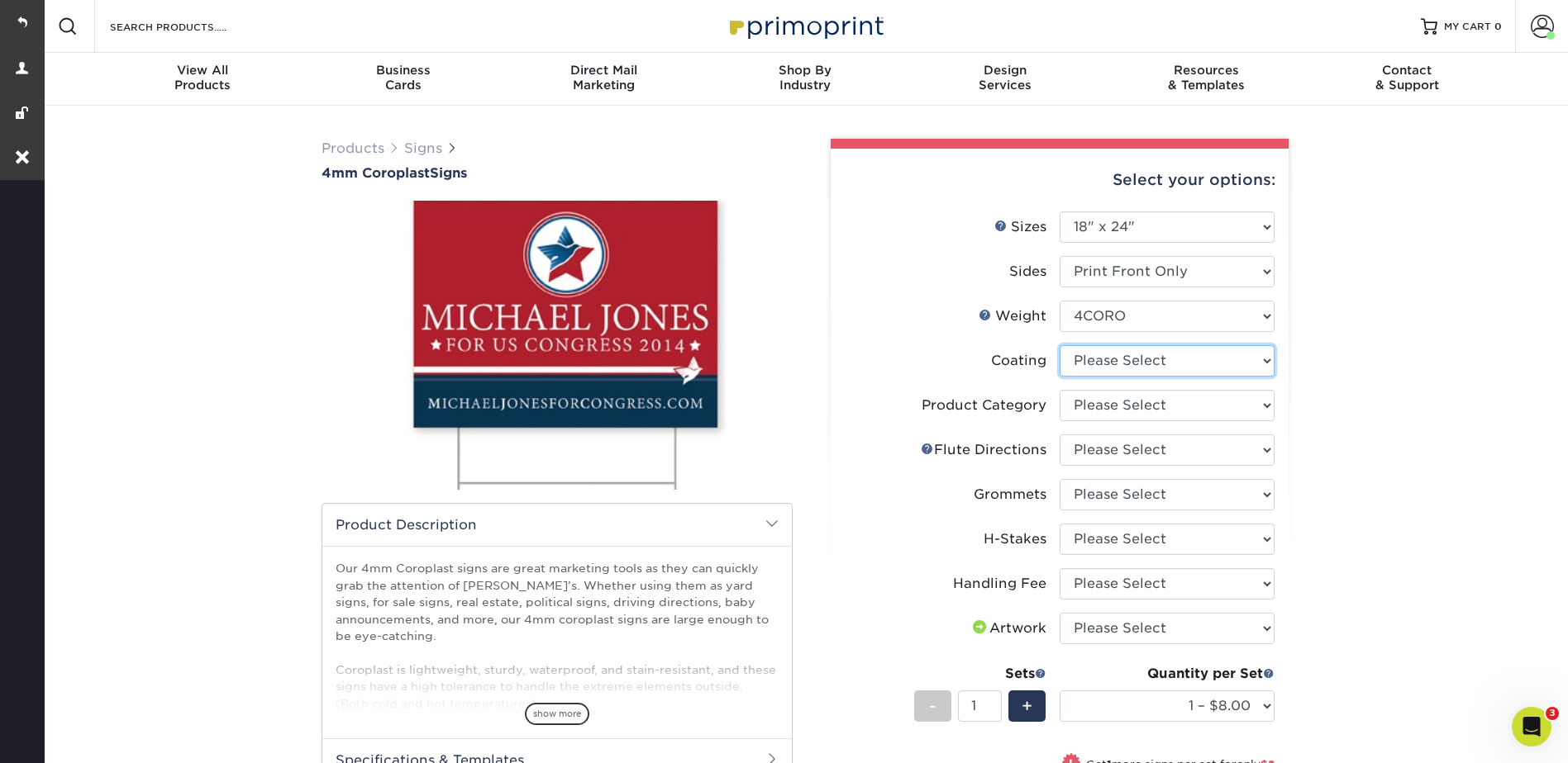
click at [1101, 356] on select at bounding box center [1167, 361] width 215 height 32
select select "3e7618de-abca-4bda-9f97-8b9129e913d8"
click at [1059, 345] on select at bounding box center [1167, 361] width 215 height 32
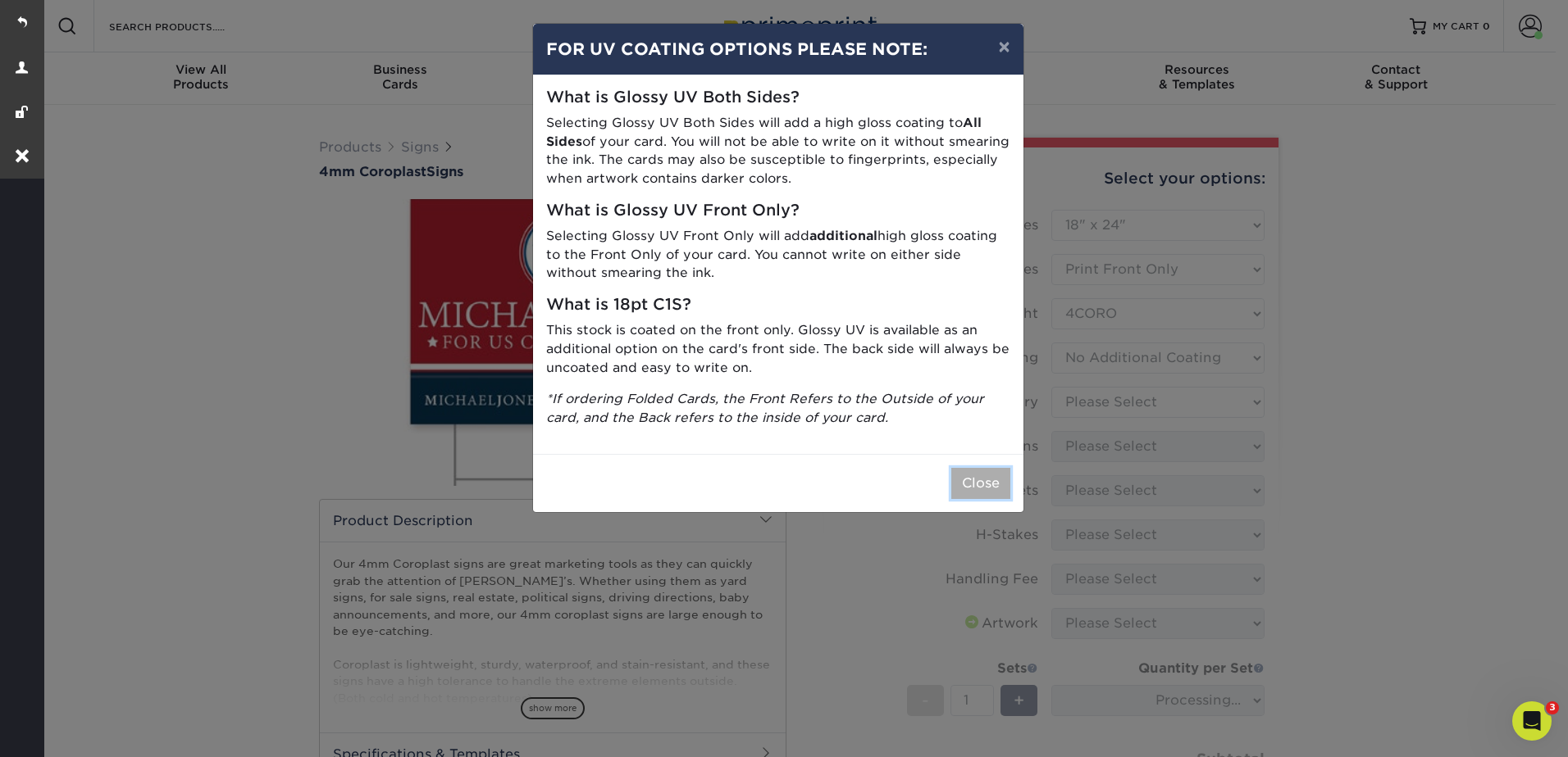
click at [977, 476] on button "Close" at bounding box center [980, 483] width 59 height 31
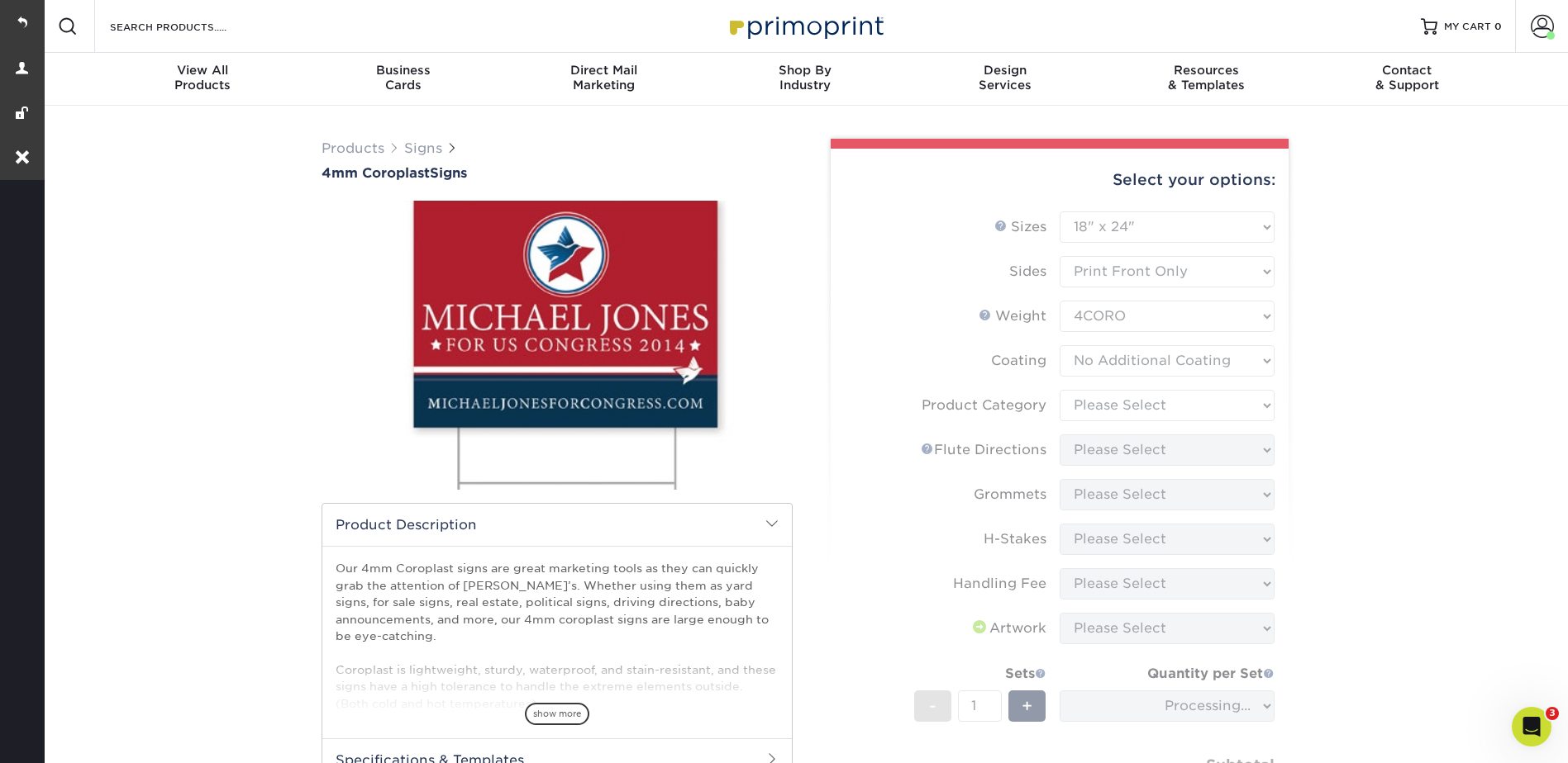
click at [1132, 388] on form "Sizes Help Sizes Please Select 12" x 18" 18" x 24" 24" x 24" 24" x 36" Sides Pl…" at bounding box center [1059, 538] width 431 height 654
click at [1146, 407] on form "Sizes Help Sizes Please Select 12" x 18" 18" x 24" 24" x 24" 24" x 36" Sides Pl…" at bounding box center [1059, 538] width 431 height 654
click at [1150, 396] on form "Sizes Help Sizes Please Select 12" x 18" 18" x 24" 24" x 24" 24" x 36" Sides Pl…" at bounding box center [1059, 538] width 431 height 654
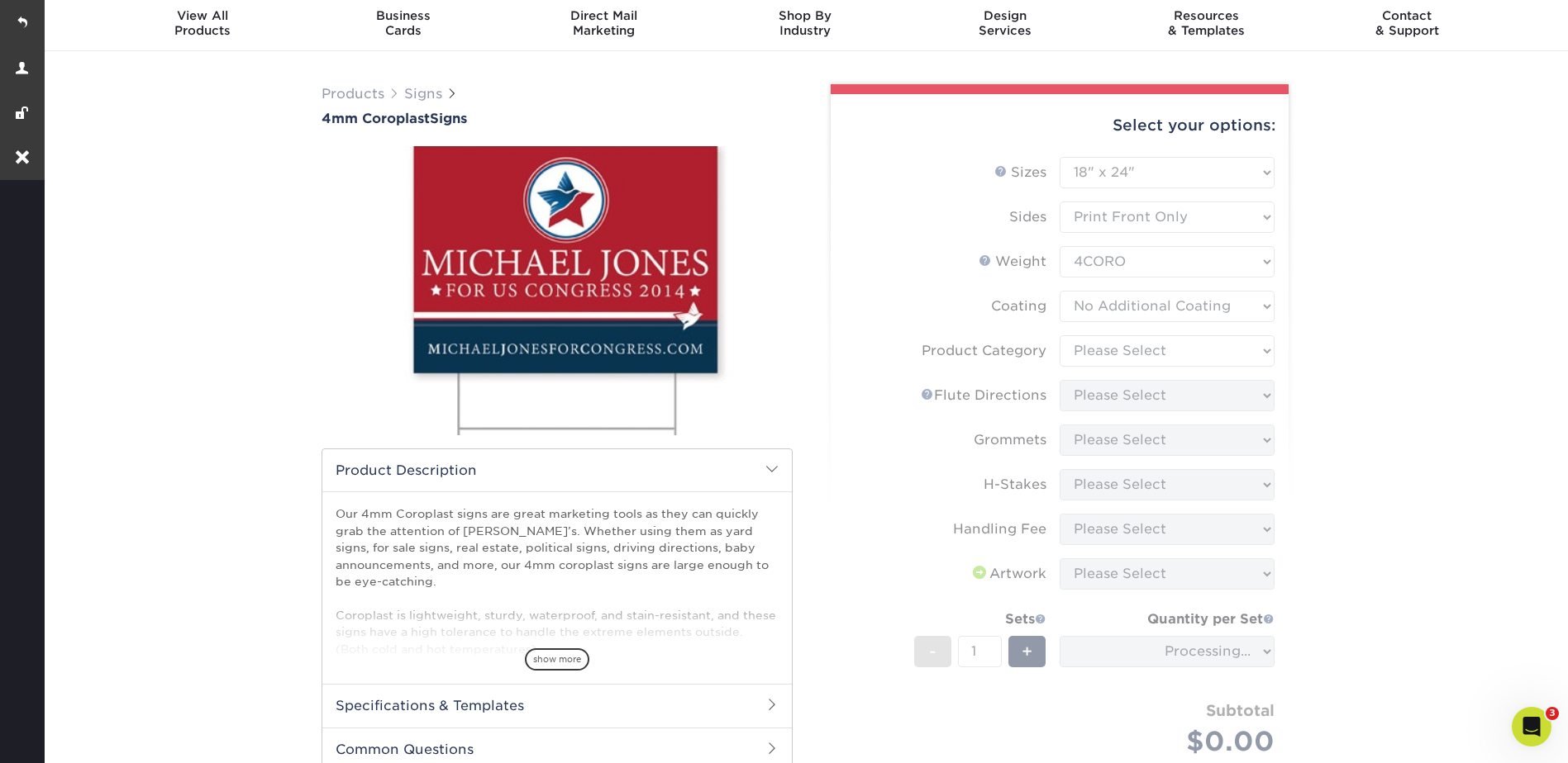
scroll to position [82, 0]
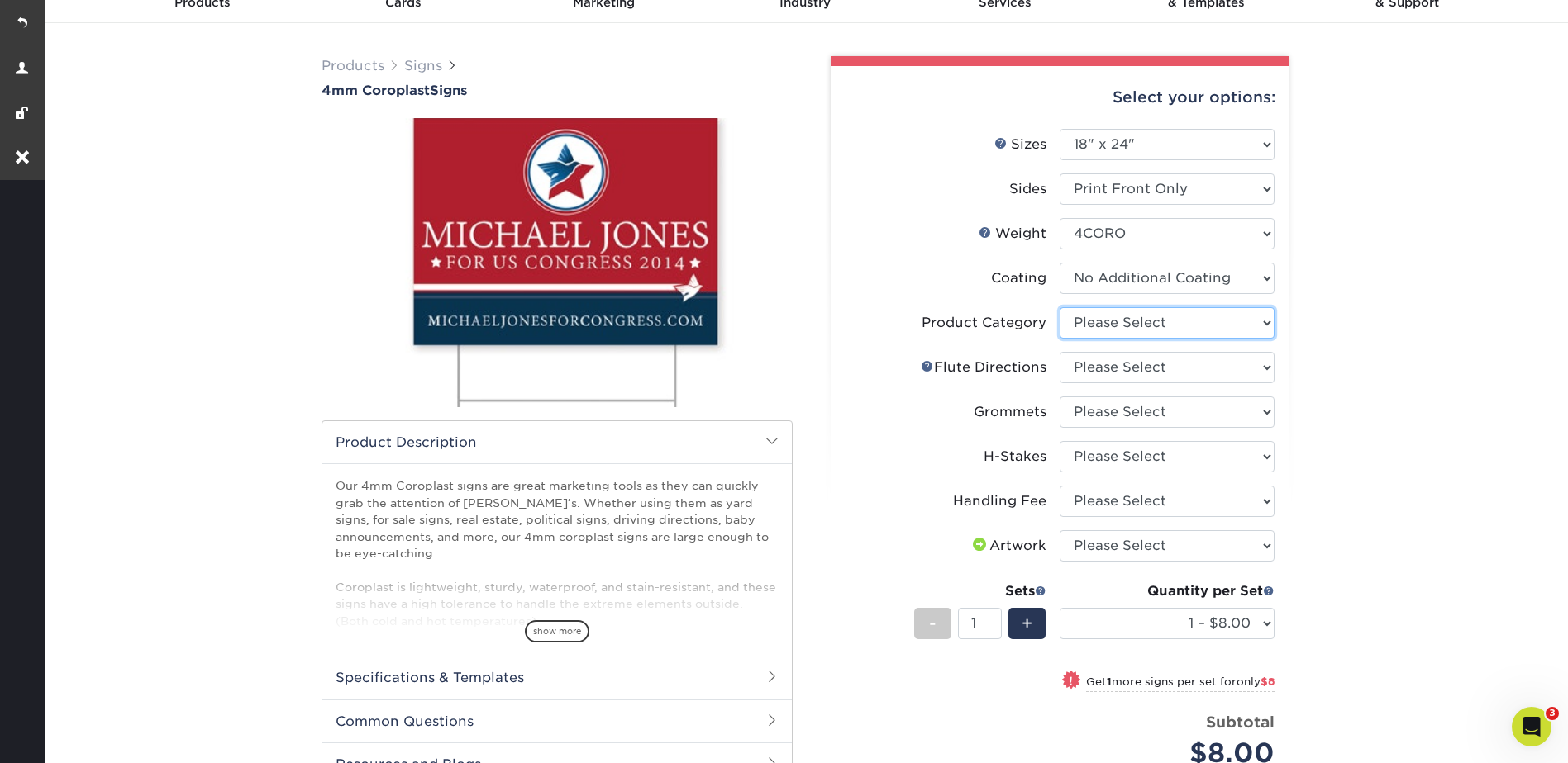
click at [1132, 321] on select "Please Select Coroplast Signs" at bounding box center [1167, 322] width 215 height 32
select select "b3582ed5-6912-492c-8440-2cc51afdb8e1"
click at [1059, 307] on select "Please Select Coroplast Signs" at bounding box center [1167, 322] width 215 height 32
drag, startPoint x: 1116, startPoint y: 365, endPoint x: 1113, endPoint y: 375, distance: 10.4
click at [1116, 365] on select "Please Select Flute Direction (Horizontal) Flute Direction (Vertical)" at bounding box center [1167, 368] width 215 height 32
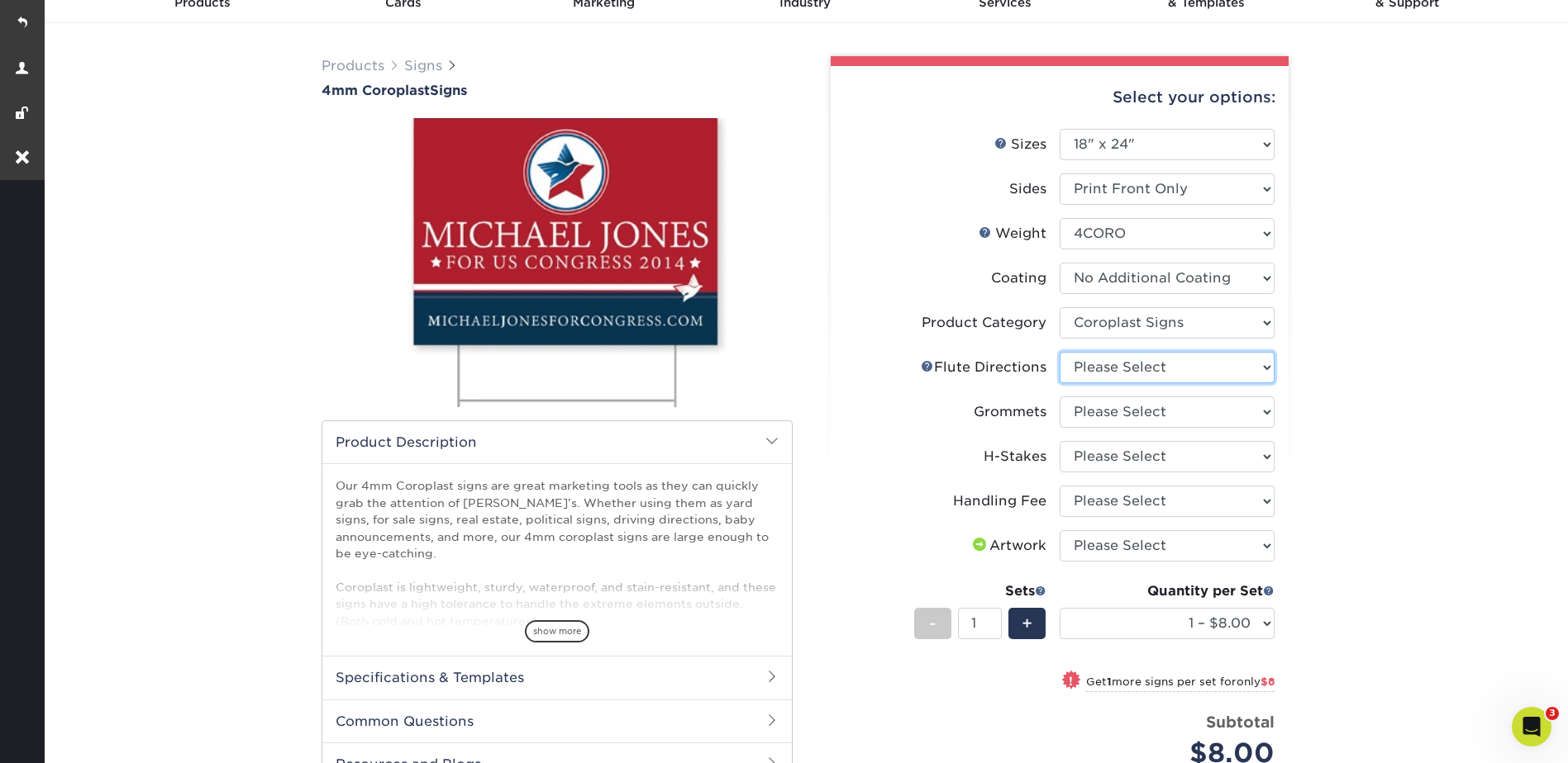
select select "64642d5c-3ca5-48ab-b753-ddfa02991dab"
click at [1059, 352] on select "Please Select Flute Direction (Horizontal) Flute Direction (Vertical)" at bounding box center [1167, 368] width 215 height 32
drag, startPoint x: 1103, startPoint y: 408, endPoint x: 1102, endPoint y: 426, distance: 18.0
click at [1103, 408] on select "Please Select No Grommets Yes, Grommet All 4 Corners Yes, Grommets Top Corners …" at bounding box center [1167, 412] width 215 height 32
select select "90d329df-db80-4206-b821-ff9d3f363977"
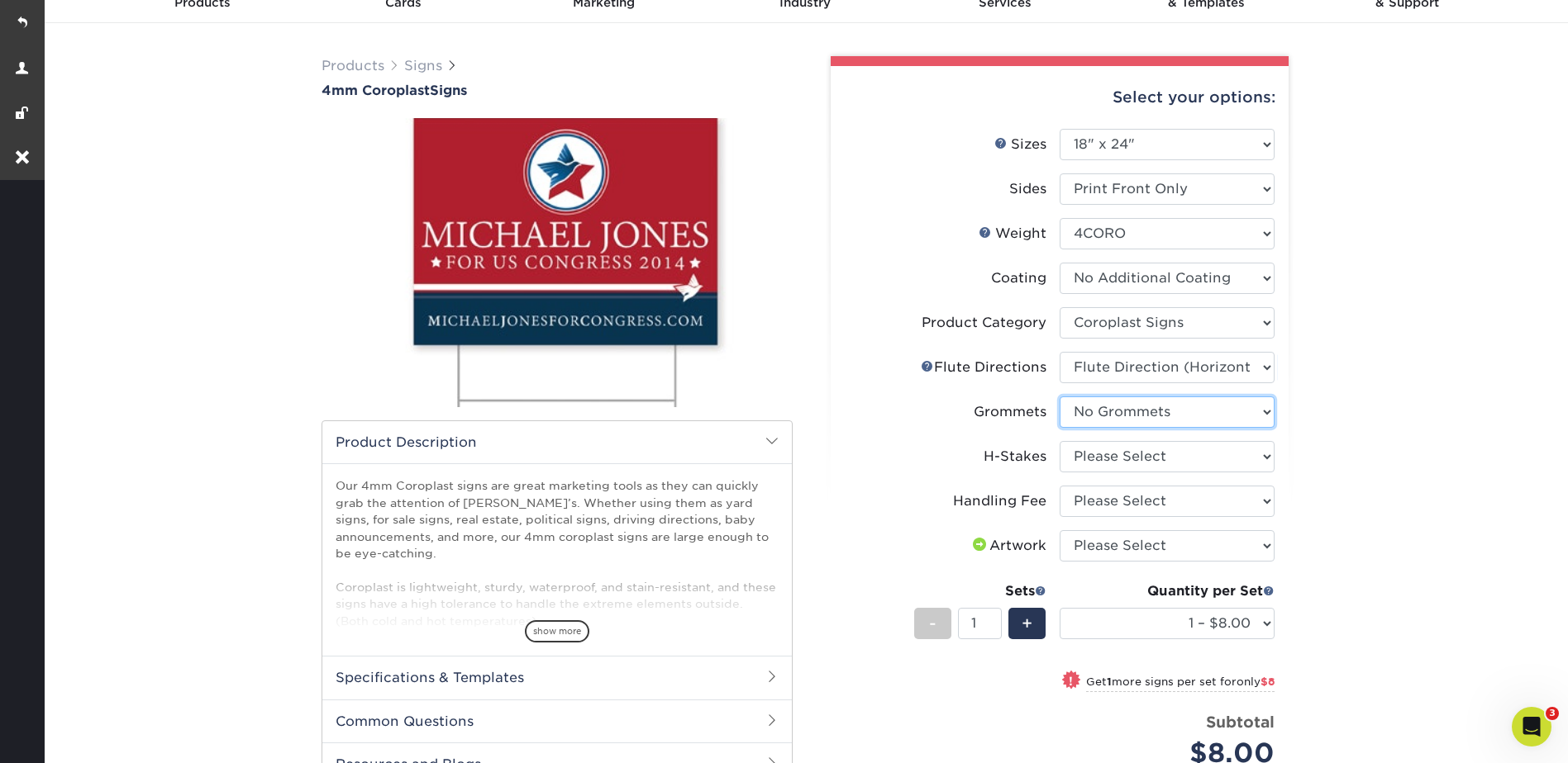
click at [1059, 397] on select "Please Select No Grommets Yes, Grommet All 4 Corners Yes, Grommets Top Corners …" at bounding box center [1167, 412] width 215 height 32
click at [1102, 452] on select "Please Select No H-Stakes Yes" at bounding box center [1167, 457] width 215 height 32
select select "aec992a9-897e-40ed-b45c-8ce74849ba63"
click at [1059, 442] on select "Please Select No H-Stakes Yes" at bounding box center [1167, 457] width 215 height 32
drag, startPoint x: 1106, startPoint y: 493, endPoint x: 1106, endPoint y: 503, distance: 10.0
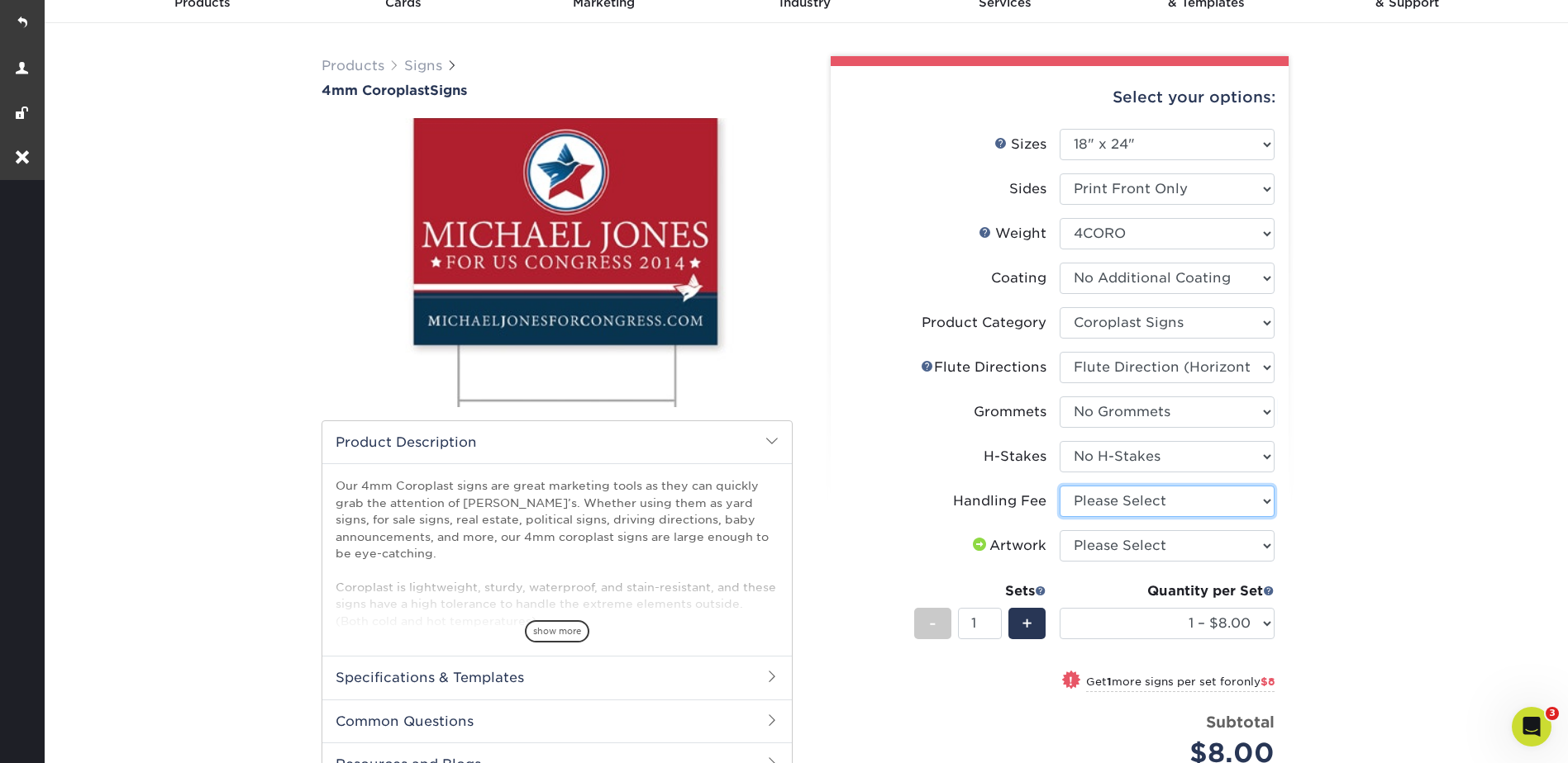
click at [1106, 493] on select "Please Select Handling Fee" at bounding box center [1167, 502] width 215 height 32
select select "ab74c079-444c-4260-ae6a-e09bdee8073c"
click at [1059, 486] on select "Please Select Handling Fee" at bounding box center [1167, 502] width 215 height 32
drag, startPoint x: 1112, startPoint y: 543, endPoint x: 1112, endPoint y: 562, distance: 19.0
click at [1112, 543] on select "Please Select I will upload files I need a design - $50" at bounding box center [1167, 546] width 215 height 32
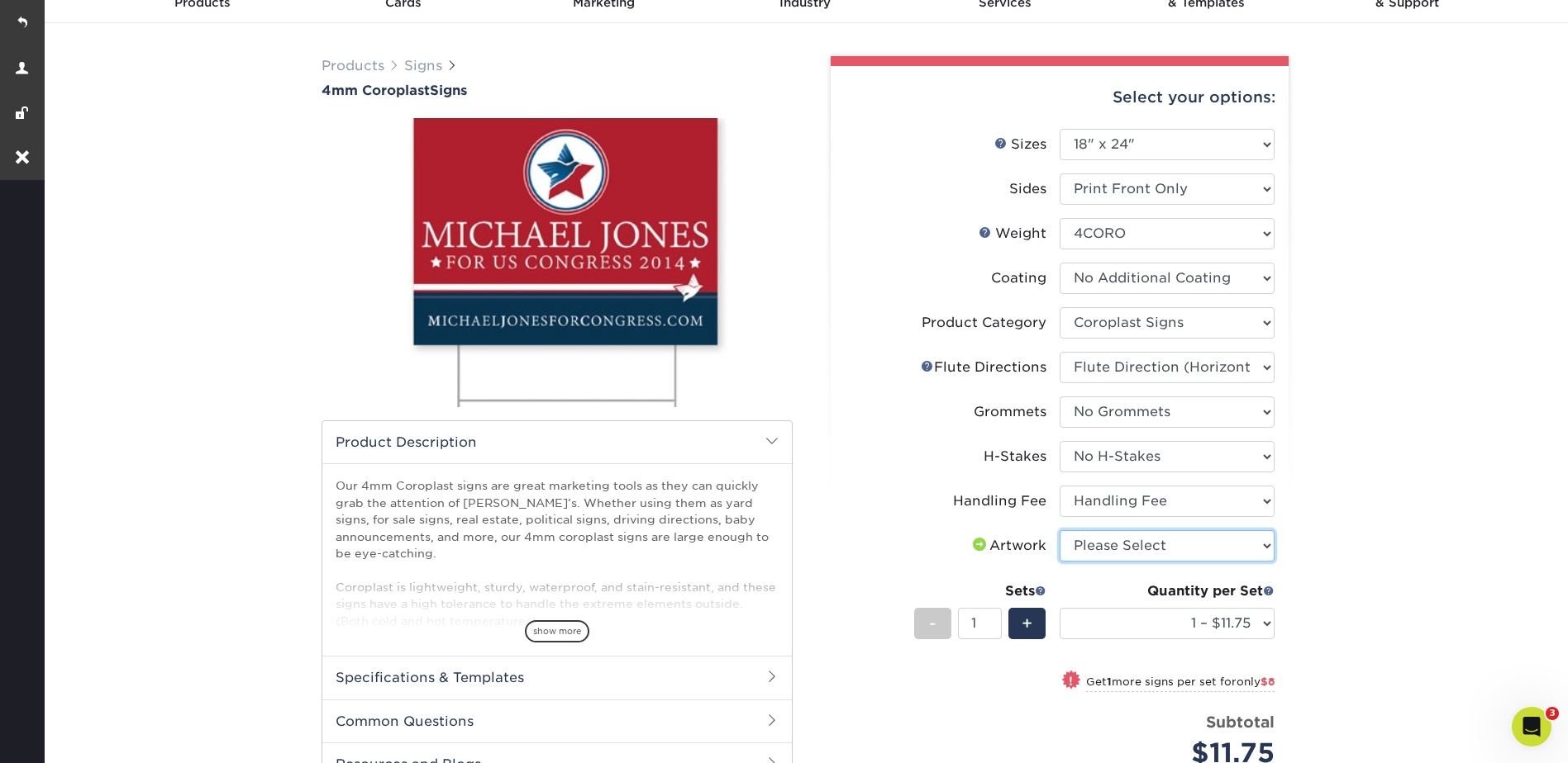
select select "upload"
click at [1059, 531] on select "Please Select I will upload files I need a design - $50" at bounding box center [1167, 546] width 215 height 32
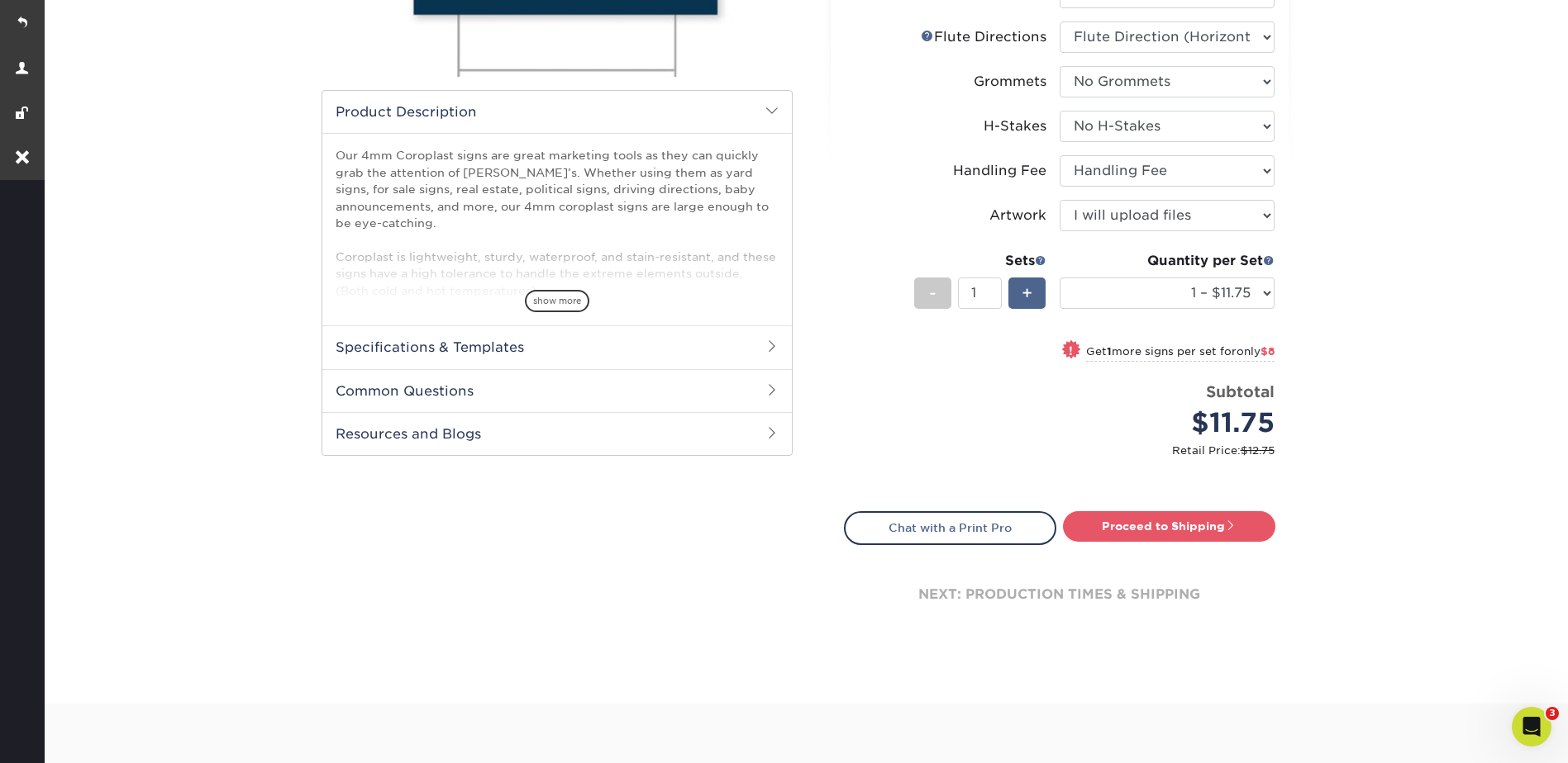
click at [1033, 296] on span "+" at bounding box center [1027, 293] width 11 height 25
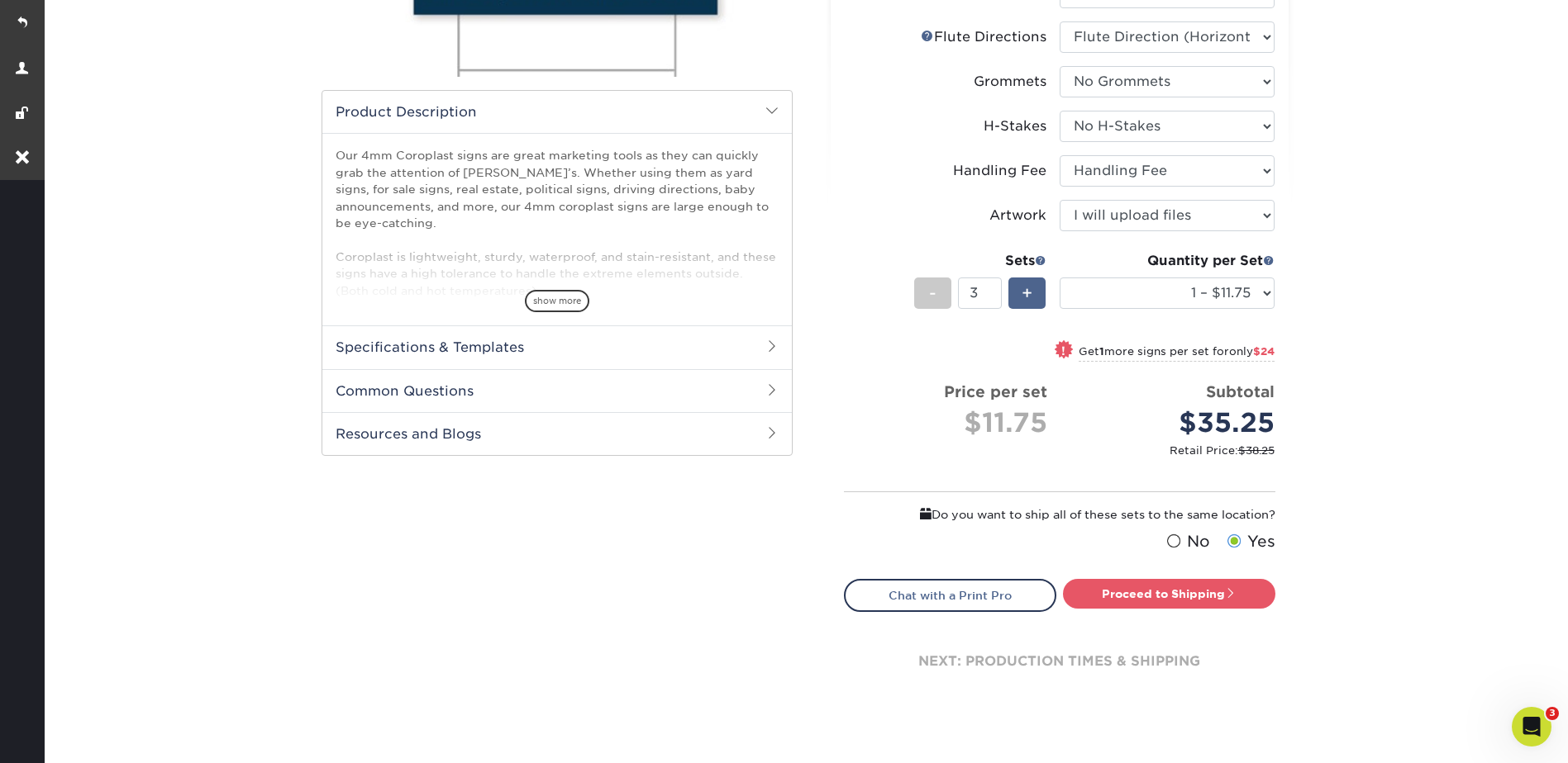
click at [1033, 296] on span "+" at bounding box center [1027, 293] width 11 height 25
click at [1032, 296] on span "+" at bounding box center [1027, 293] width 11 height 25
type input "6"
click at [1196, 596] on link "Proceed to Shipping" at bounding box center [1169, 594] width 213 height 30
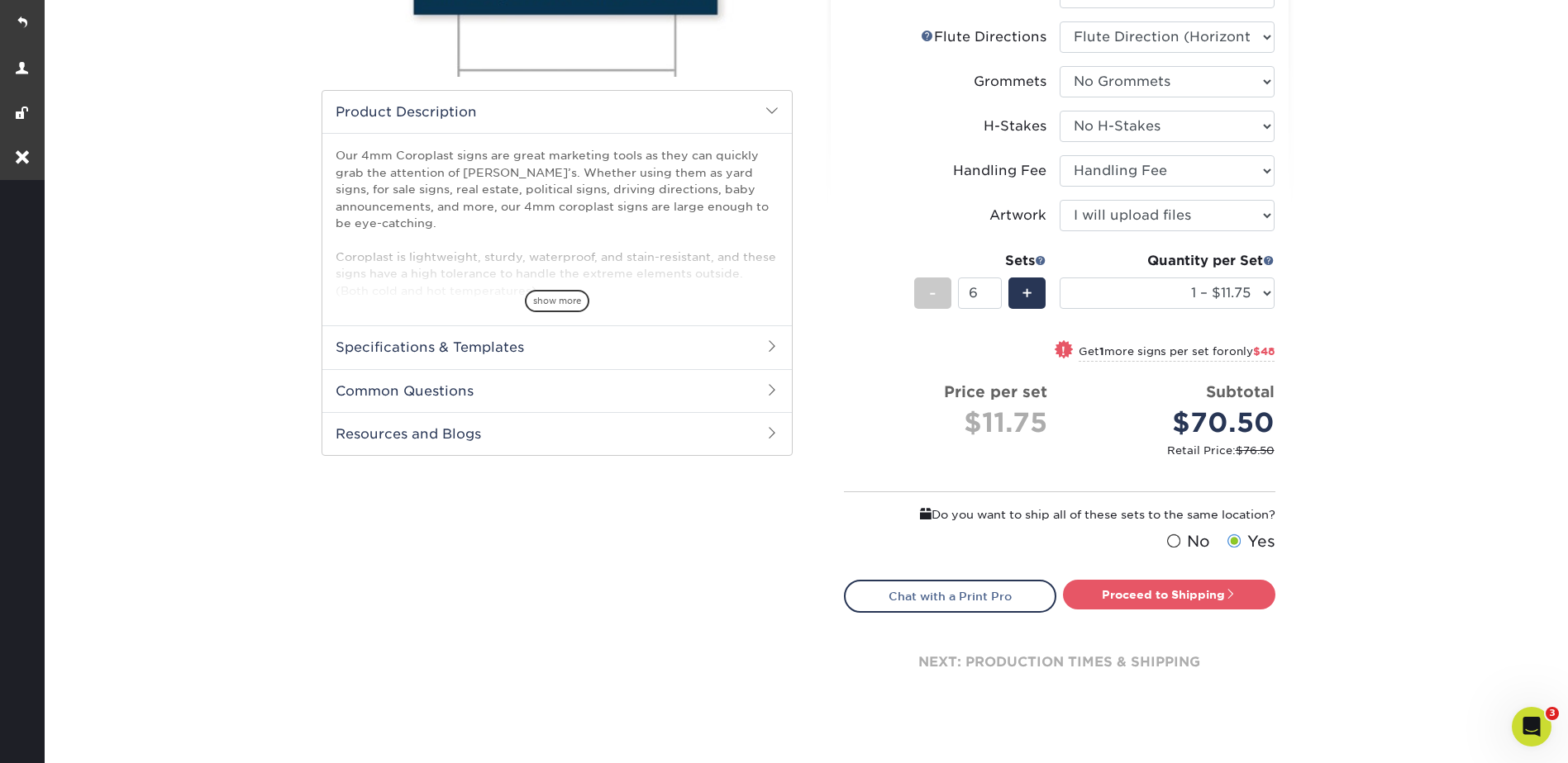
type input "Set 1"
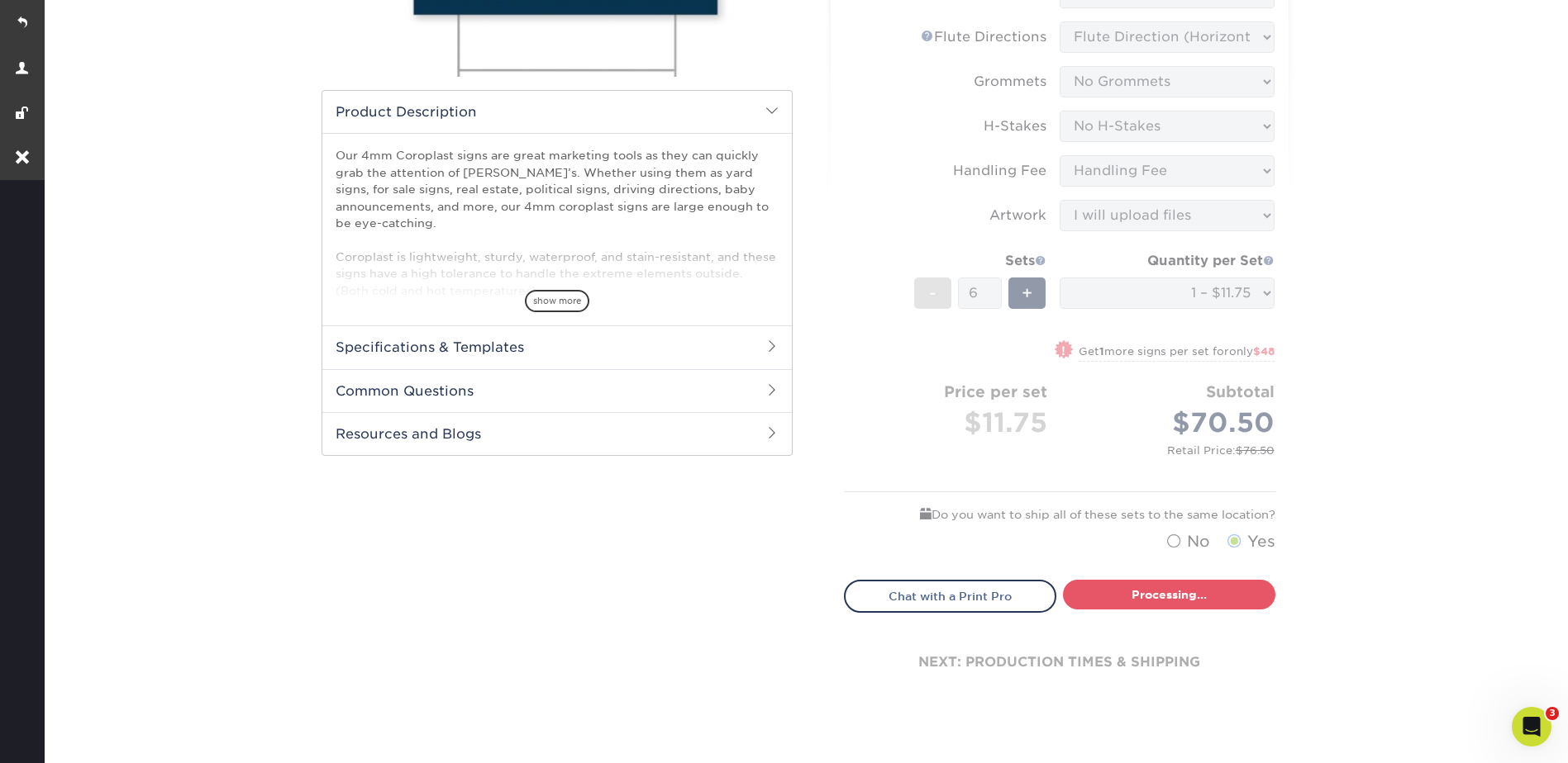
select select "b5bf0435-17df-4513-839c-6d546d73e1ea"
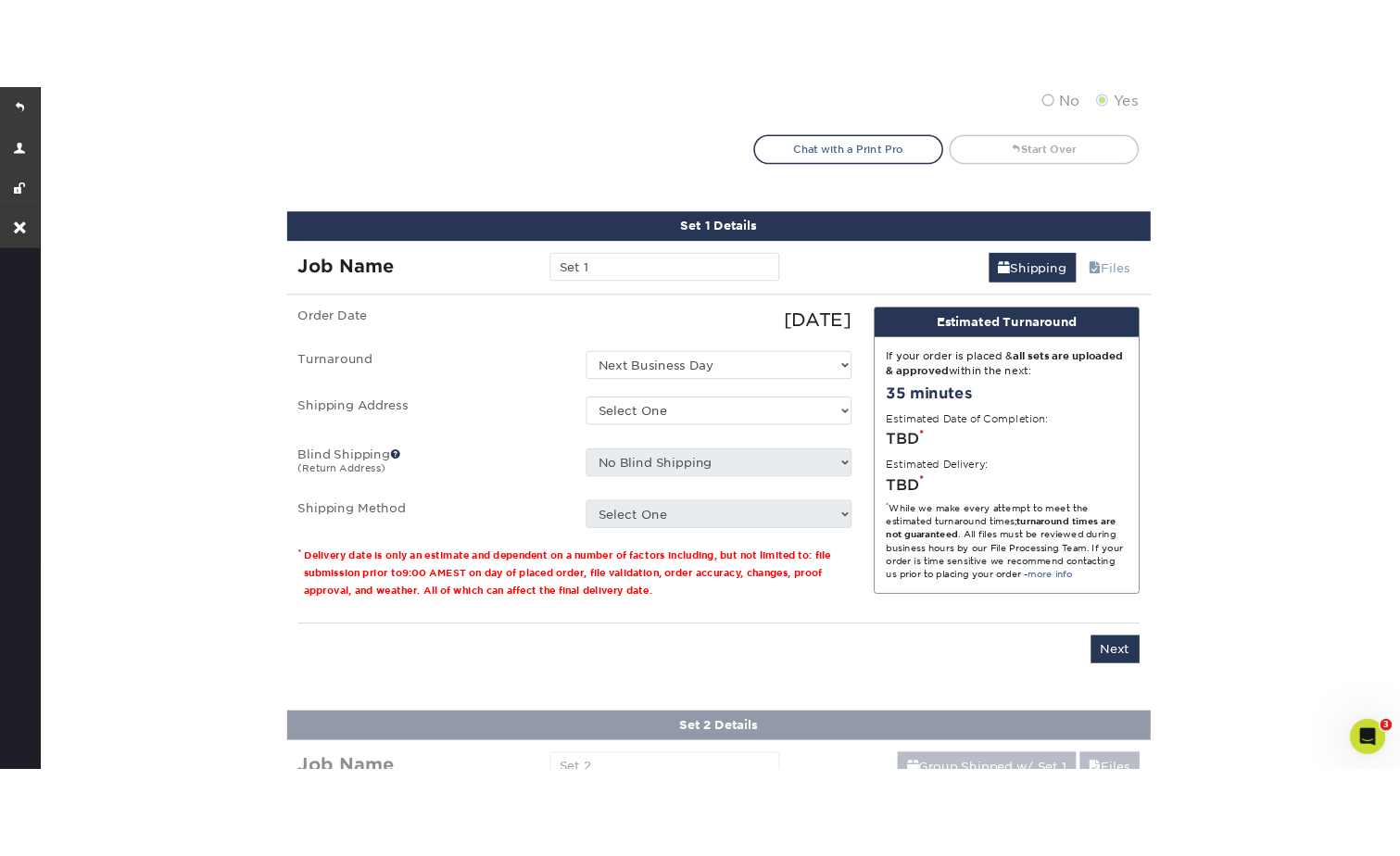
scroll to position [1164, 0]
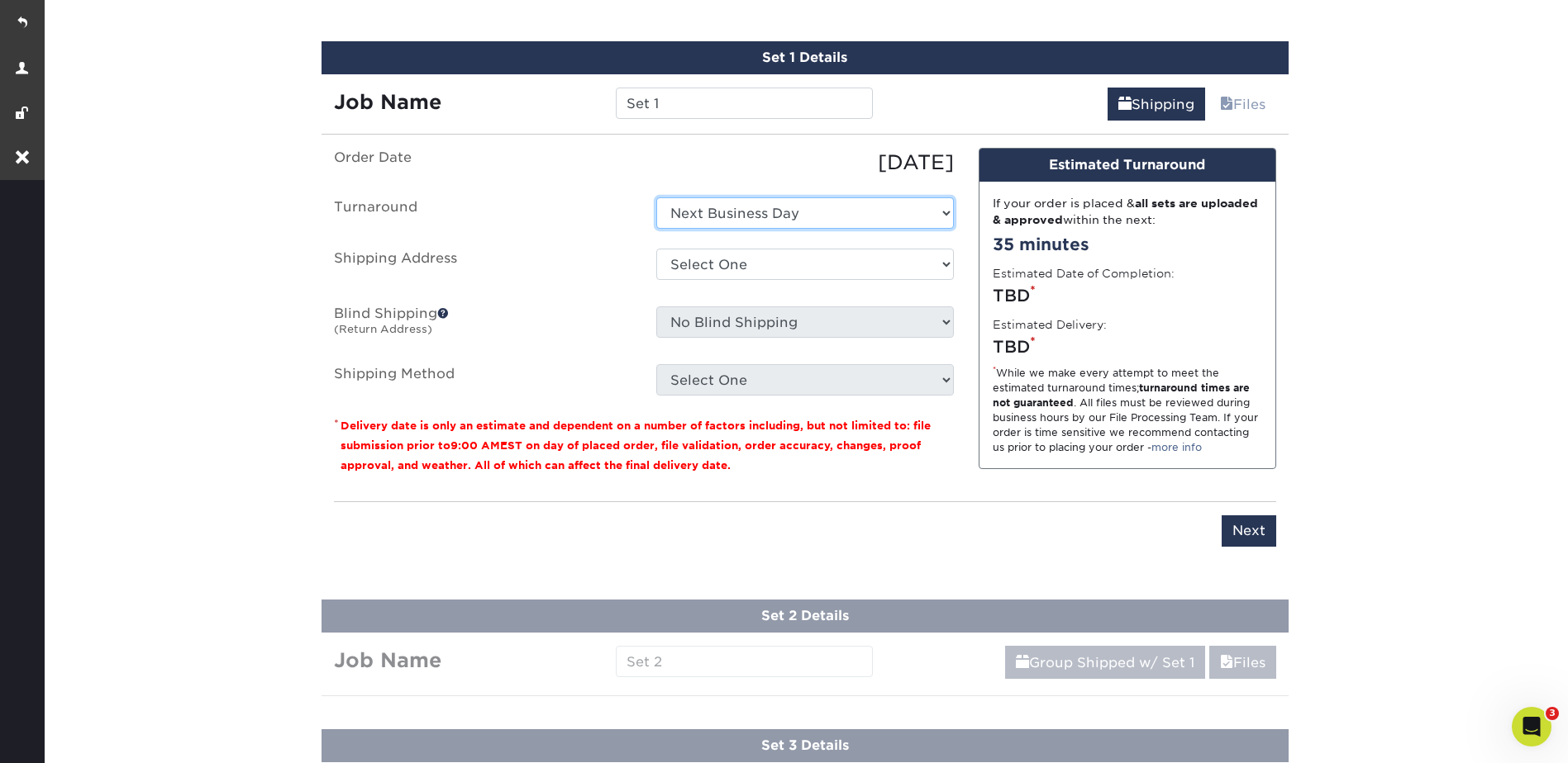
click at [745, 213] on select "Select One Next Business Day" at bounding box center [805, 213] width 298 height 32
click at [741, 211] on select "Select One Next Business Day" at bounding box center [805, 213] width 298 height 32
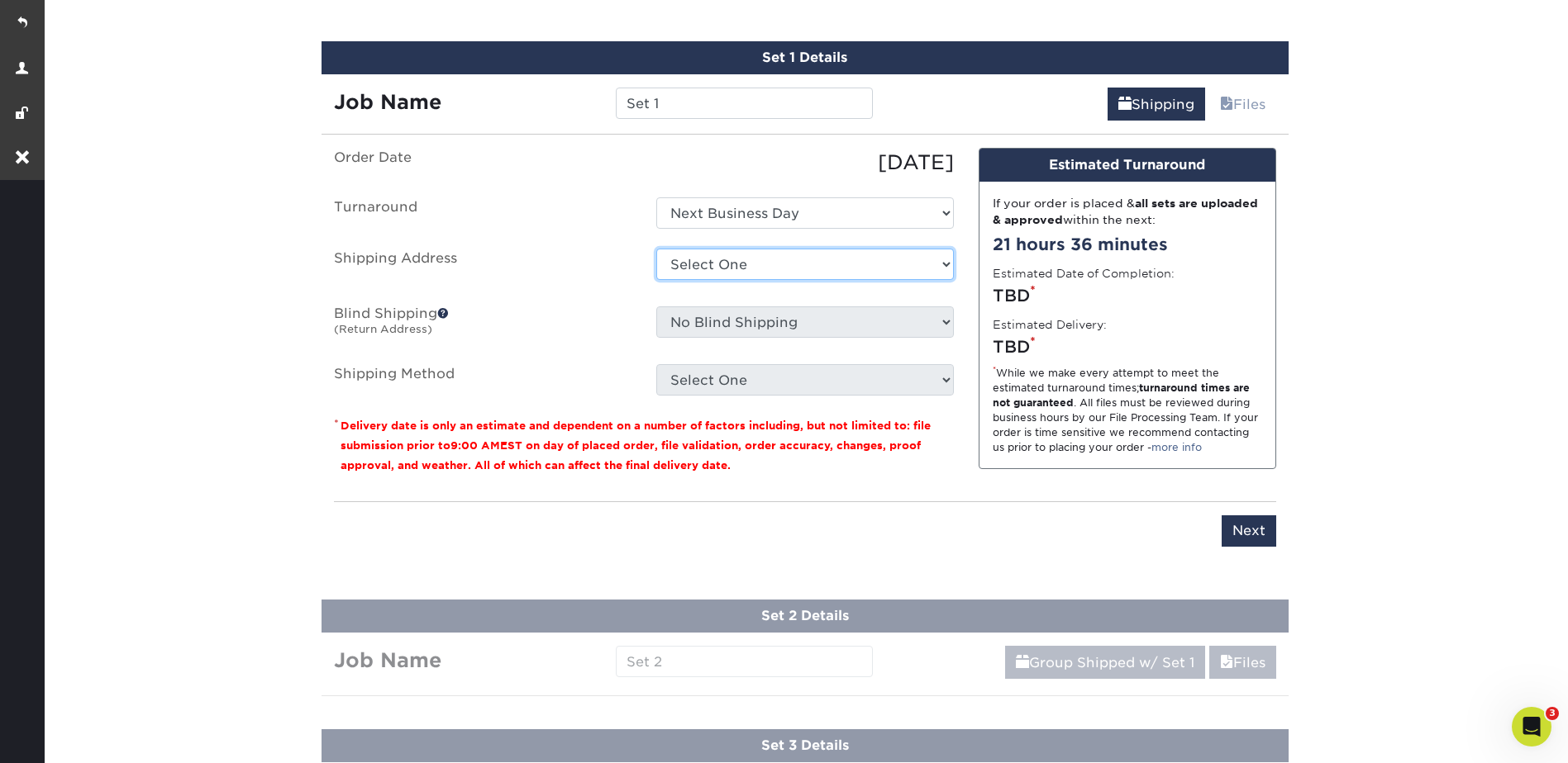
click at [740, 255] on select "Select One [GEOGRAPHIC_DATA] - FOH [GEOGRAPHIC_DATA] [GEOGRAPHIC_DATA] - Deck […" at bounding box center [805, 264] width 298 height 32
click at [729, 205] on select "Select One Next Business Day" at bounding box center [805, 213] width 298 height 32
click at [656, 197] on select "Select One Next Business Day" at bounding box center [805, 213] width 298 height 32
drag, startPoint x: 733, startPoint y: 262, endPoint x: 733, endPoint y: 279, distance: 17.0
click at [733, 262] on select "Select One [GEOGRAPHIC_DATA] - FOH [GEOGRAPHIC_DATA] [GEOGRAPHIC_DATA] - Deck […" at bounding box center [805, 264] width 298 height 32
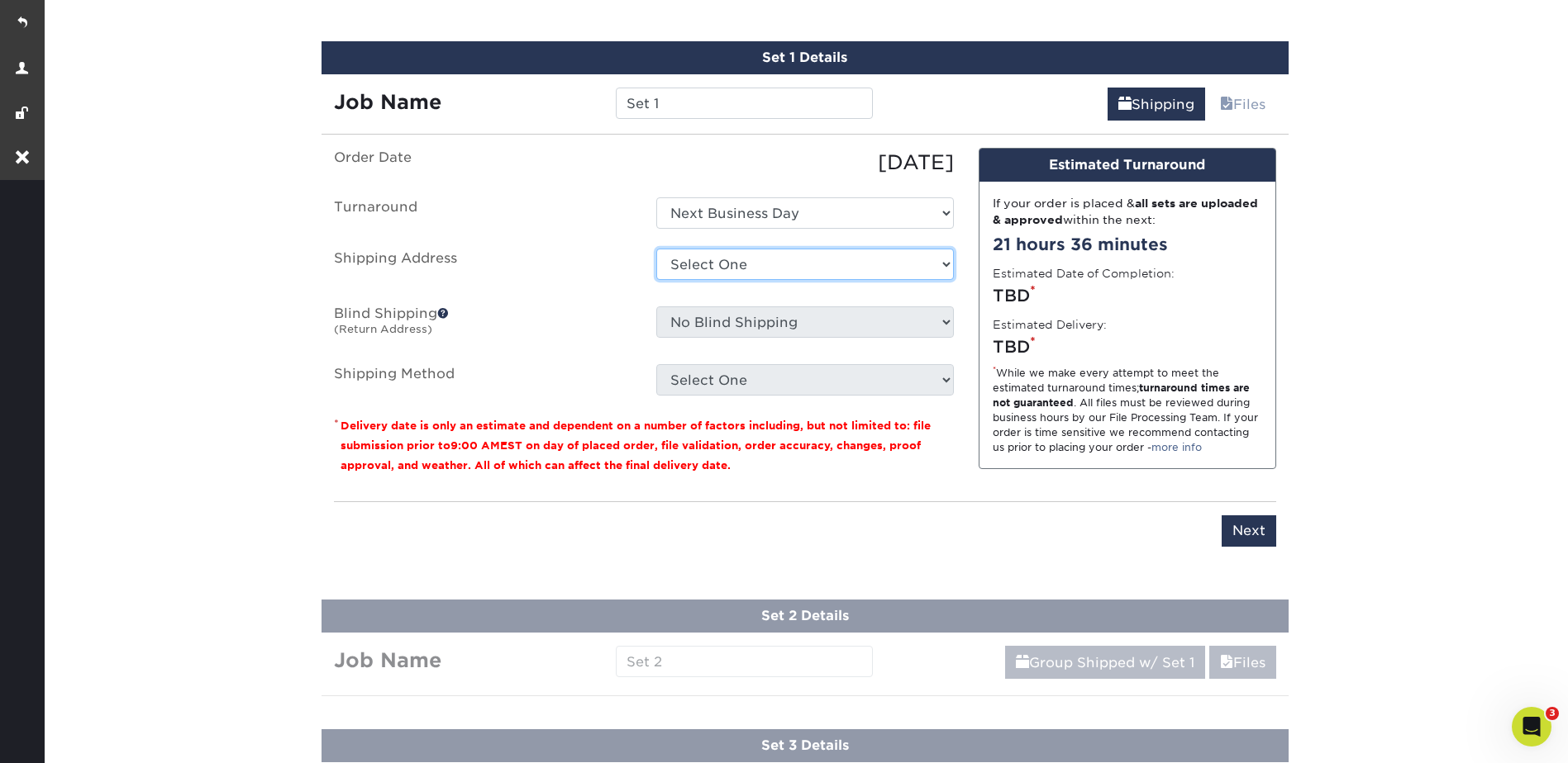
select select "69707"
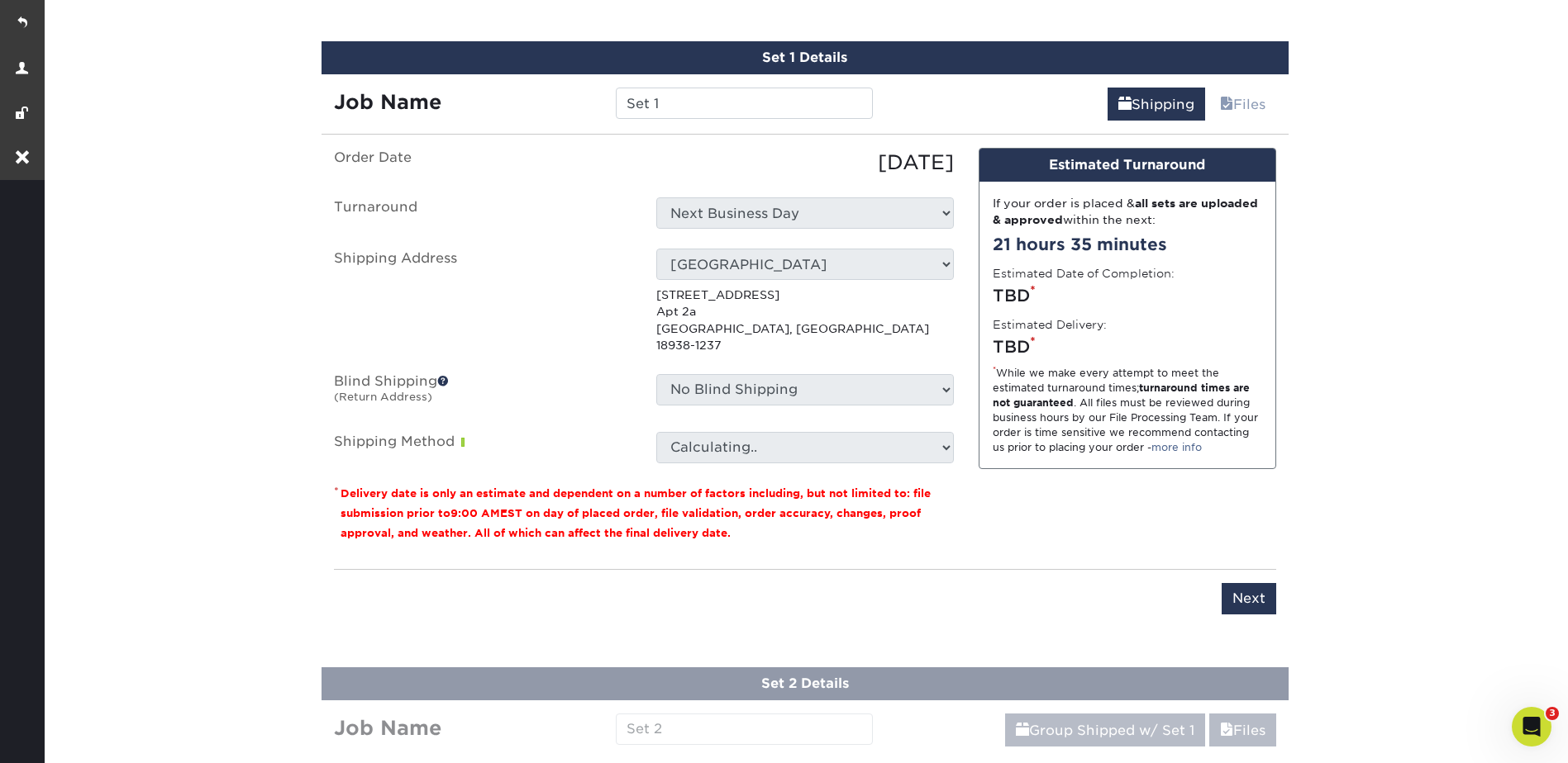
click at [769, 432] on select "Calculating.." at bounding box center [805, 448] width 298 height 32
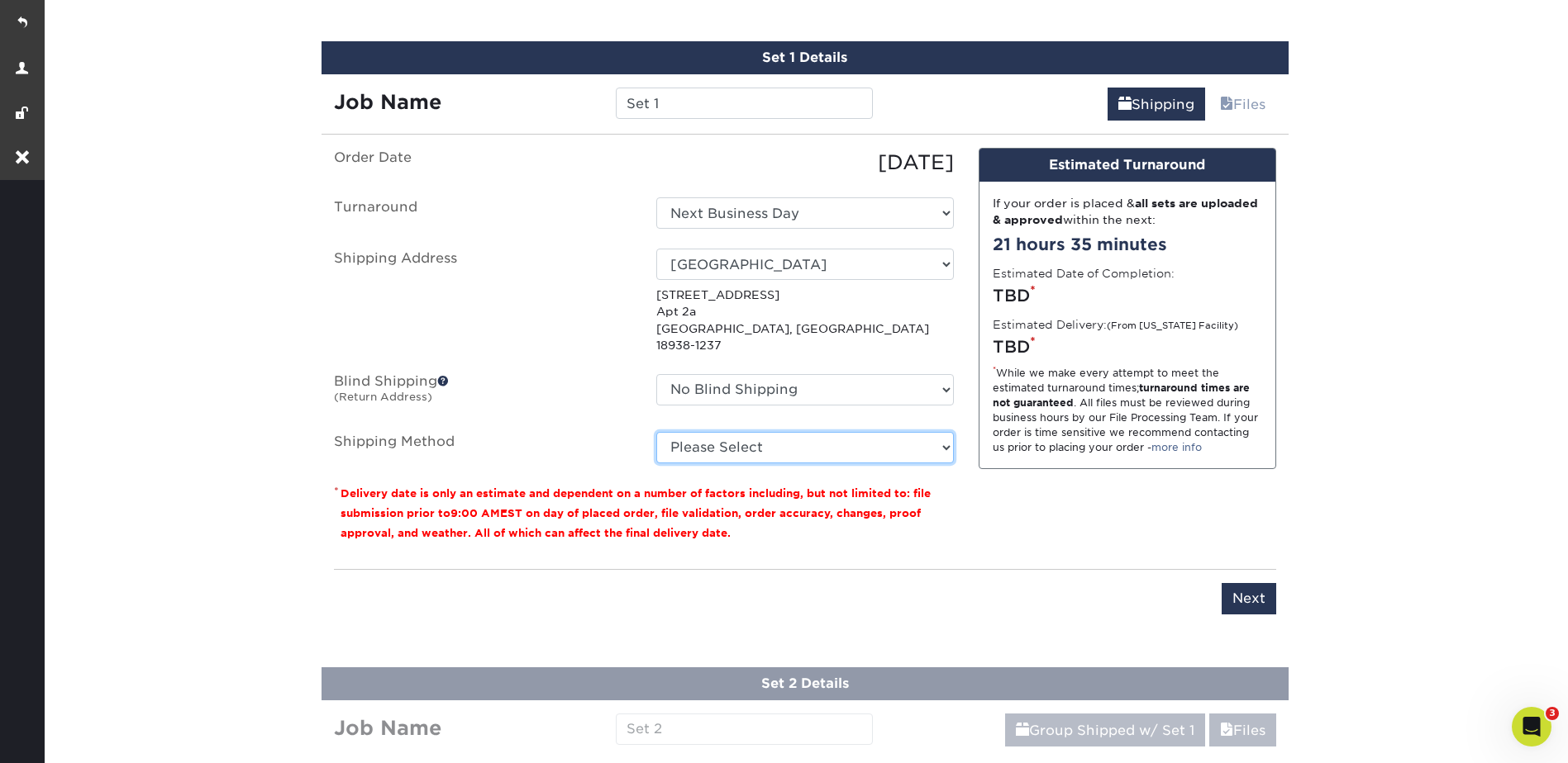
click at [769, 432] on select "Please Select G4M Flat Rate Shipping (+$11.20) 3 Day Shipping Service (+$18.68)…" at bounding box center [805, 448] width 298 height 32
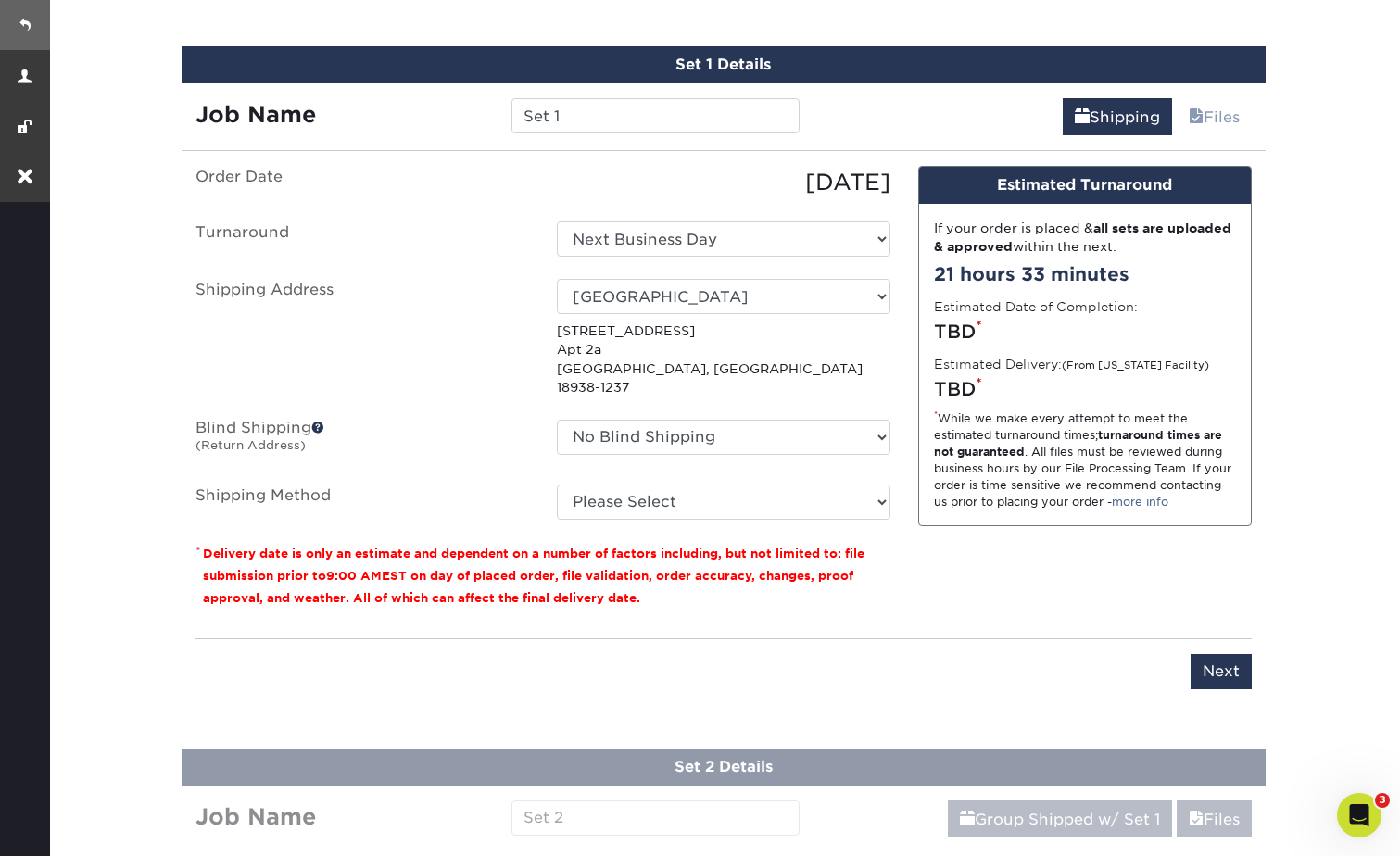
click at [17, 23] on link at bounding box center [25, 25] width 50 height 50
